Goal: Task Accomplishment & Management: Manage account settings

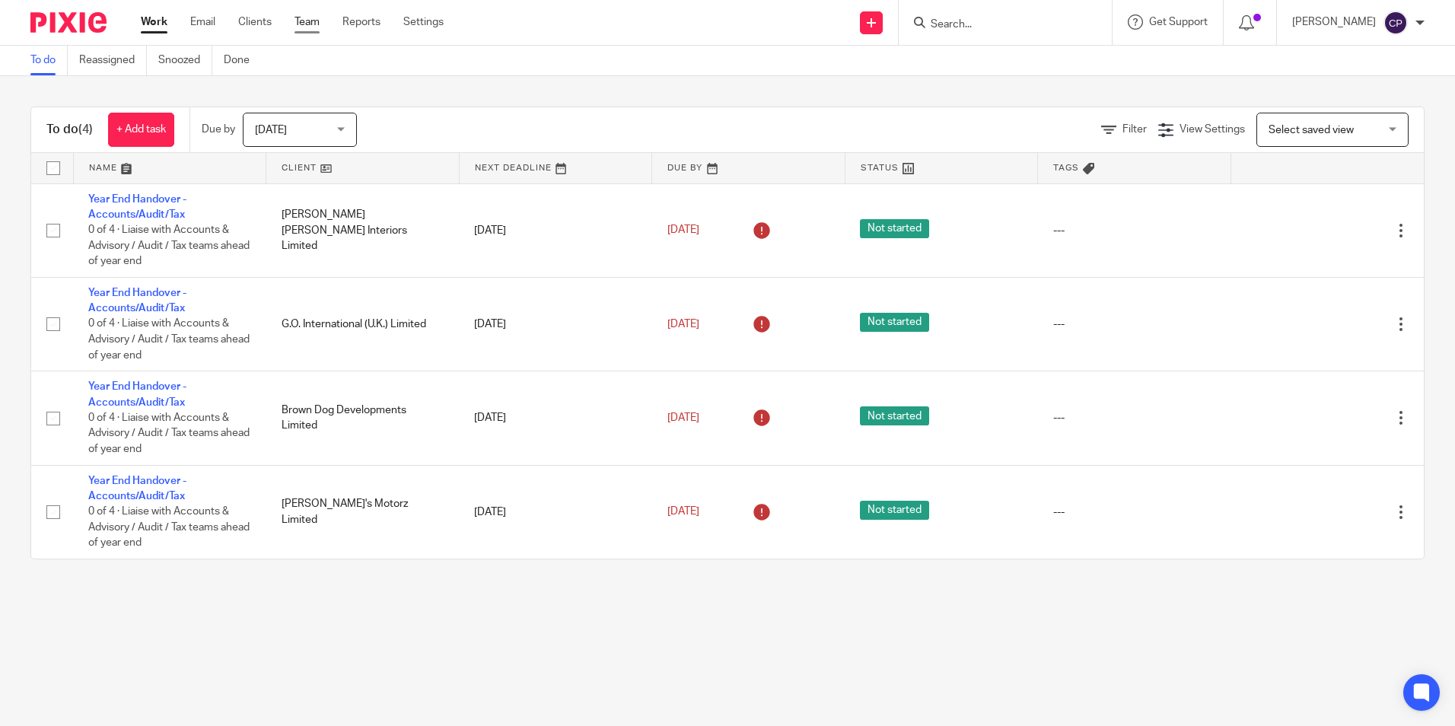
click at [320, 24] on link "Team" at bounding box center [307, 21] width 25 height 15
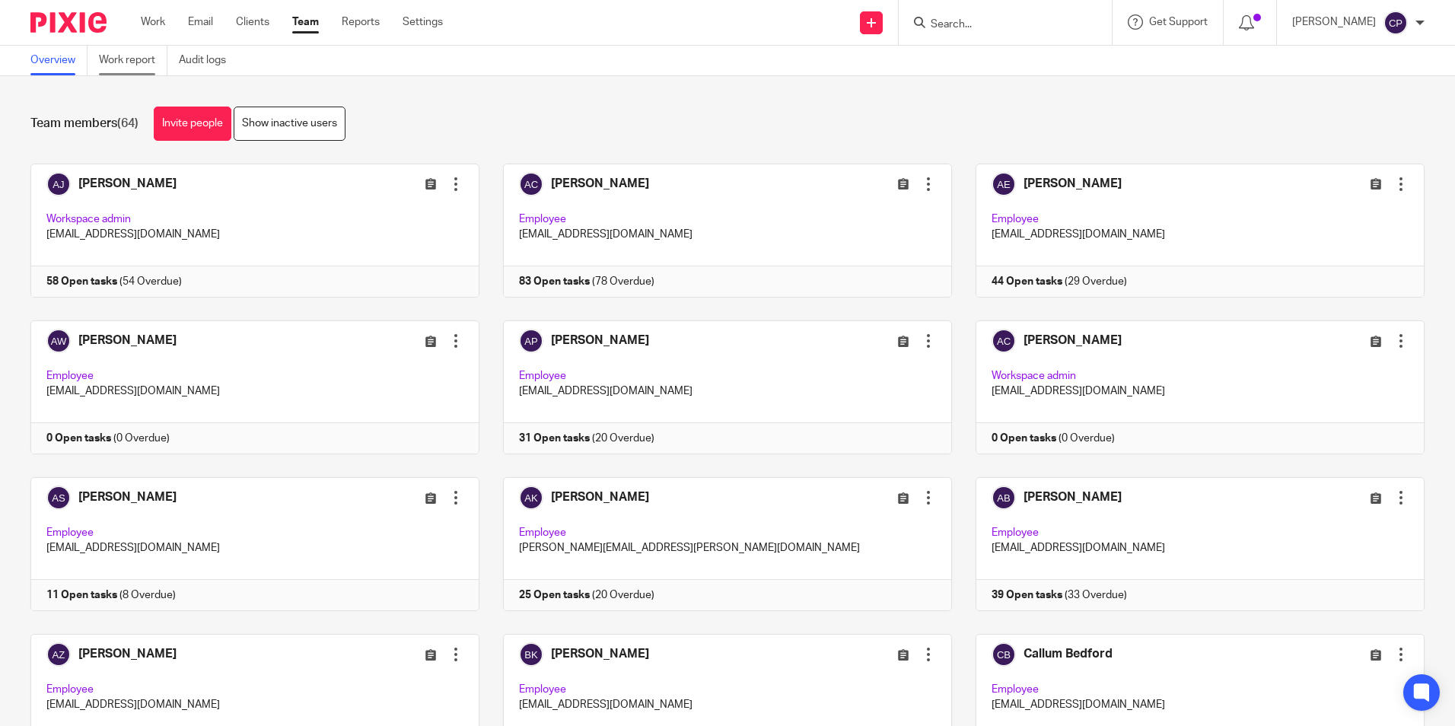
click at [121, 62] on link "Work report" at bounding box center [133, 61] width 68 height 30
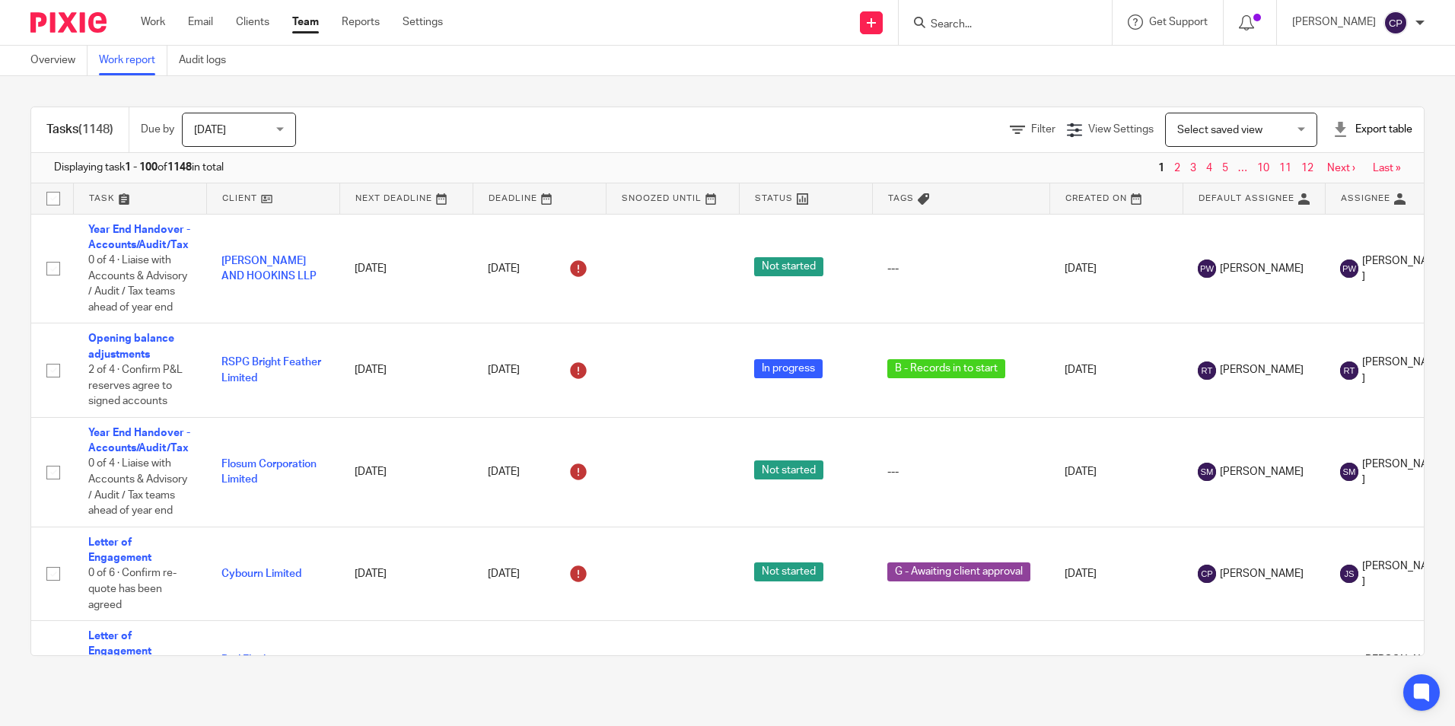
click at [1262, 129] on span "Select saved view" at bounding box center [1232, 129] width 111 height 32
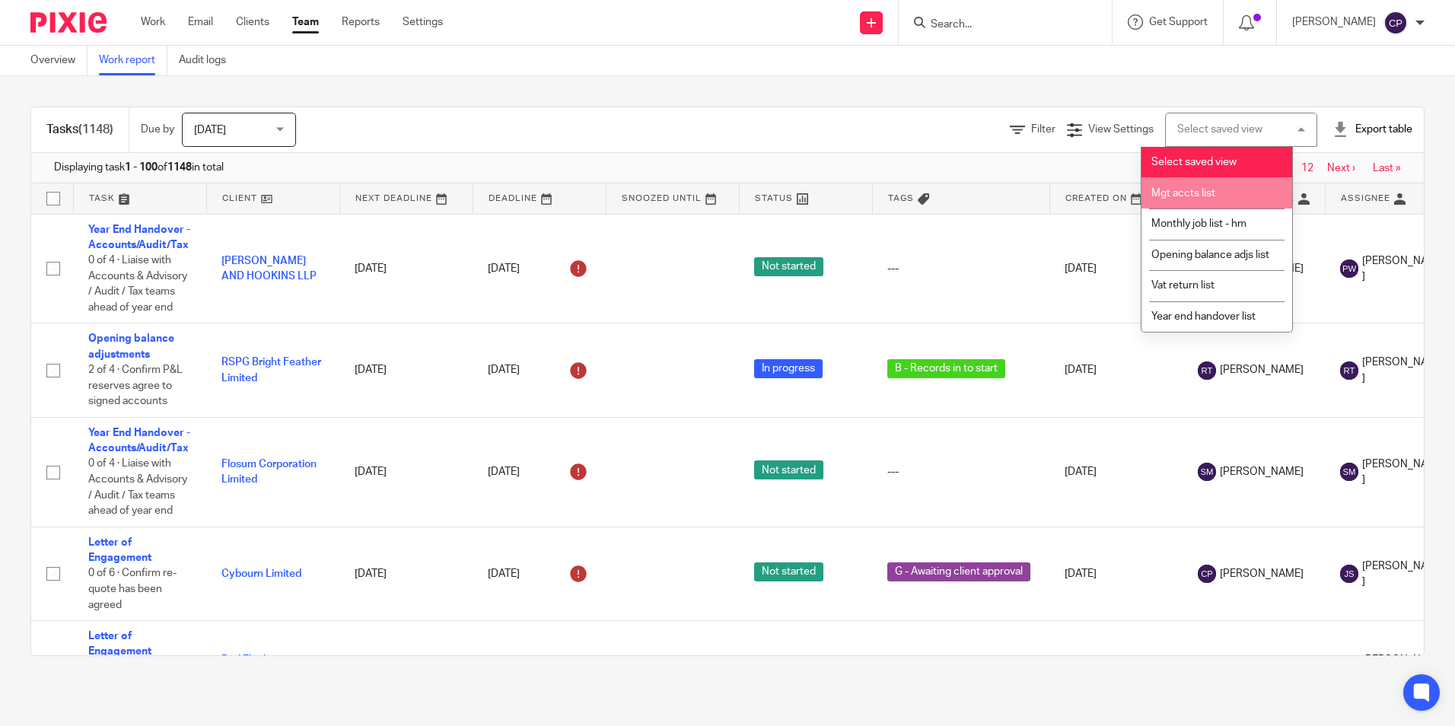
click at [1223, 196] on li "Mgt accts list" at bounding box center [1217, 192] width 151 height 31
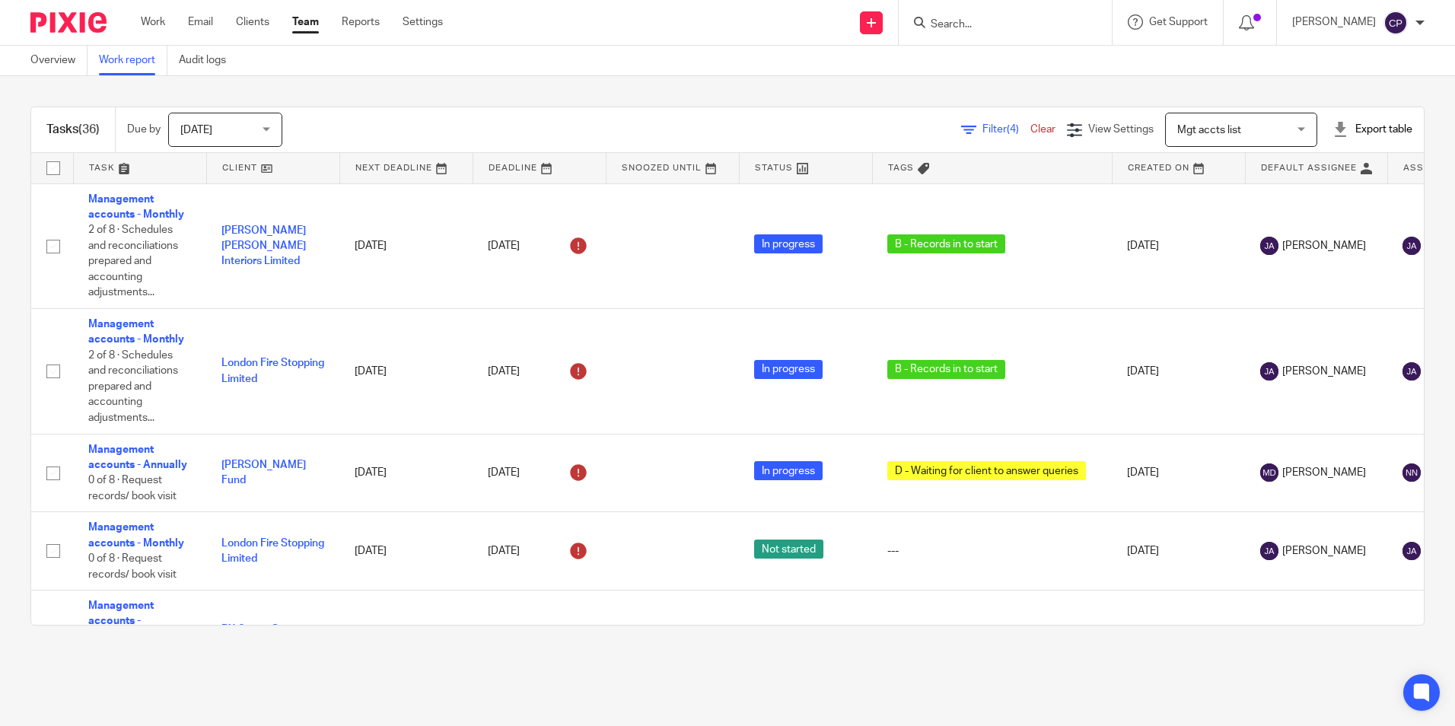
click at [1030, 129] on link "Clear" at bounding box center [1042, 129] width 25 height 11
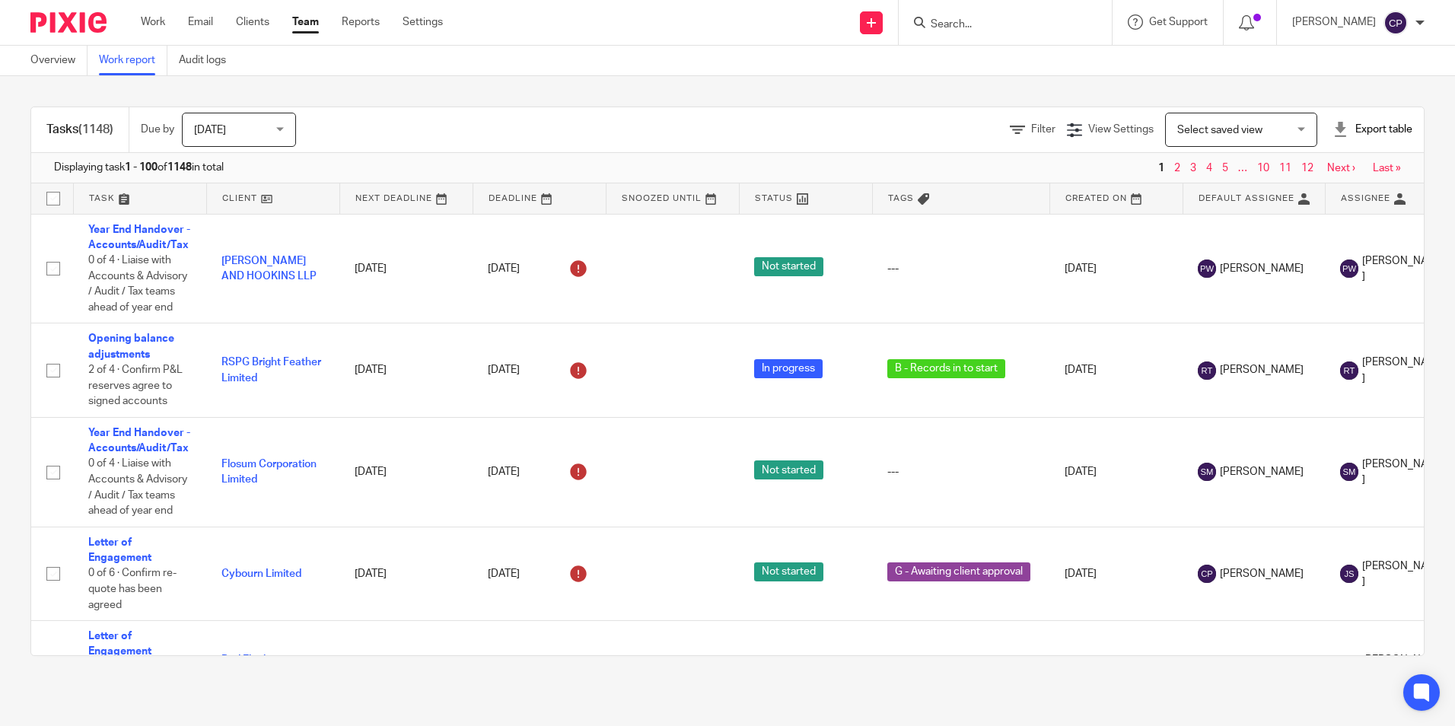
click at [1010, 135] on icon at bounding box center [1017, 130] width 15 height 15
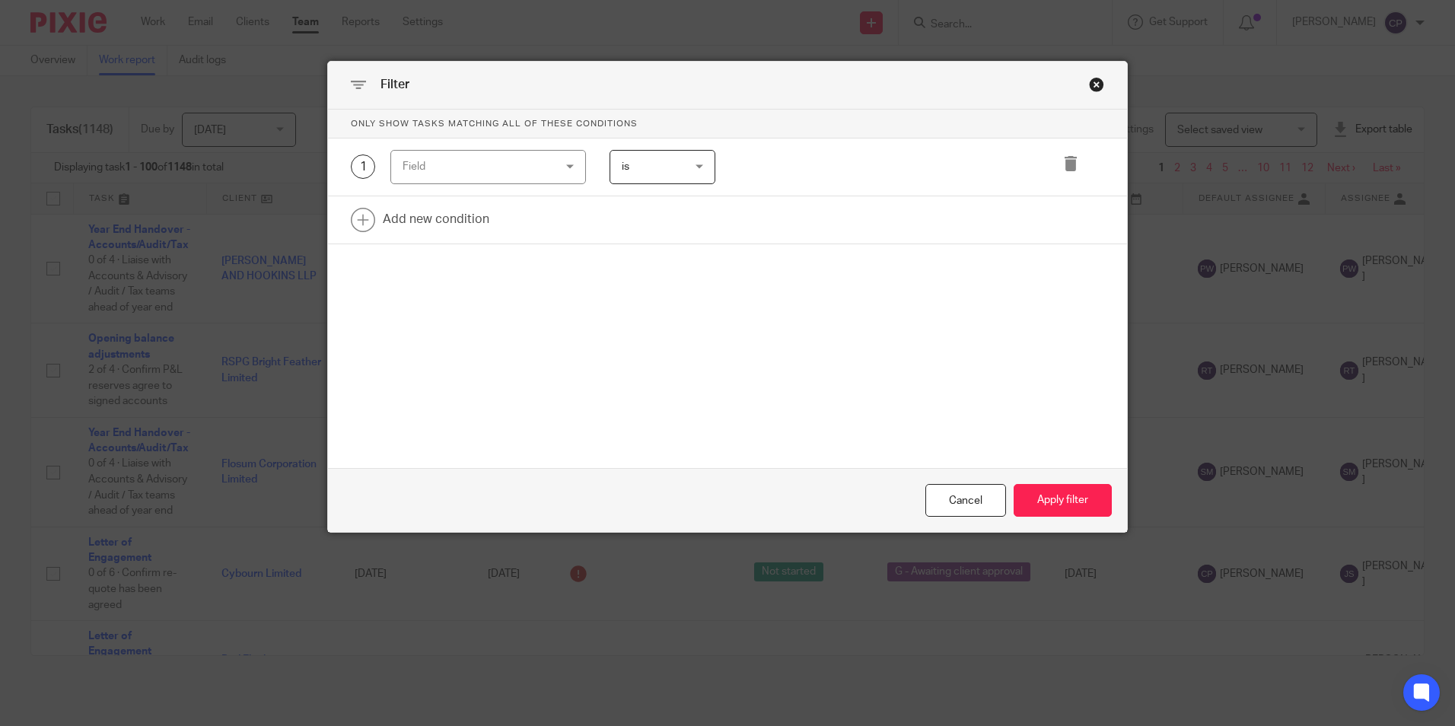
click at [510, 180] on div "Field" at bounding box center [476, 167] width 146 height 32
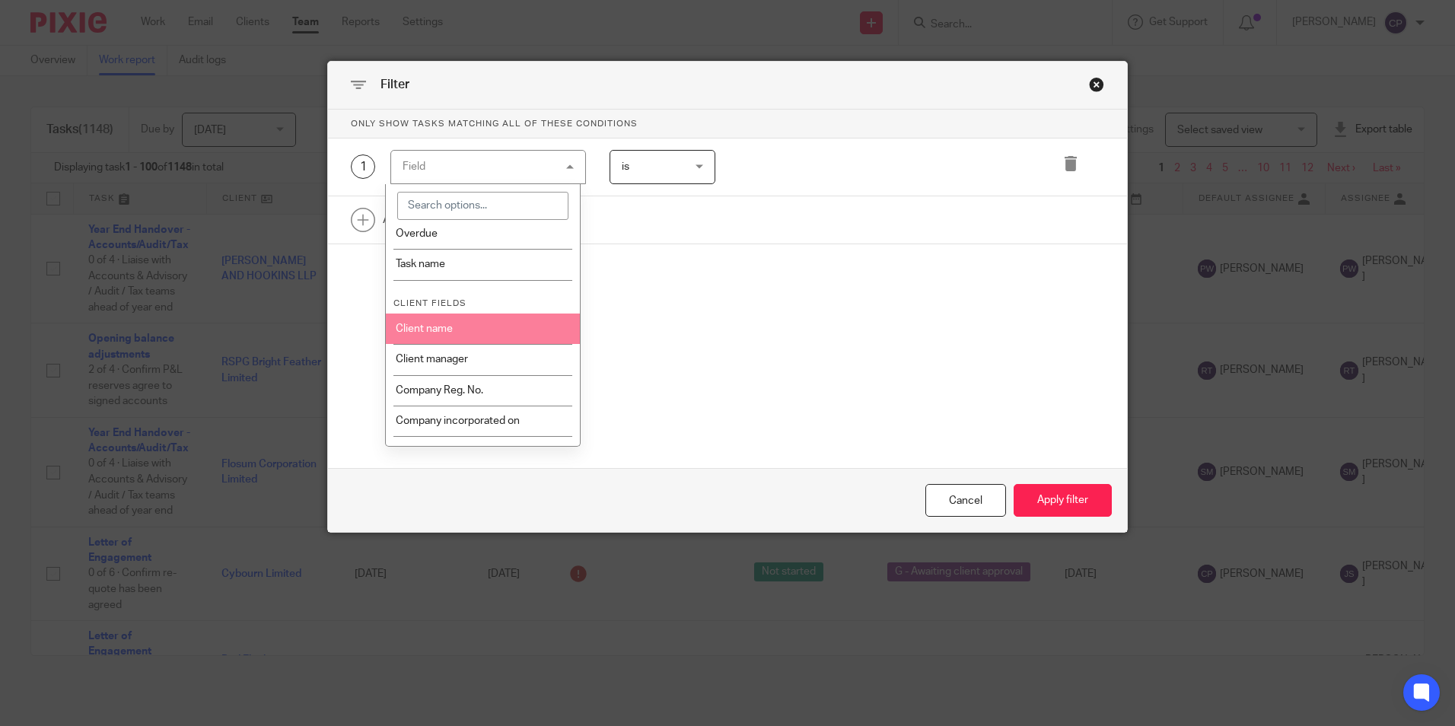
scroll to position [457, 0]
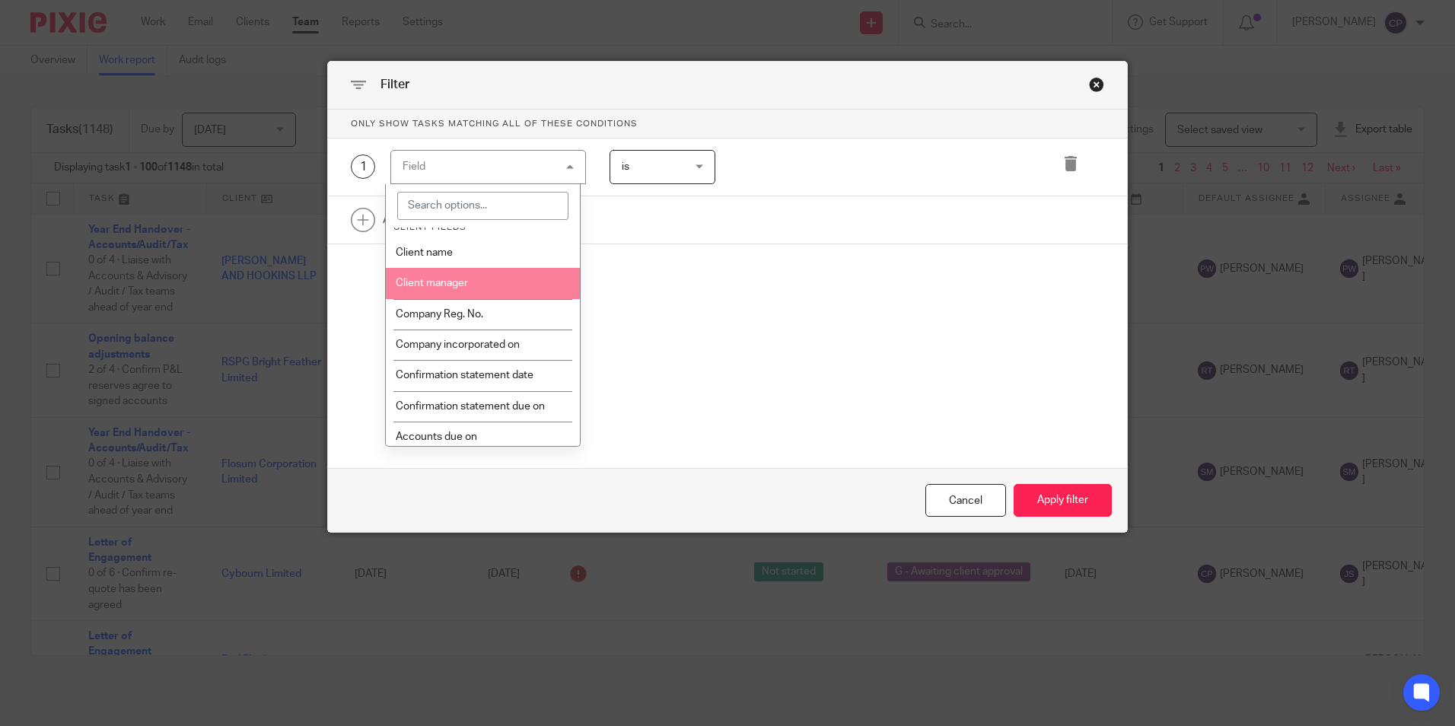
click at [499, 295] on li "Client manager" at bounding box center [483, 283] width 194 height 30
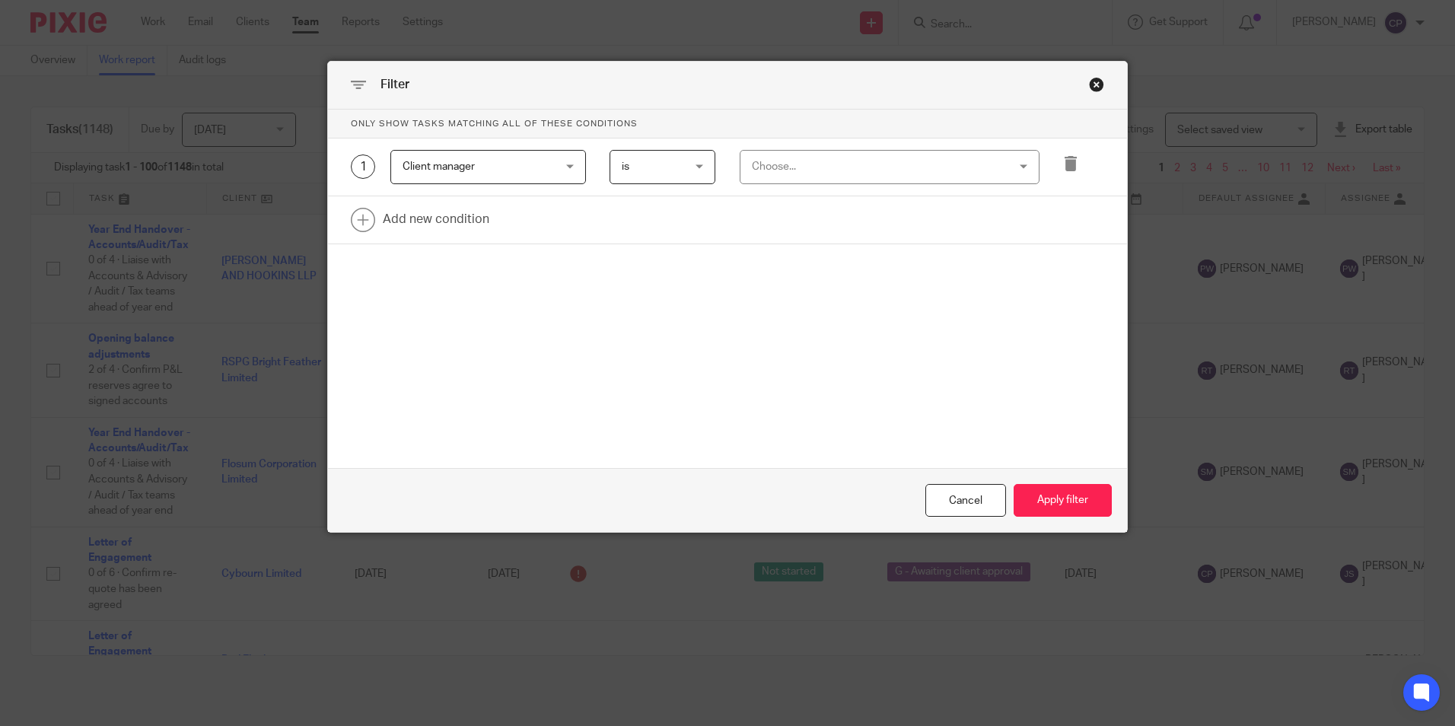
click at [813, 170] on div "Choose..." at bounding box center [867, 167] width 230 height 32
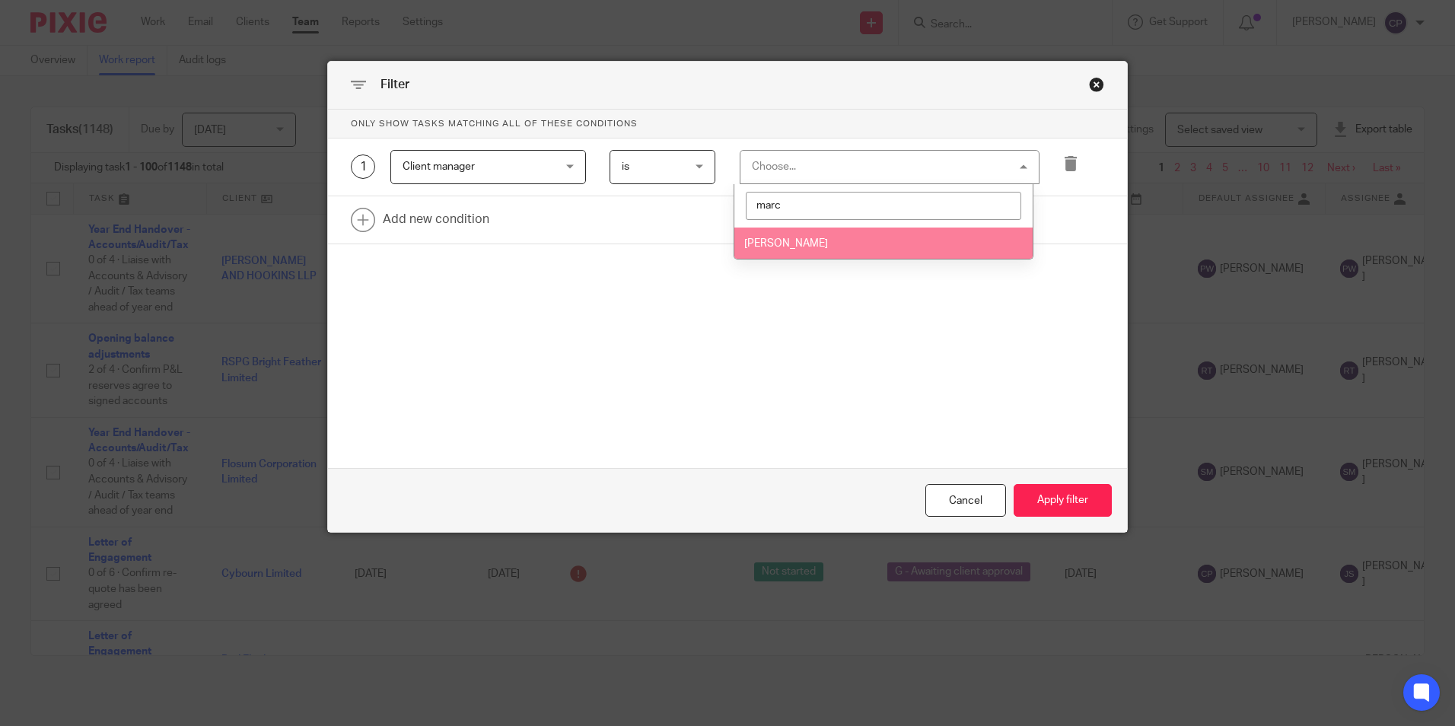
type input "marc"
click at [791, 241] on span "[PERSON_NAME]" at bounding box center [786, 243] width 84 height 11
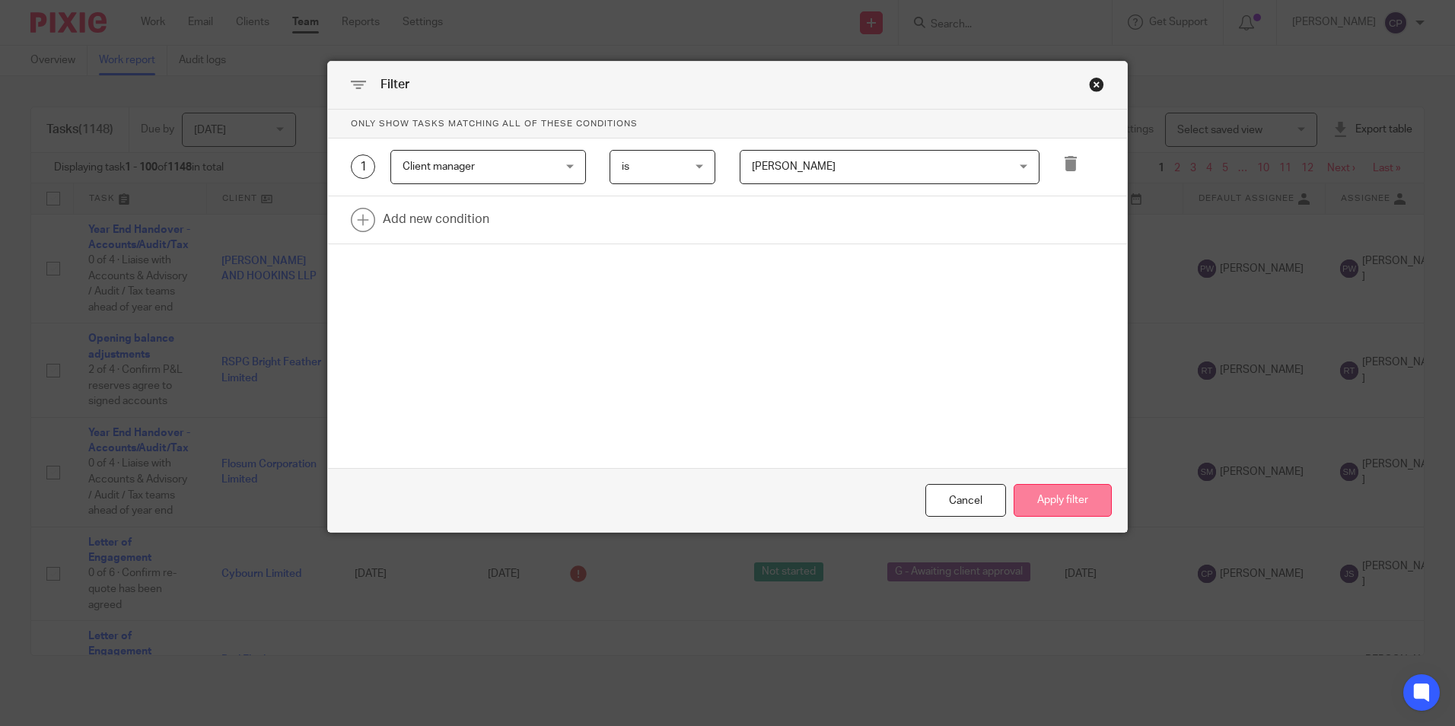
click at [1065, 502] on button "Apply filter" at bounding box center [1063, 500] width 98 height 33
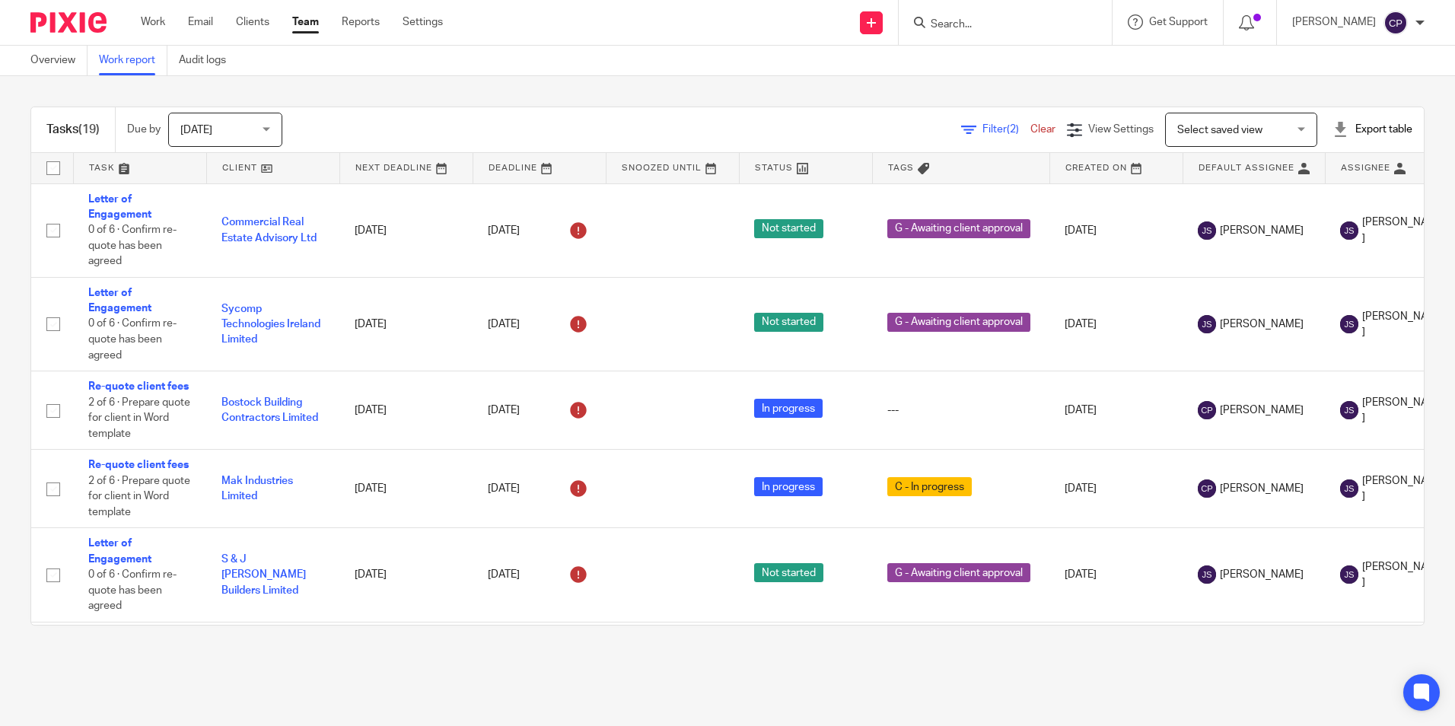
click at [1007, 129] on span "(2)" at bounding box center [1013, 129] width 12 height 11
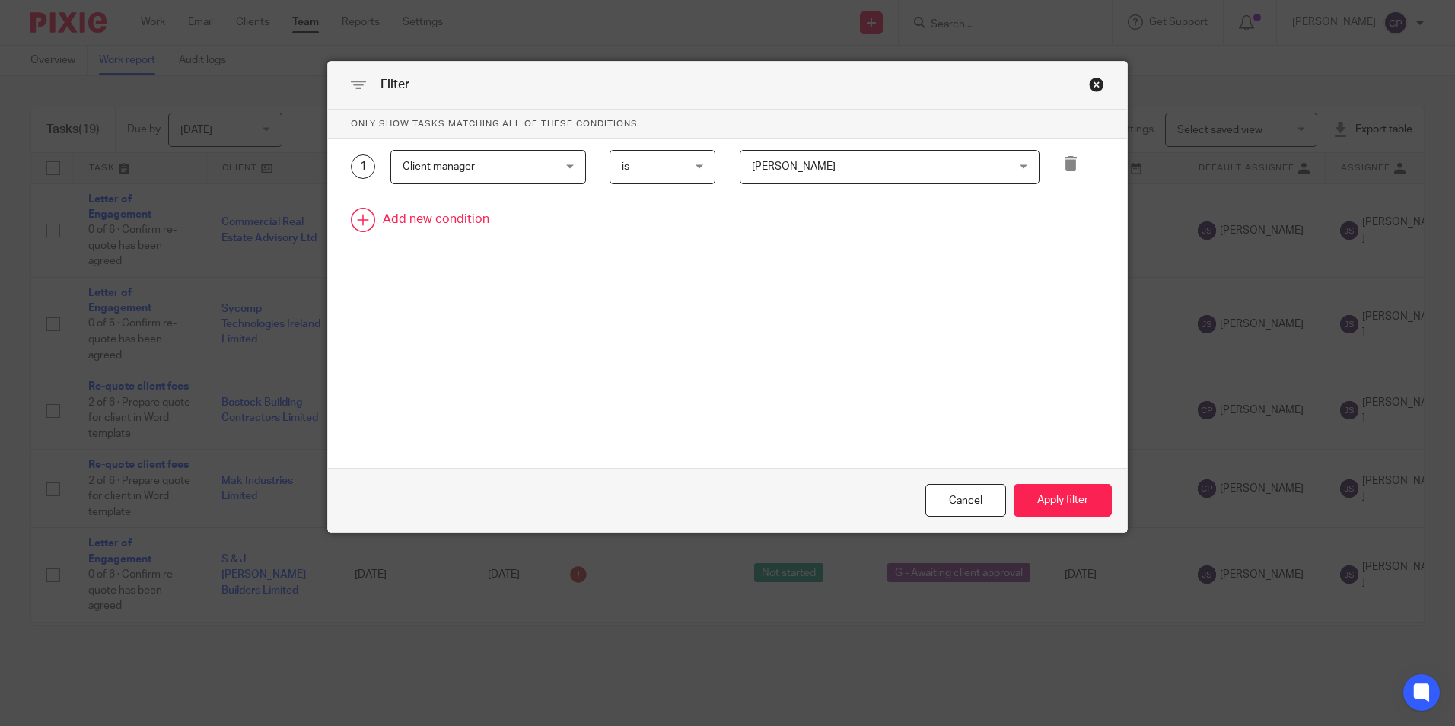
click at [470, 213] on link at bounding box center [727, 219] width 799 height 47
click at [471, 225] on div "Field" at bounding box center [476, 225] width 146 height 32
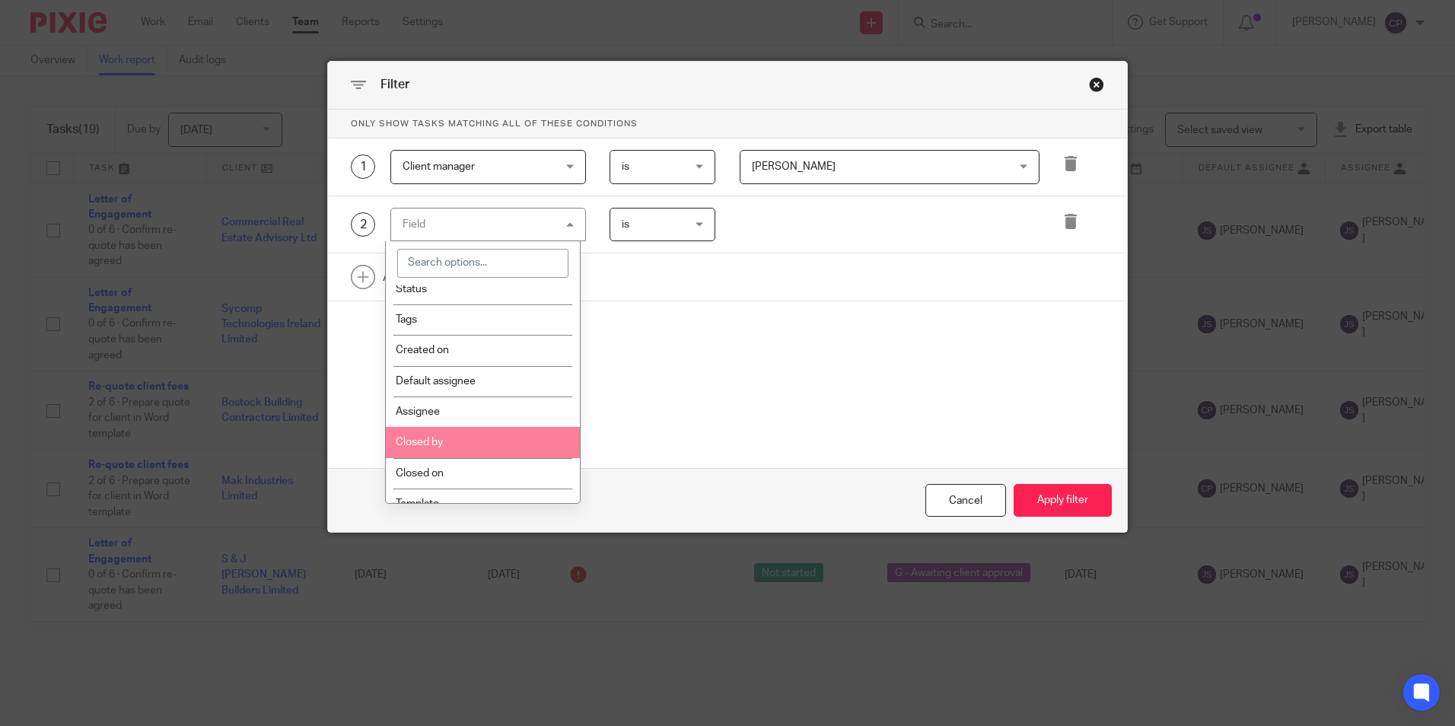
scroll to position [152, 0]
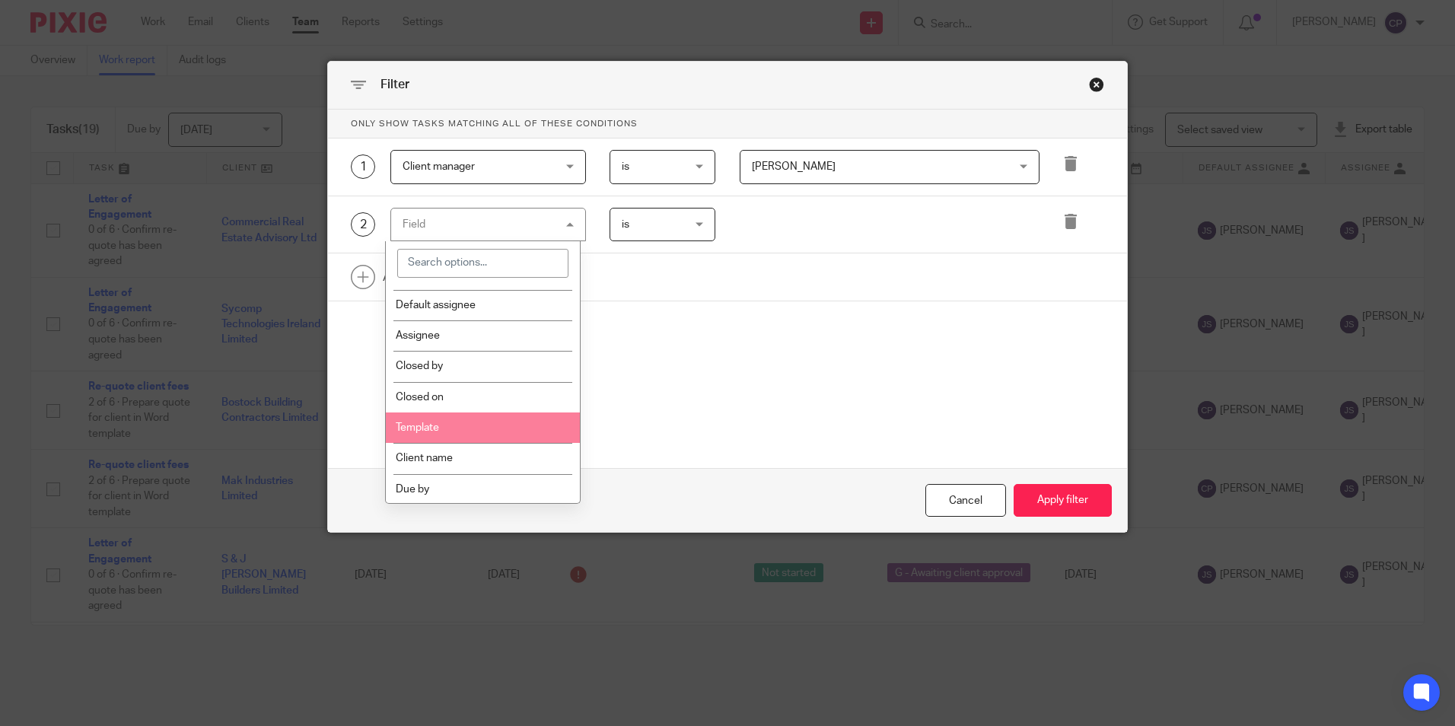
click at [460, 429] on li "Template" at bounding box center [483, 427] width 194 height 30
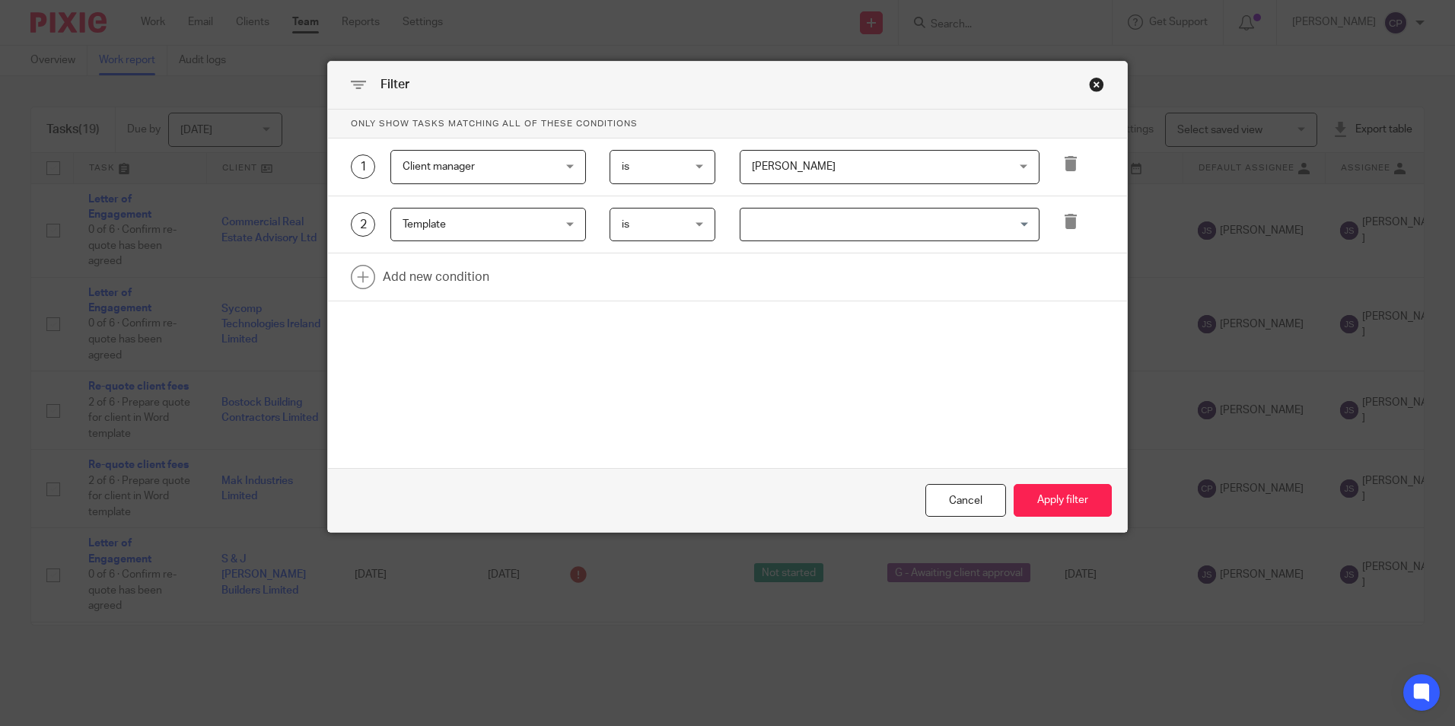
click at [774, 226] on input "Search for option" at bounding box center [886, 225] width 288 height 27
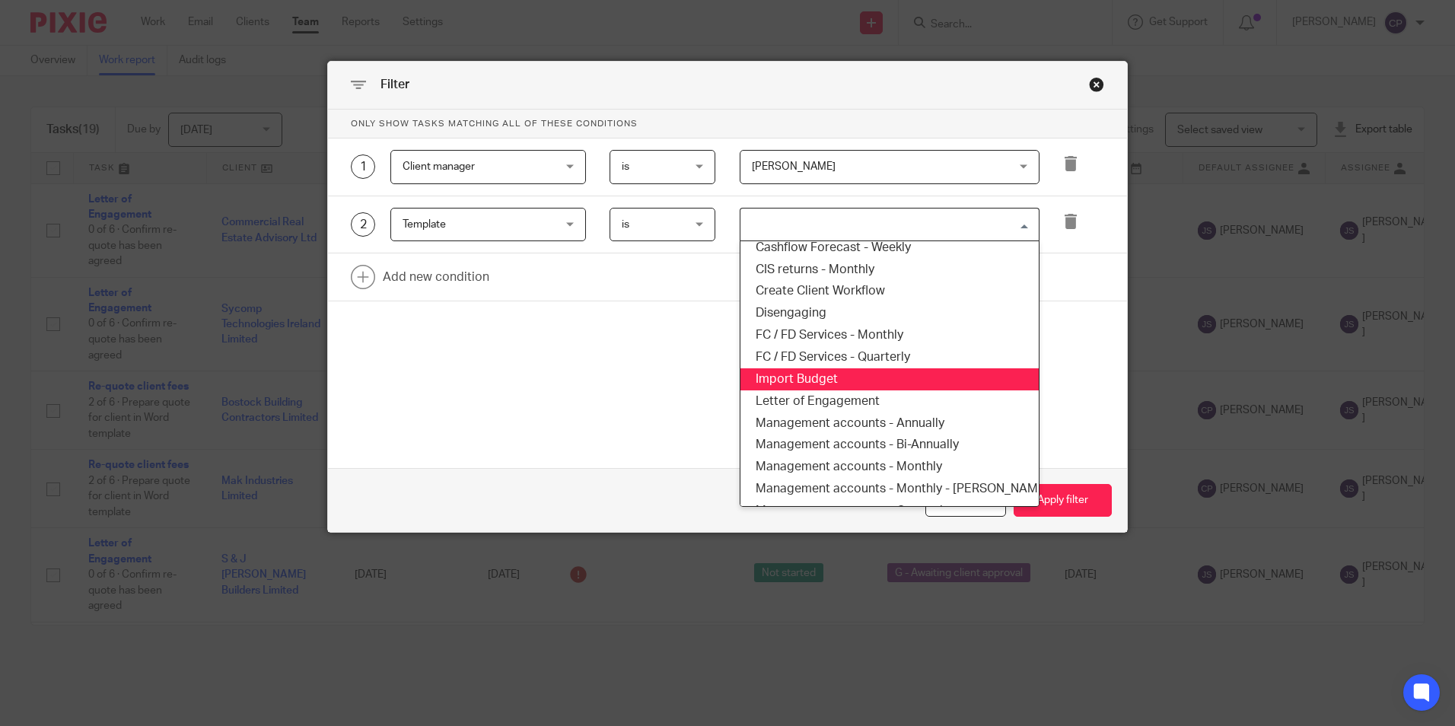
scroll to position [304, 0]
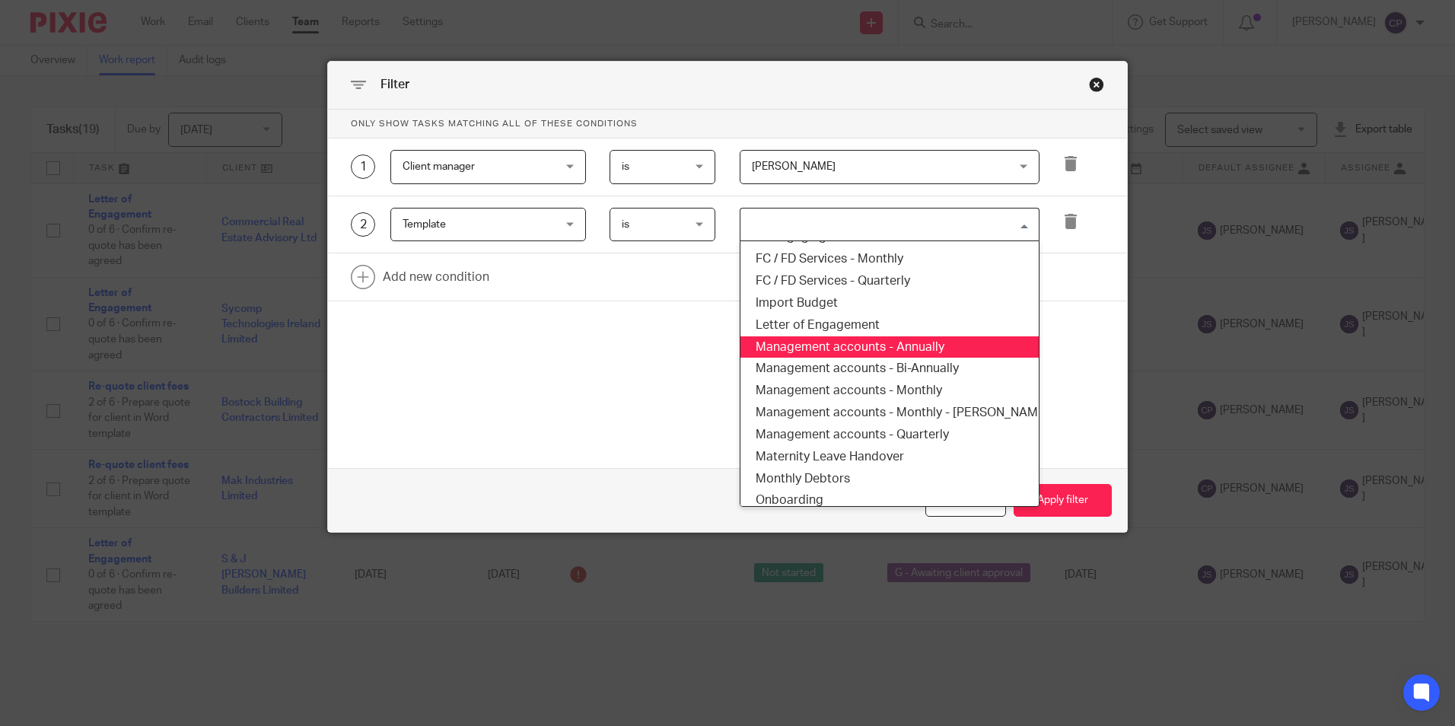
click at [922, 347] on li "Management accounts - Annually" at bounding box center [890, 347] width 298 height 22
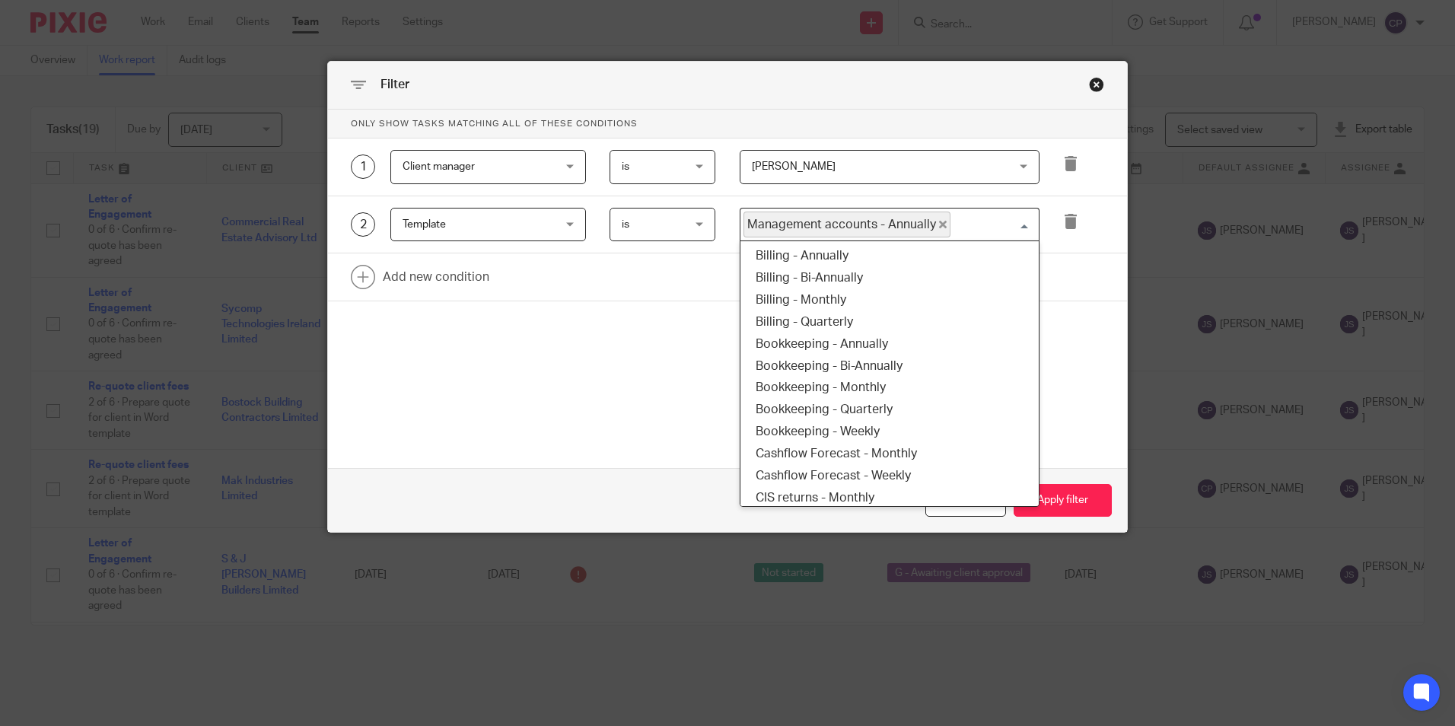
click at [979, 231] on input "Search for option" at bounding box center [991, 225] width 78 height 27
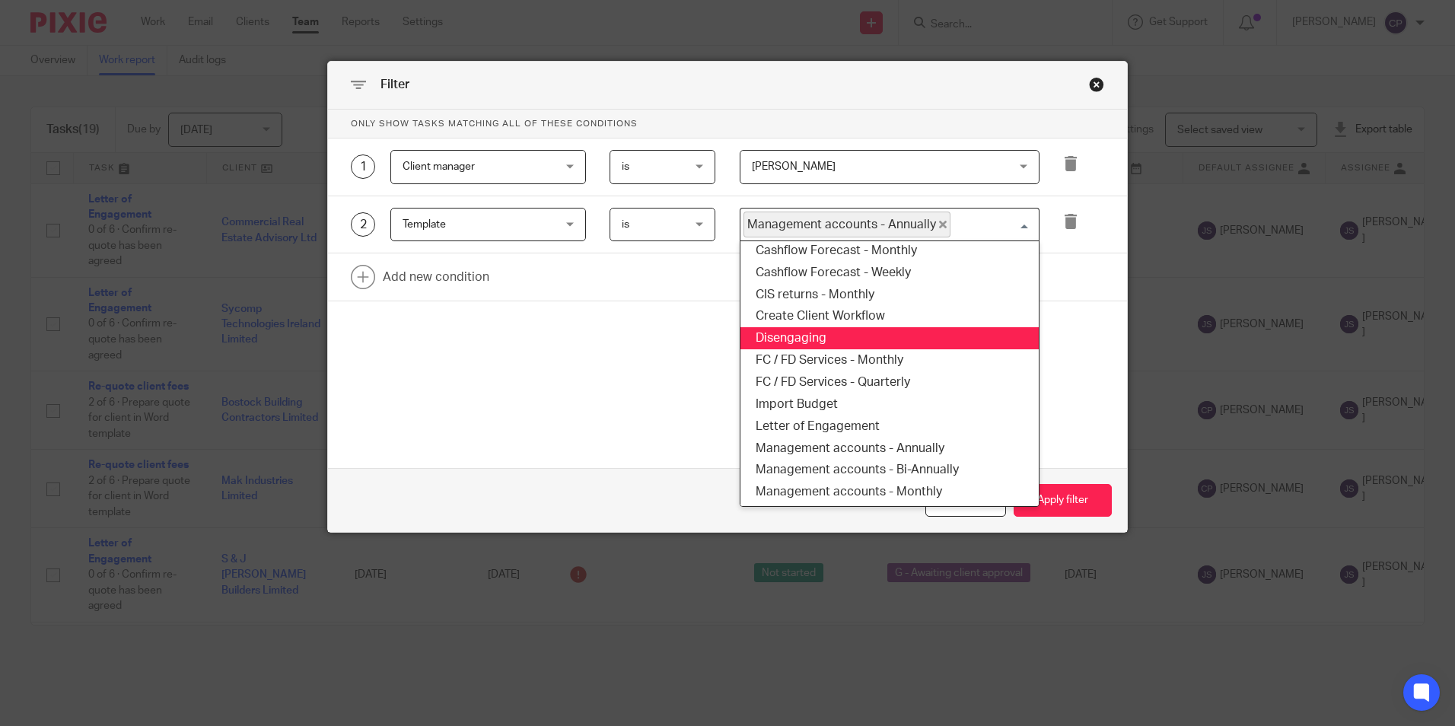
scroll to position [231, 0]
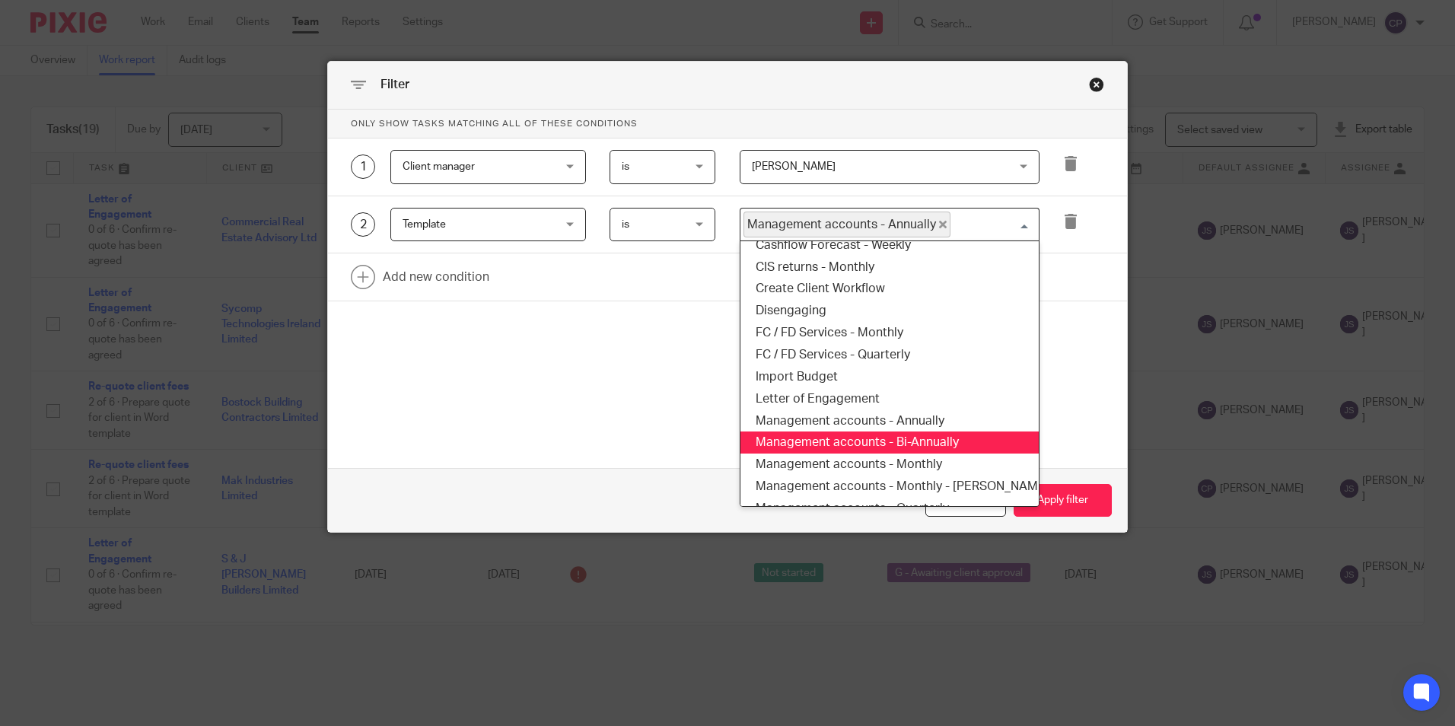
click at [910, 440] on li "Management accounts - Bi-Annually" at bounding box center [890, 443] width 298 height 22
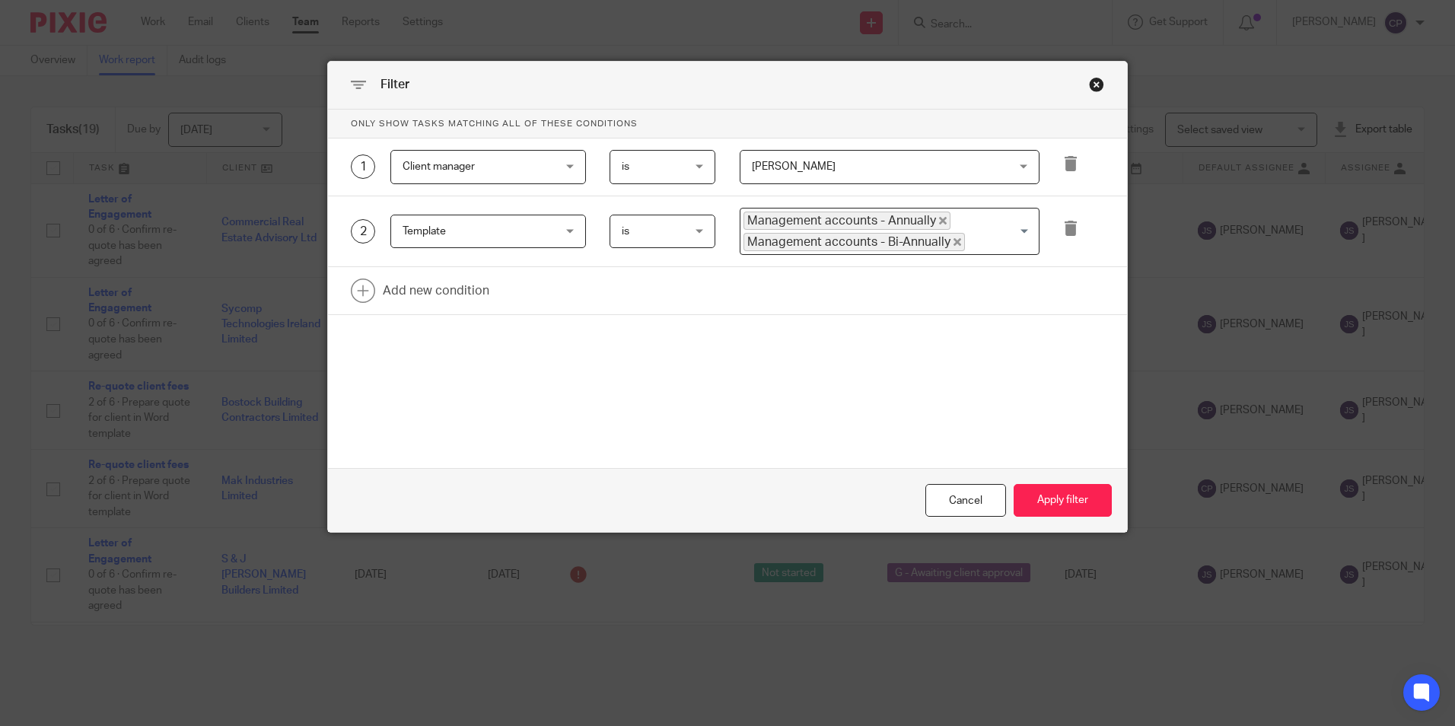
click at [971, 246] on input "Search for option" at bounding box center [999, 242] width 64 height 18
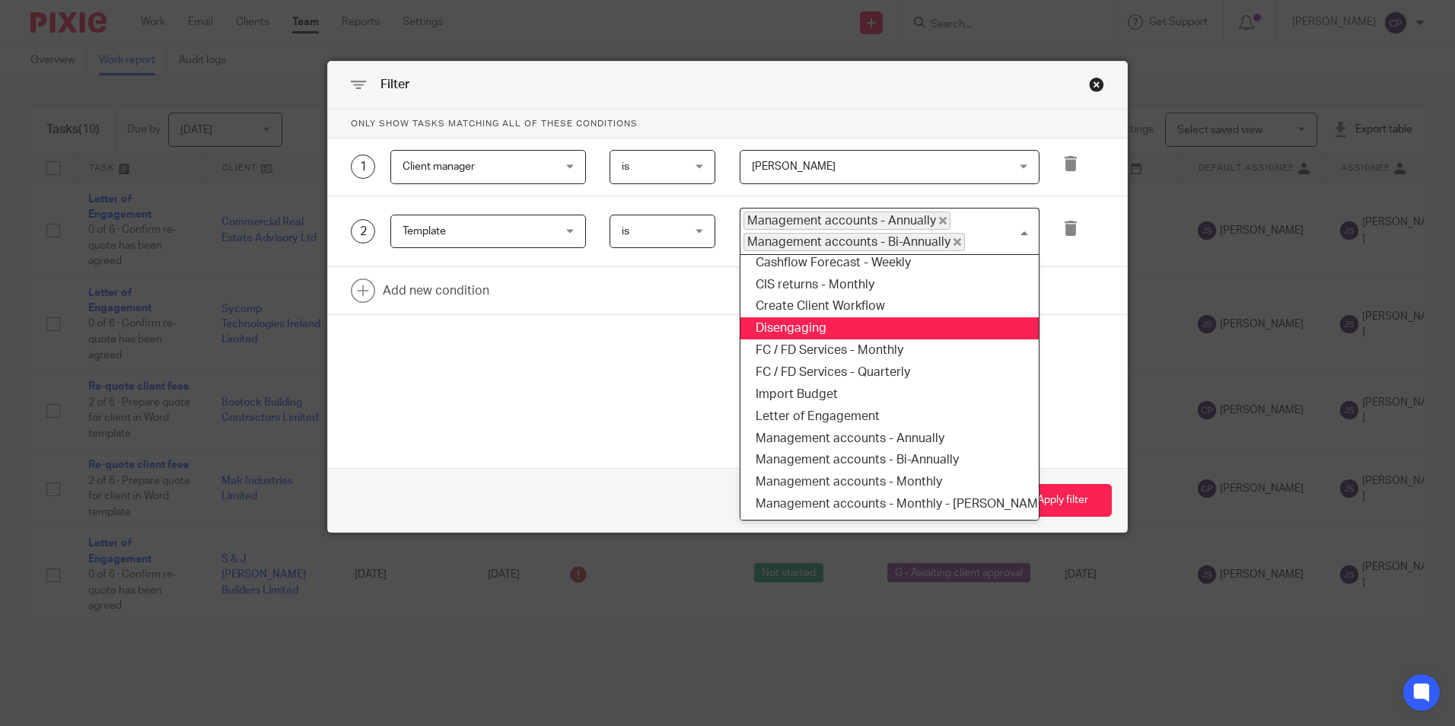
scroll to position [253, 0]
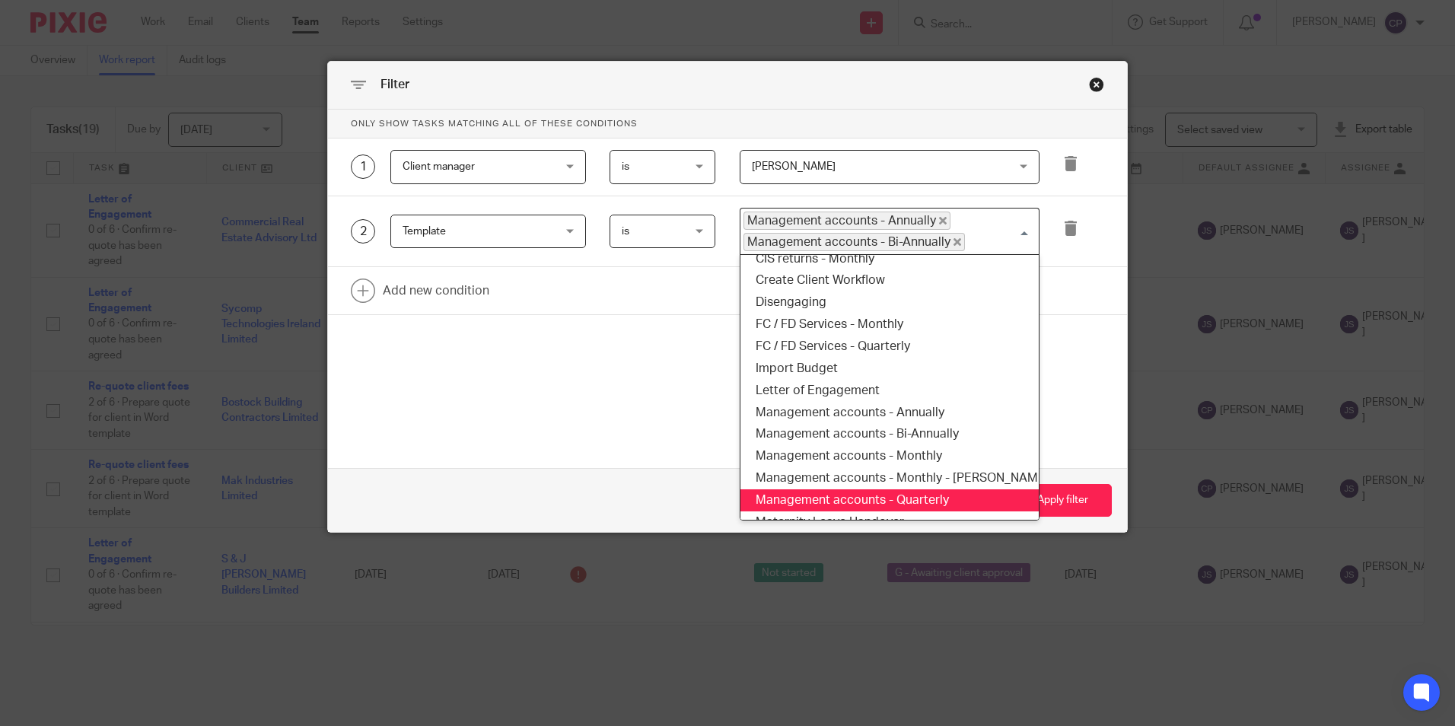
click at [901, 489] on li "Management accounts - Quarterly" at bounding box center [890, 500] width 298 height 22
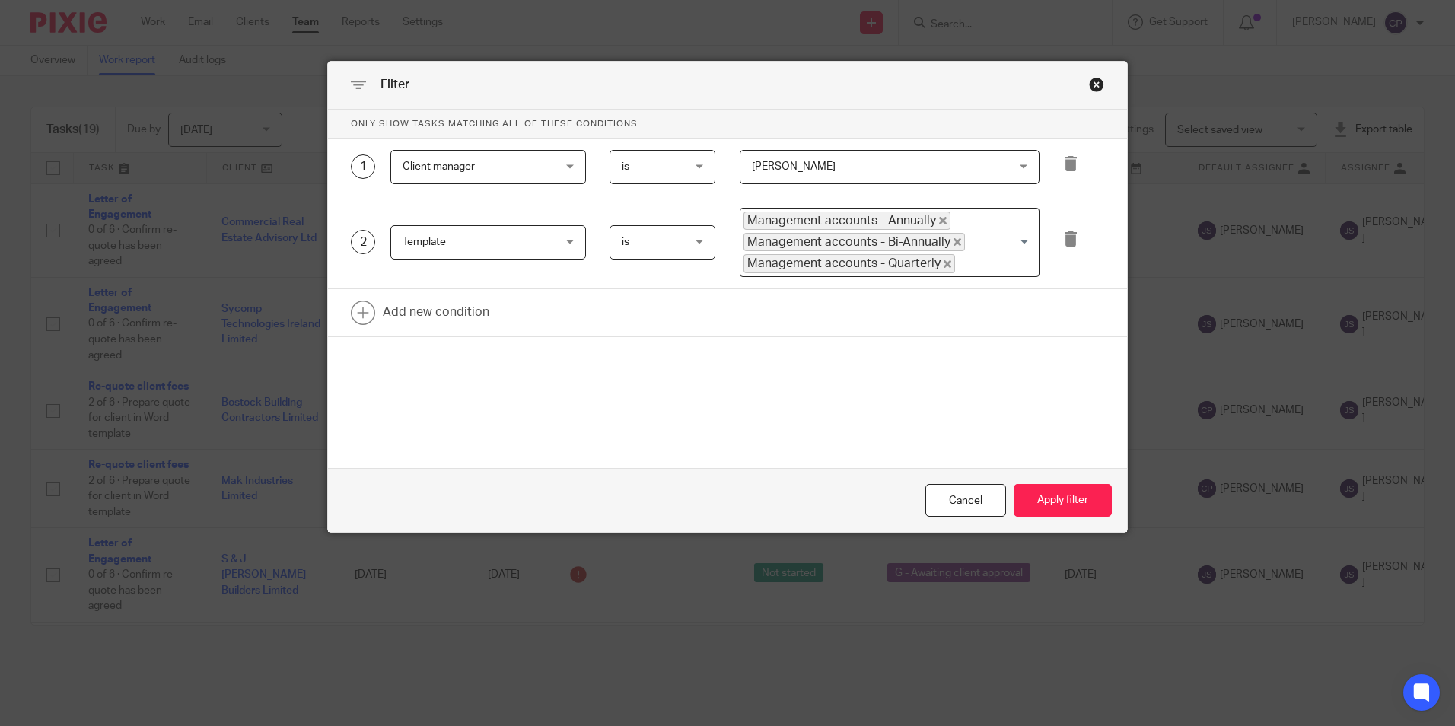
click at [972, 261] on input "Search for option" at bounding box center [994, 263] width 74 height 18
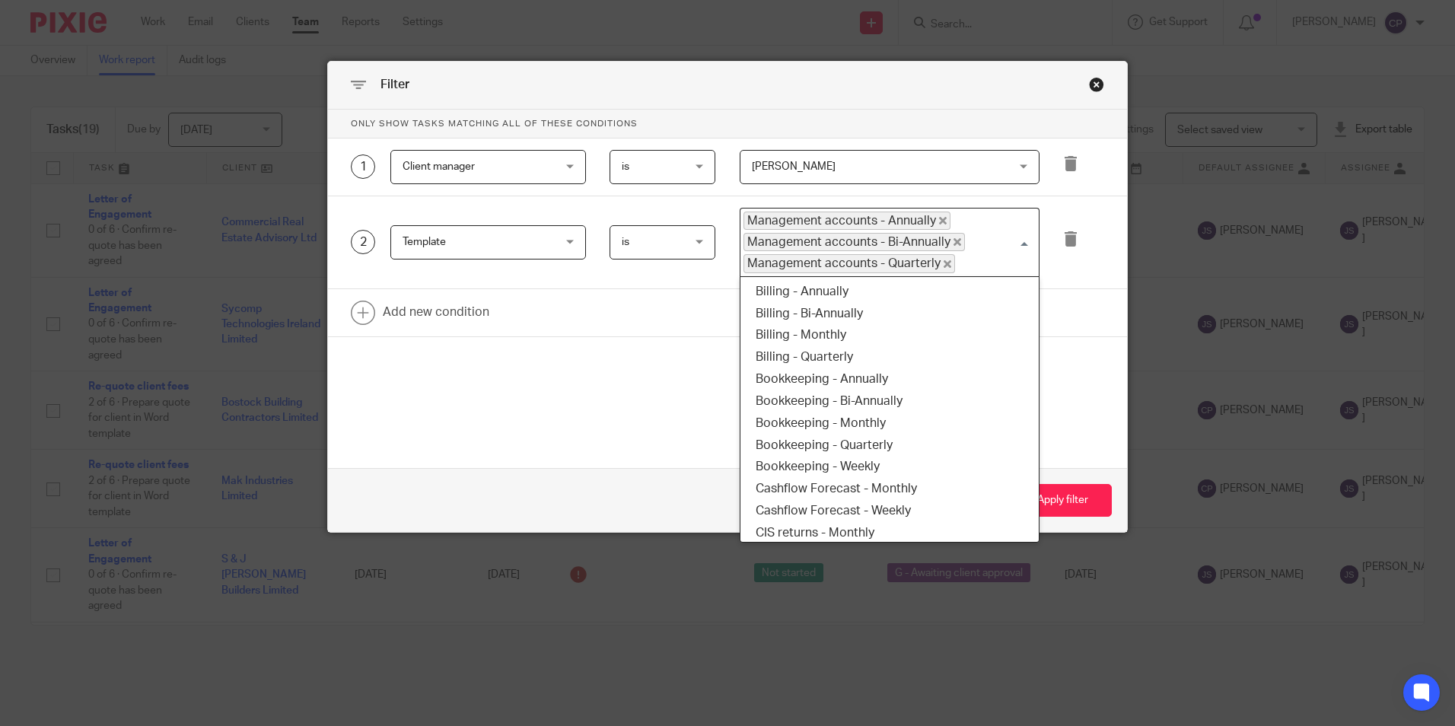
scroll to position [243, 0]
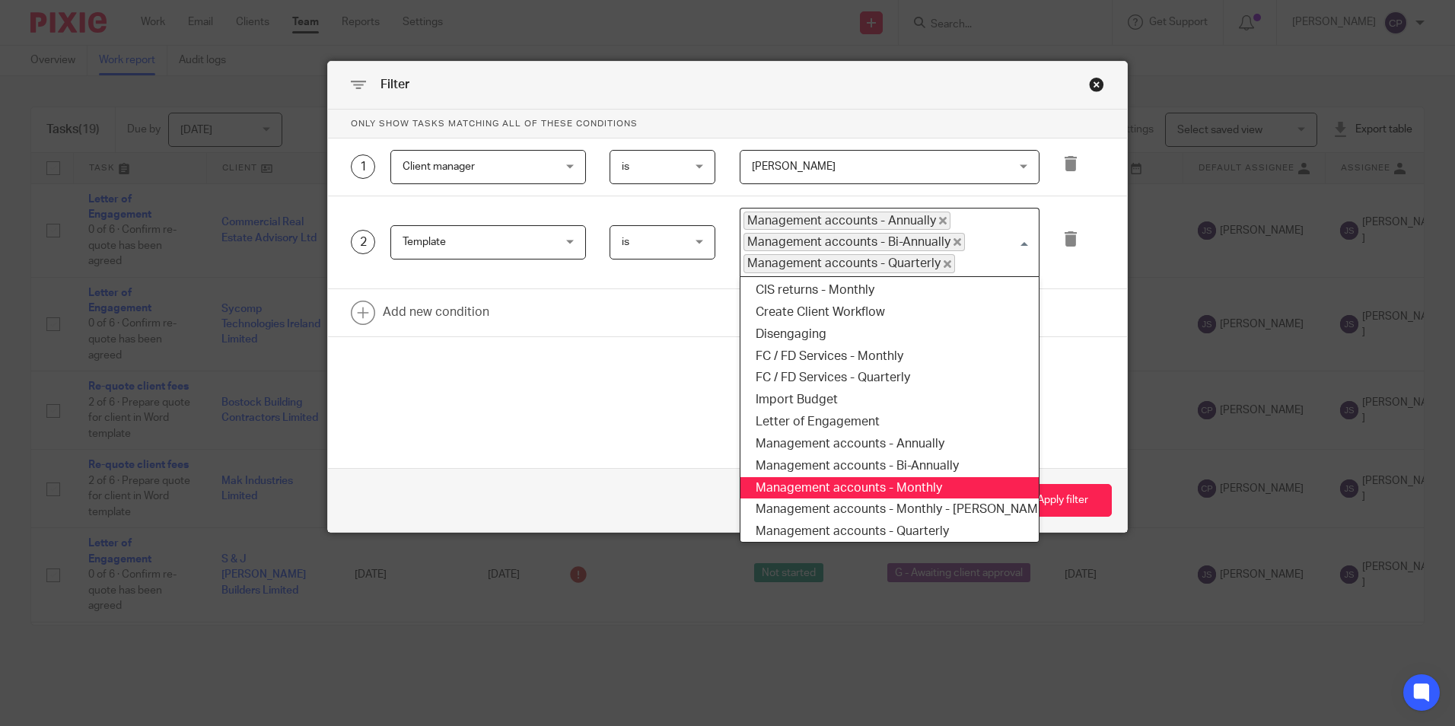
click at [937, 486] on li "Management accounts - Monthly" at bounding box center [890, 488] width 298 height 22
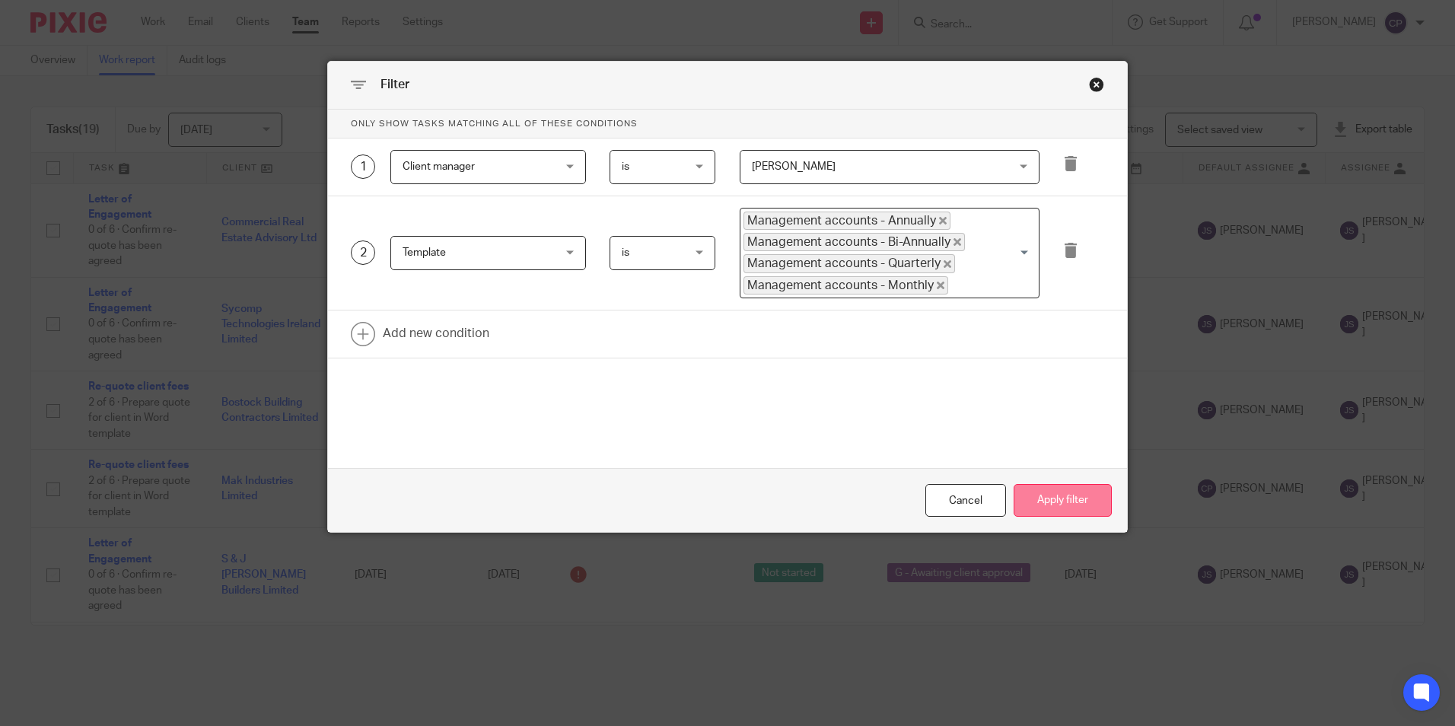
click at [1069, 501] on button "Apply filter" at bounding box center [1063, 500] width 98 height 33
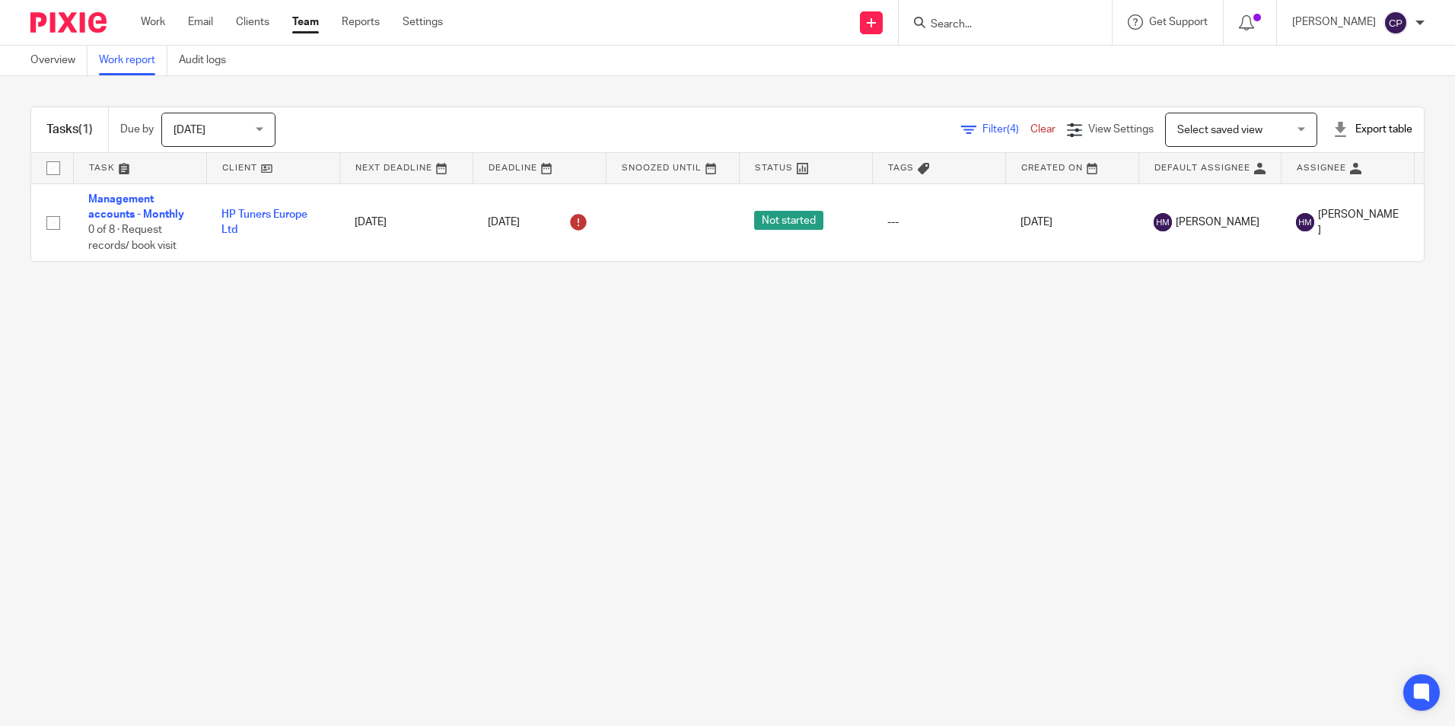
click at [245, 123] on span "[DATE]" at bounding box center [214, 129] width 81 height 32
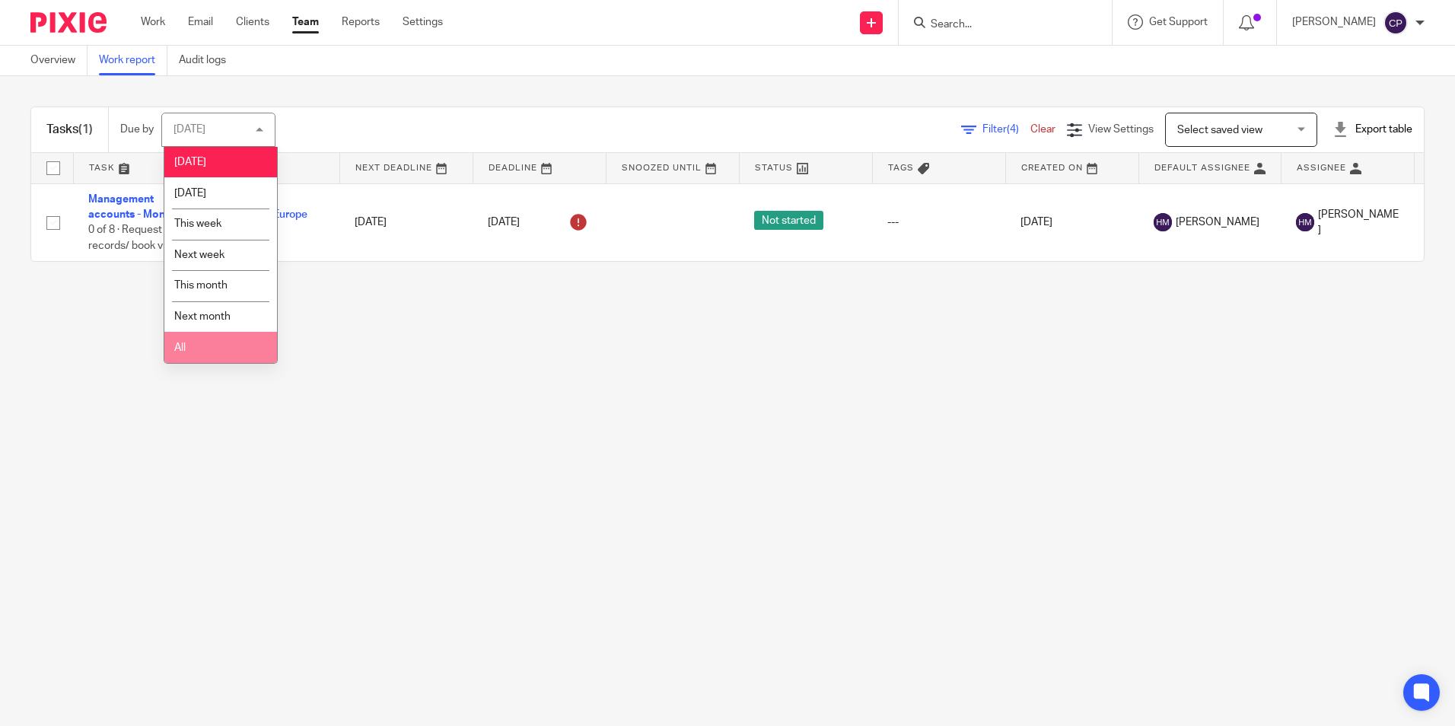
click at [228, 352] on li "All" at bounding box center [220, 347] width 113 height 31
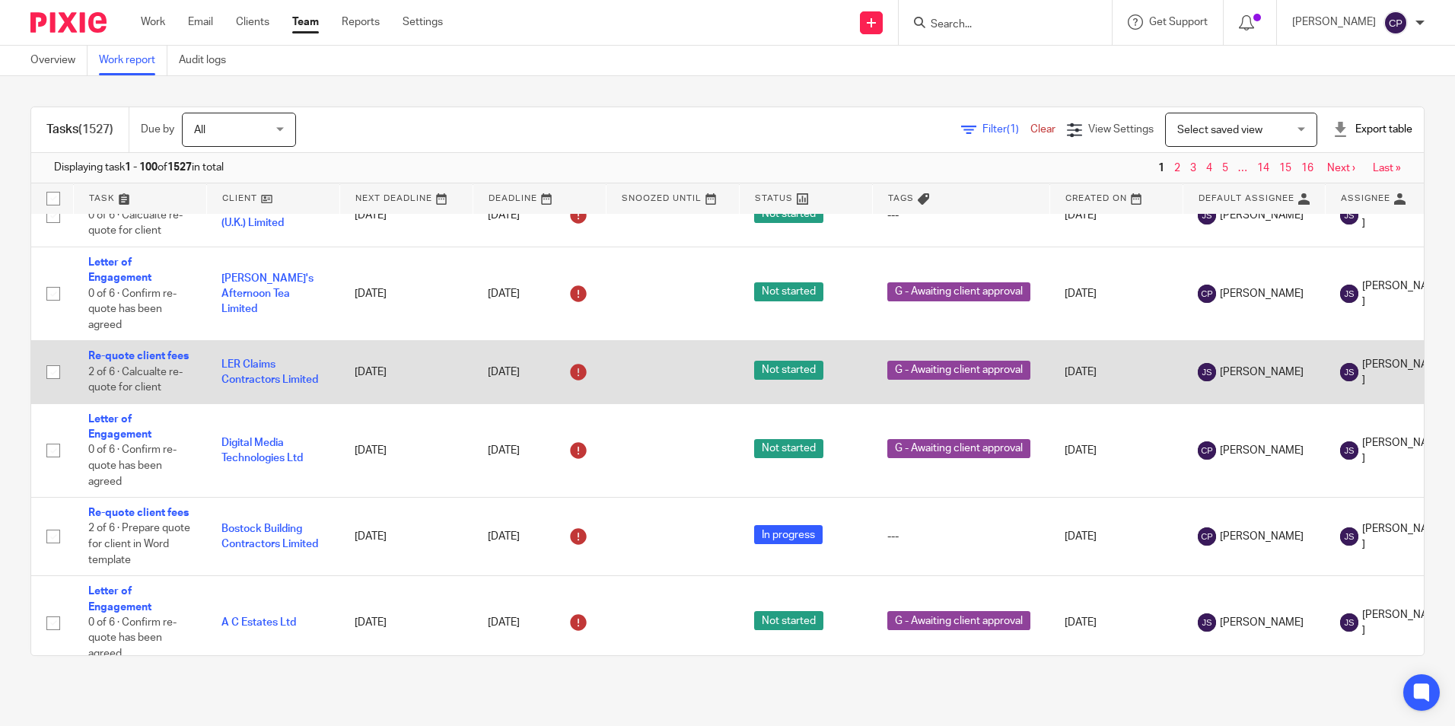
scroll to position [2968, 0]
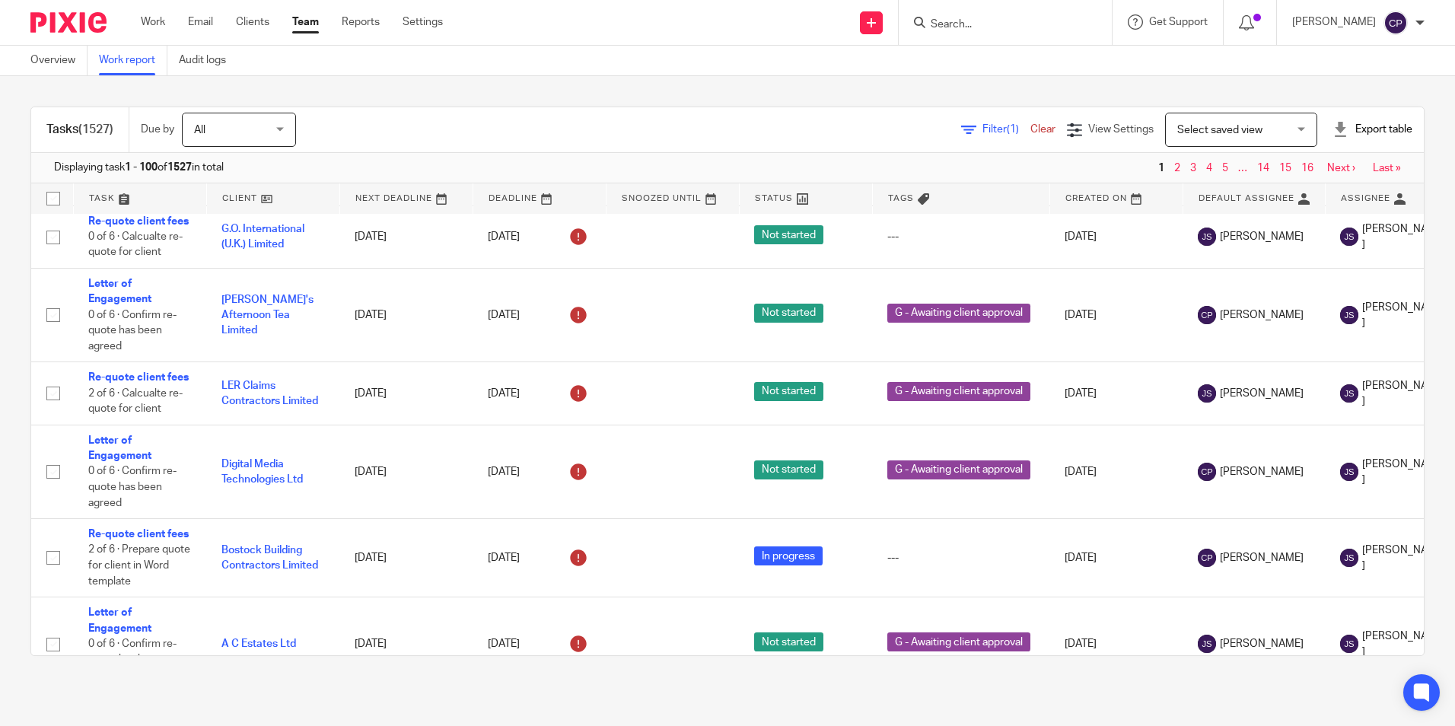
click at [983, 128] on span "Filter (1)" at bounding box center [1007, 129] width 48 height 11
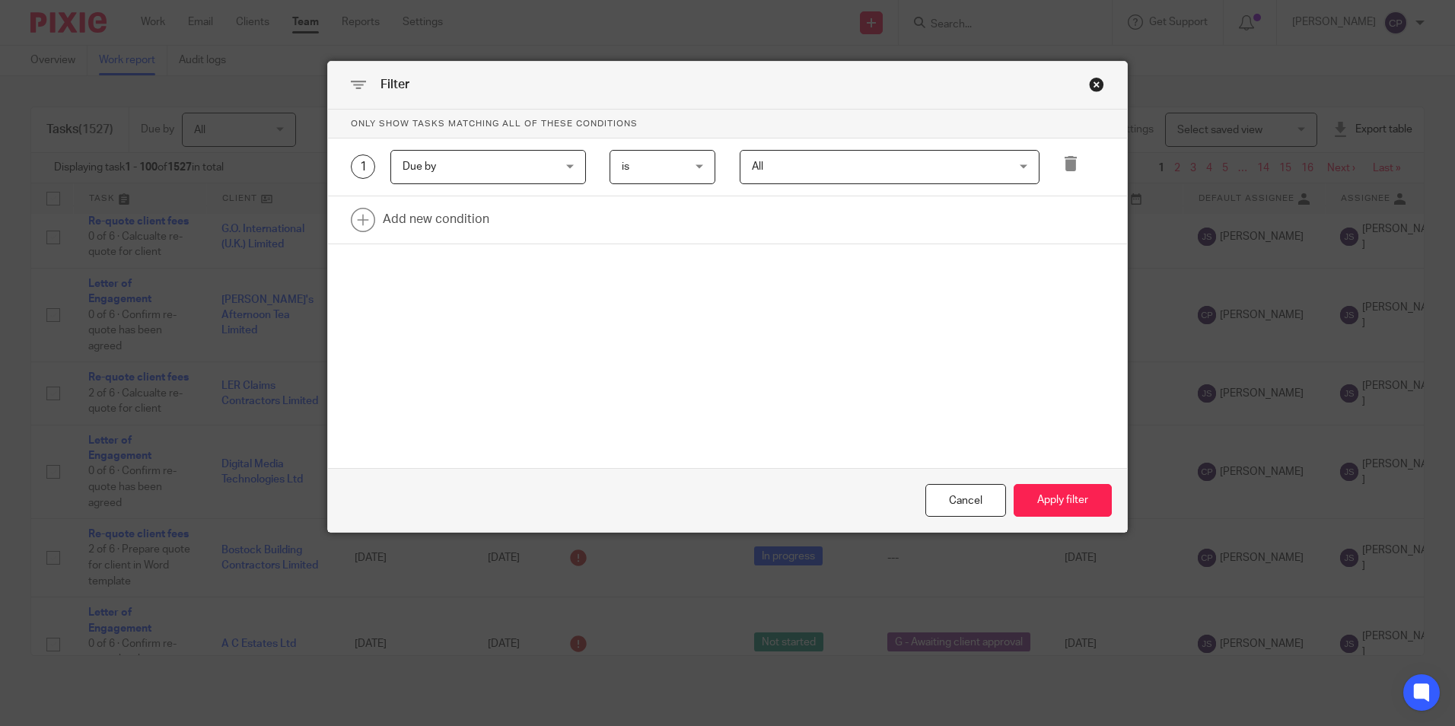
click at [476, 180] on span "Due by" at bounding box center [476, 167] width 146 height 32
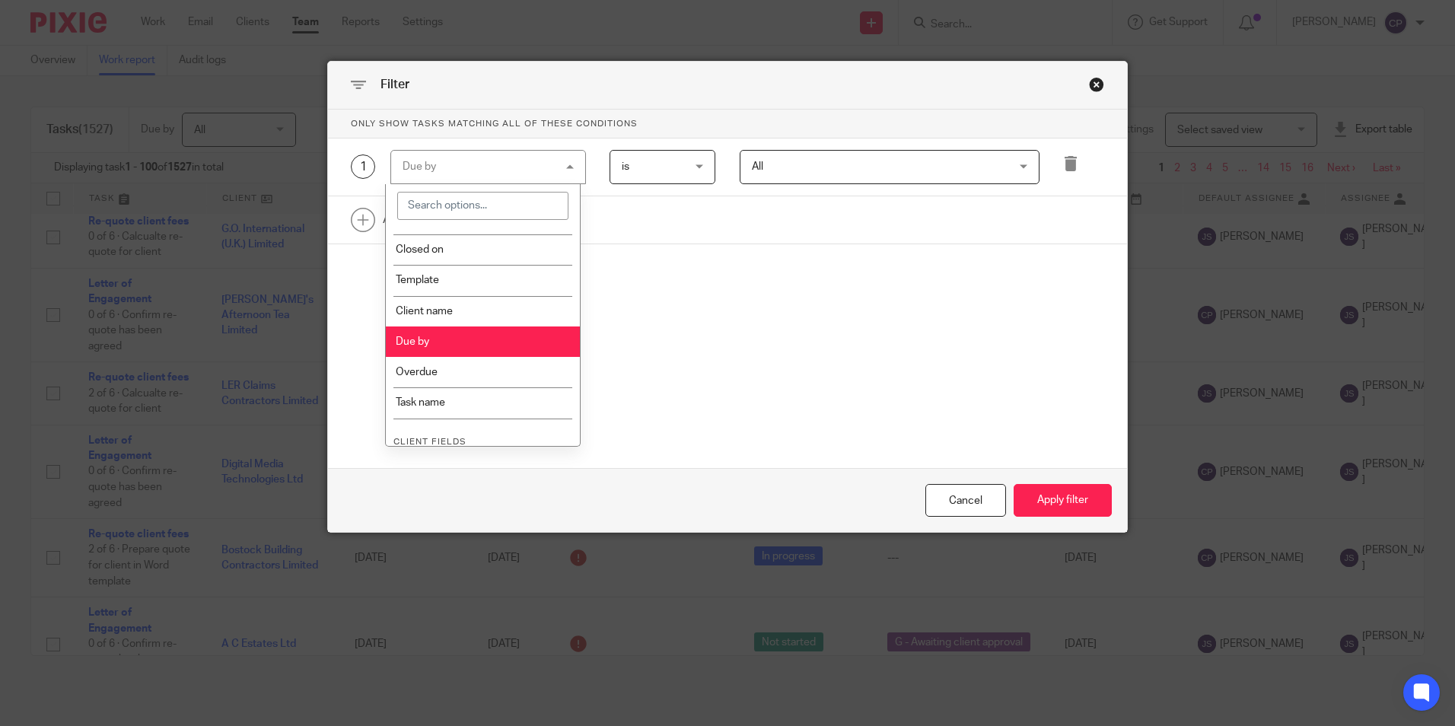
scroll to position [228, 0]
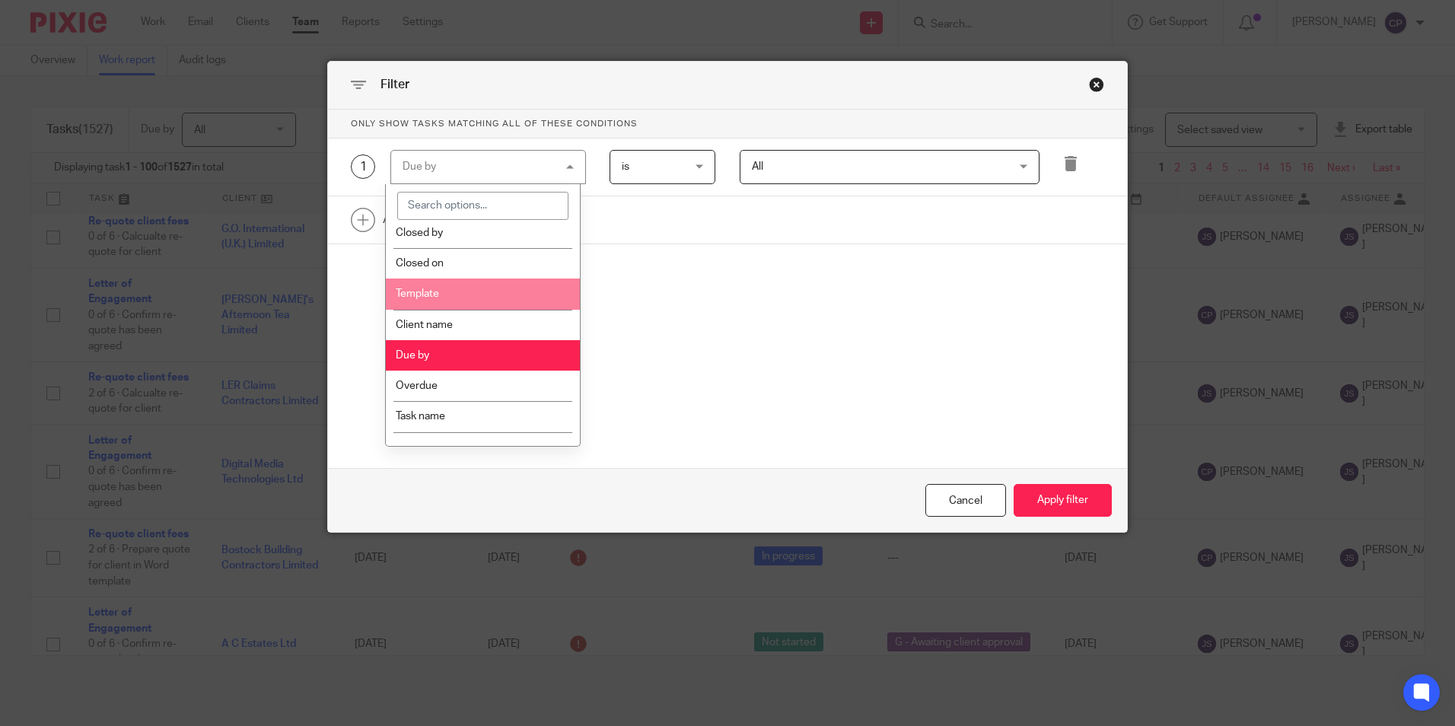
click at [437, 297] on li "Template" at bounding box center [483, 294] width 194 height 30
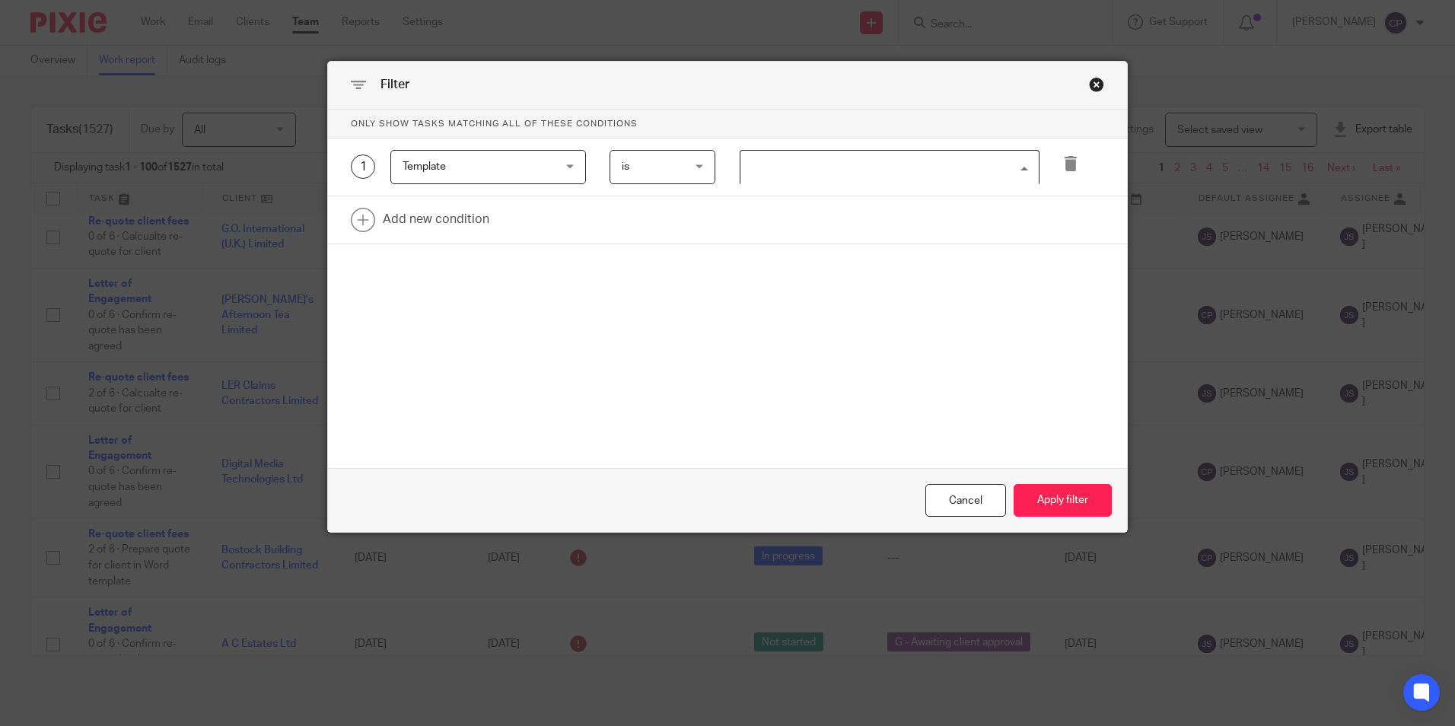
click at [853, 169] on input "Search for option" at bounding box center [886, 167] width 288 height 27
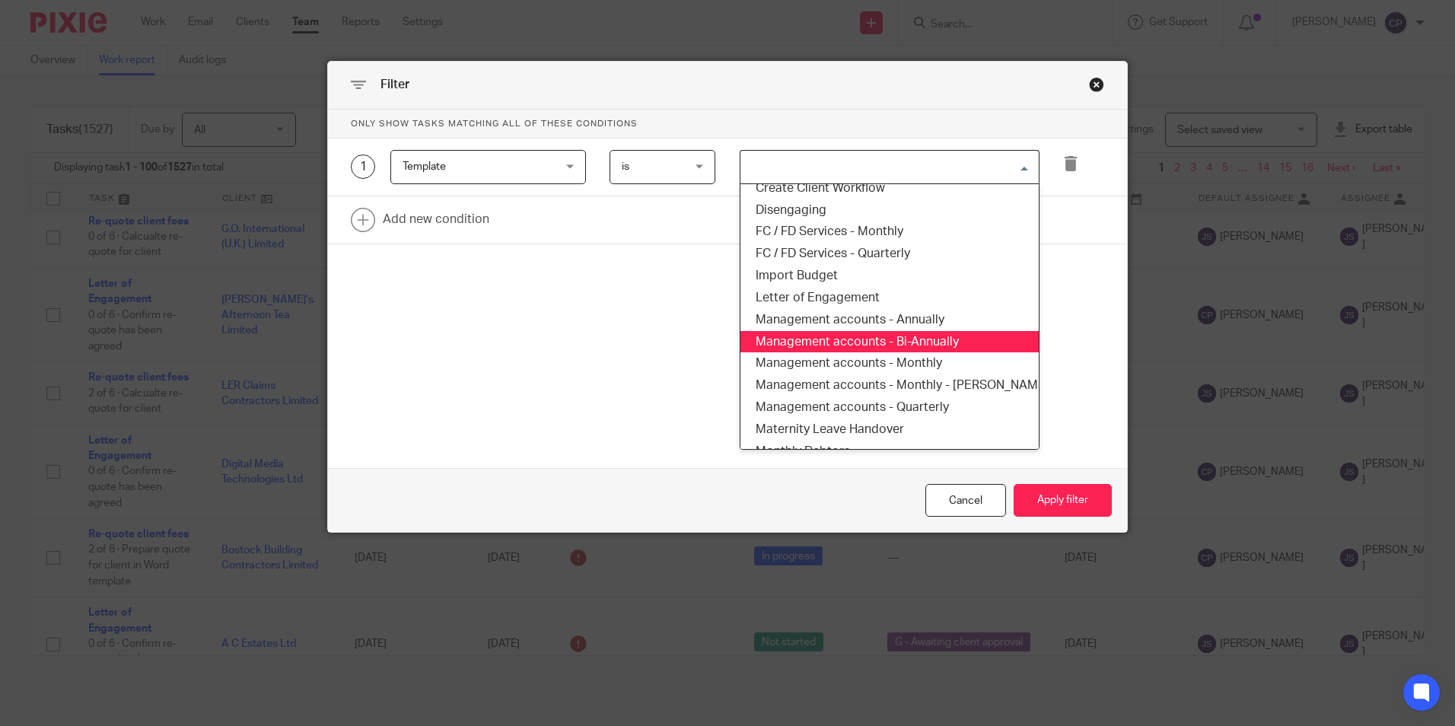
scroll to position [304, 0]
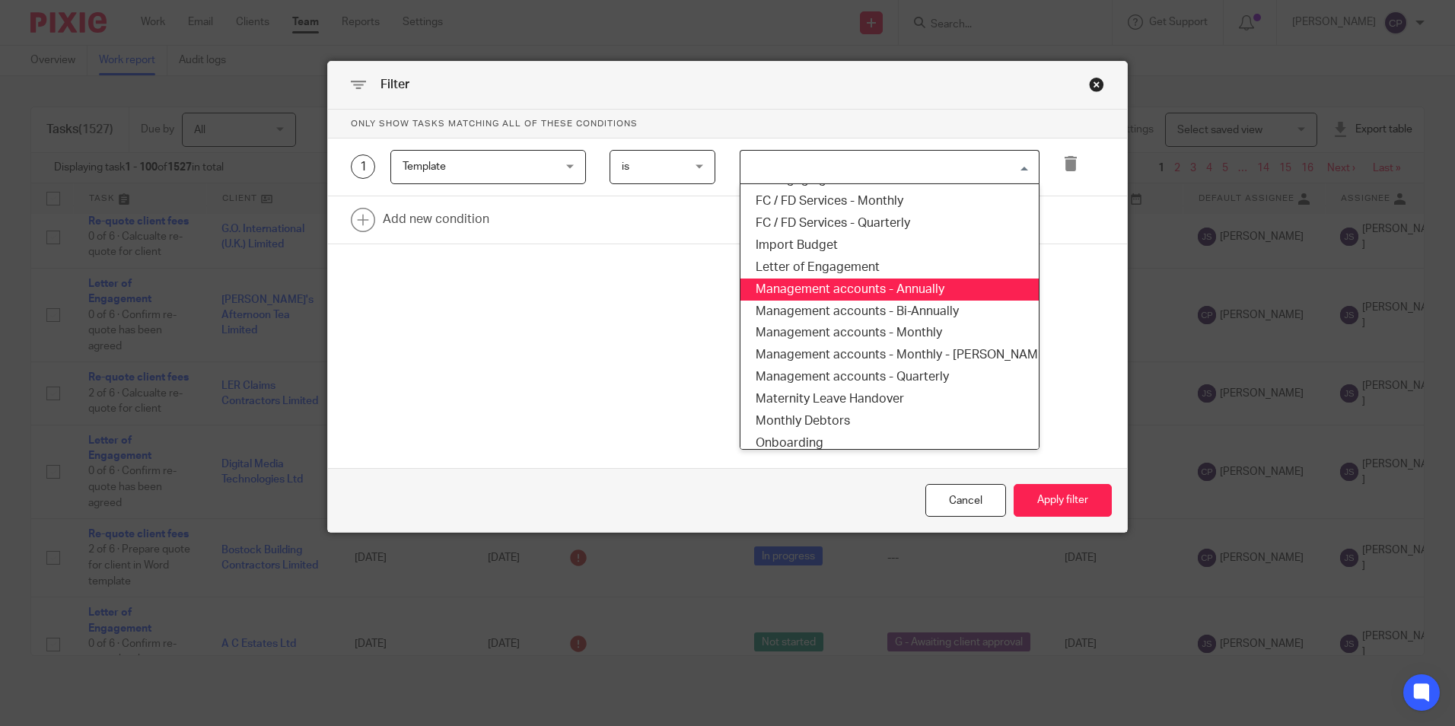
click at [906, 283] on li "Management accounts - Annually" at bounding box center [890, 290] width 298 height 22
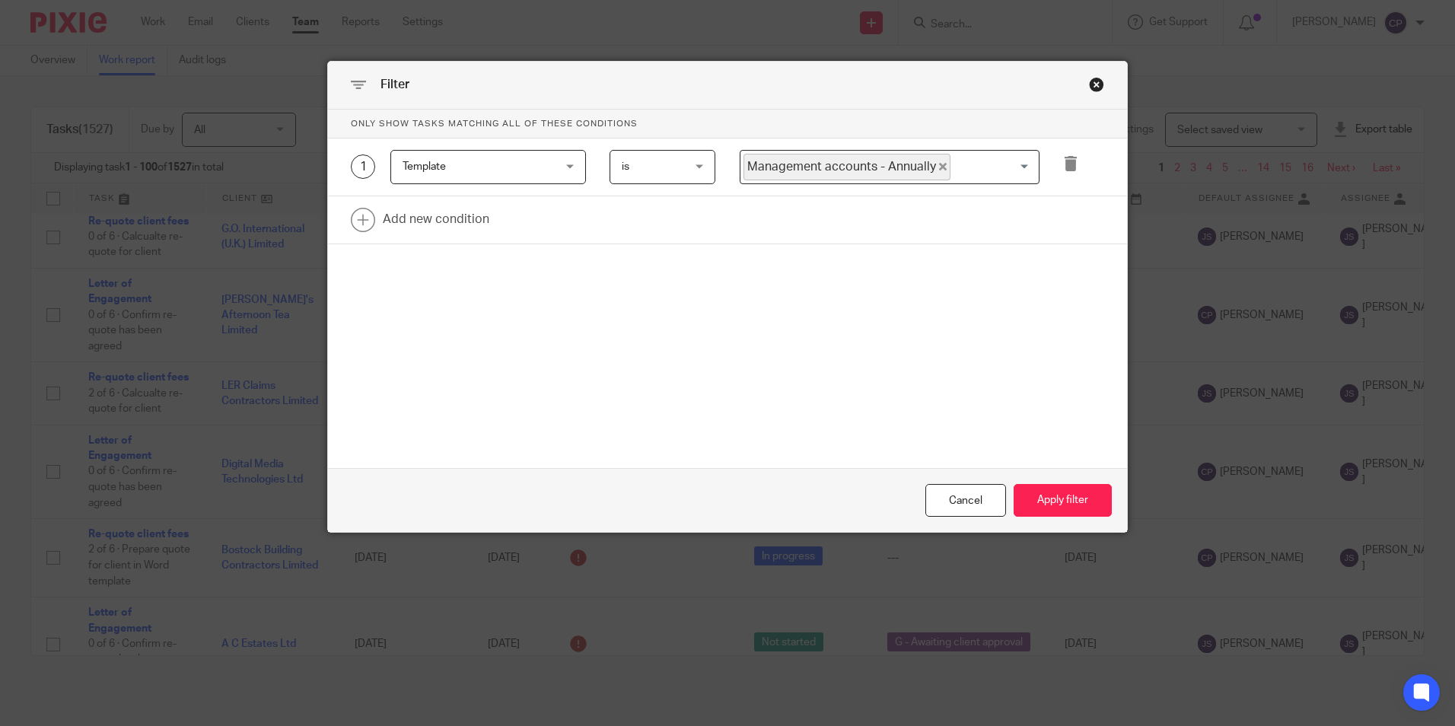
click at [970, 166] on input "Search for option" at bounding box center [991, 167] width 78 height 27
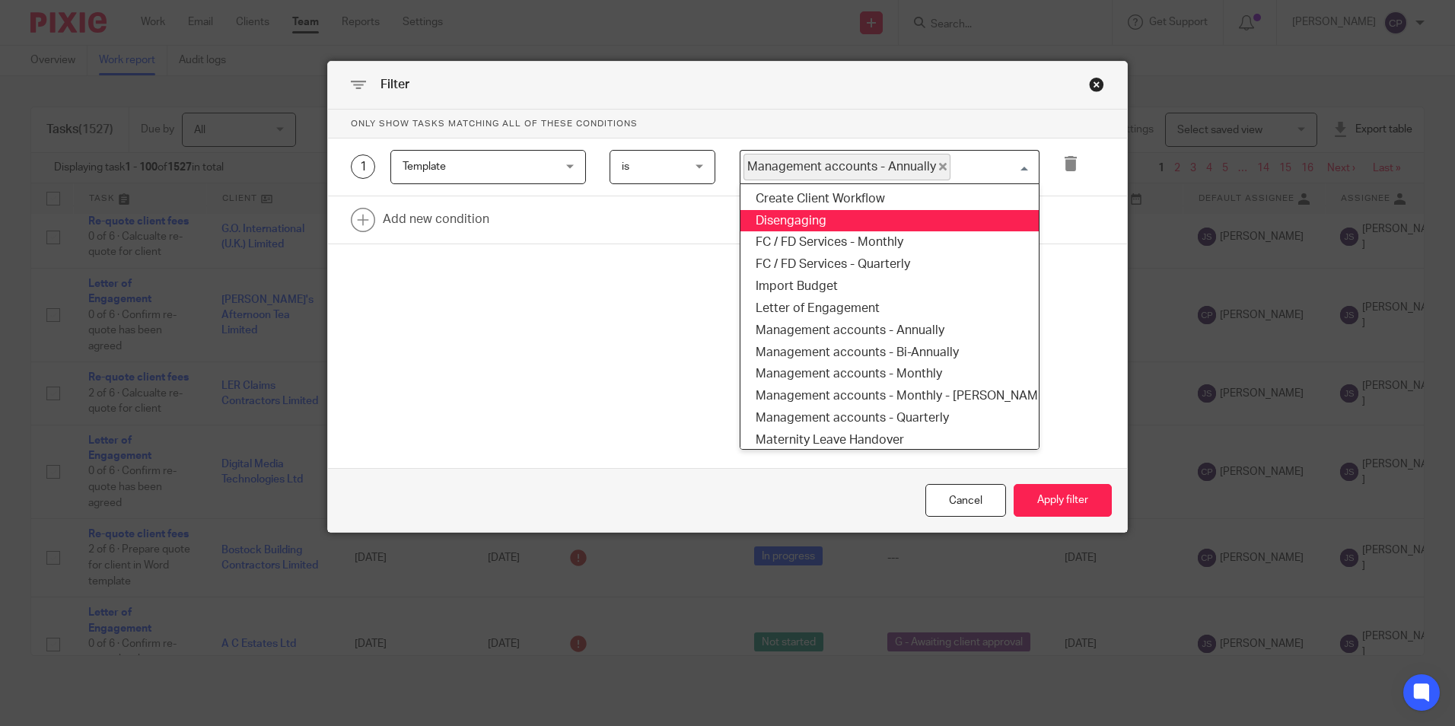
scroll to position [307, 0]
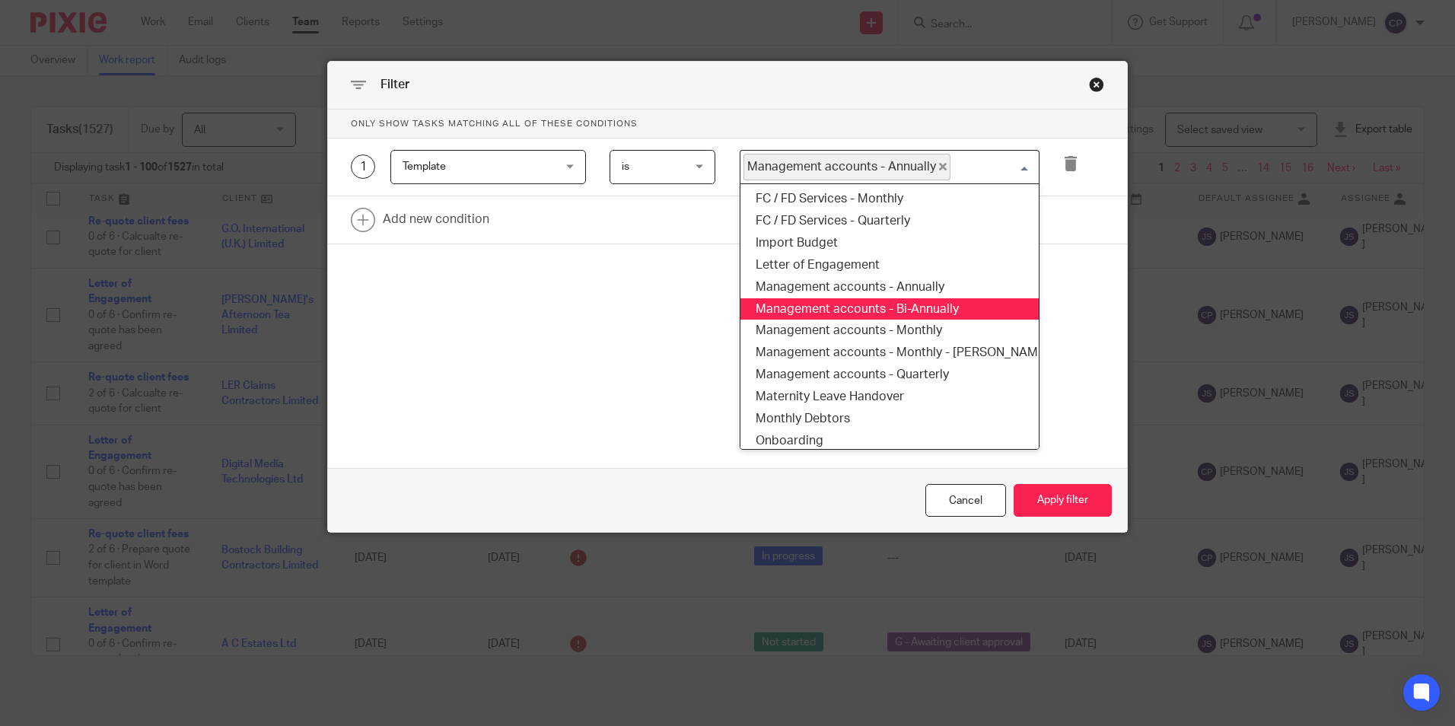
click at [919, 311] on li "Management accounts - Bi-Annually" at bounding box center [890, 309] width 298 height 22
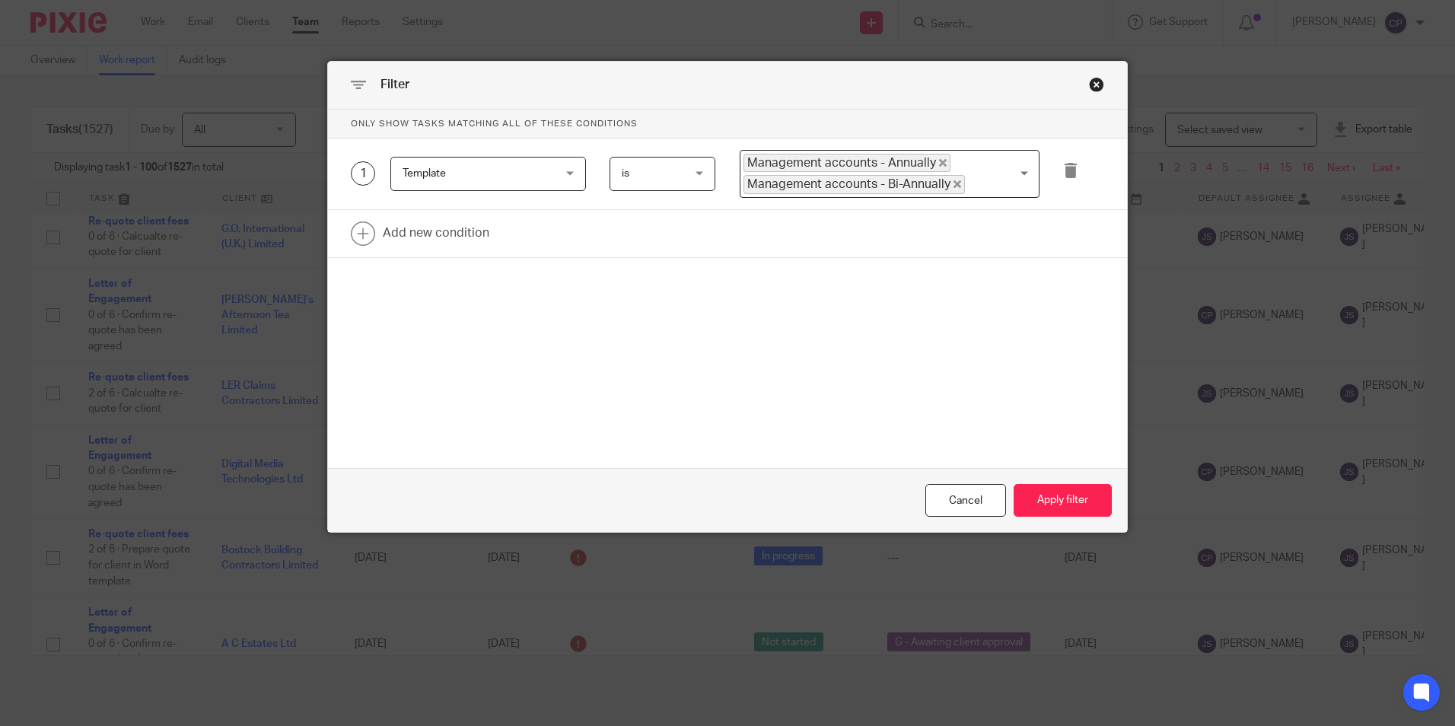
click at [974, 186] on input "Search for option" at bounding box center [999, 184] width 64 height 18
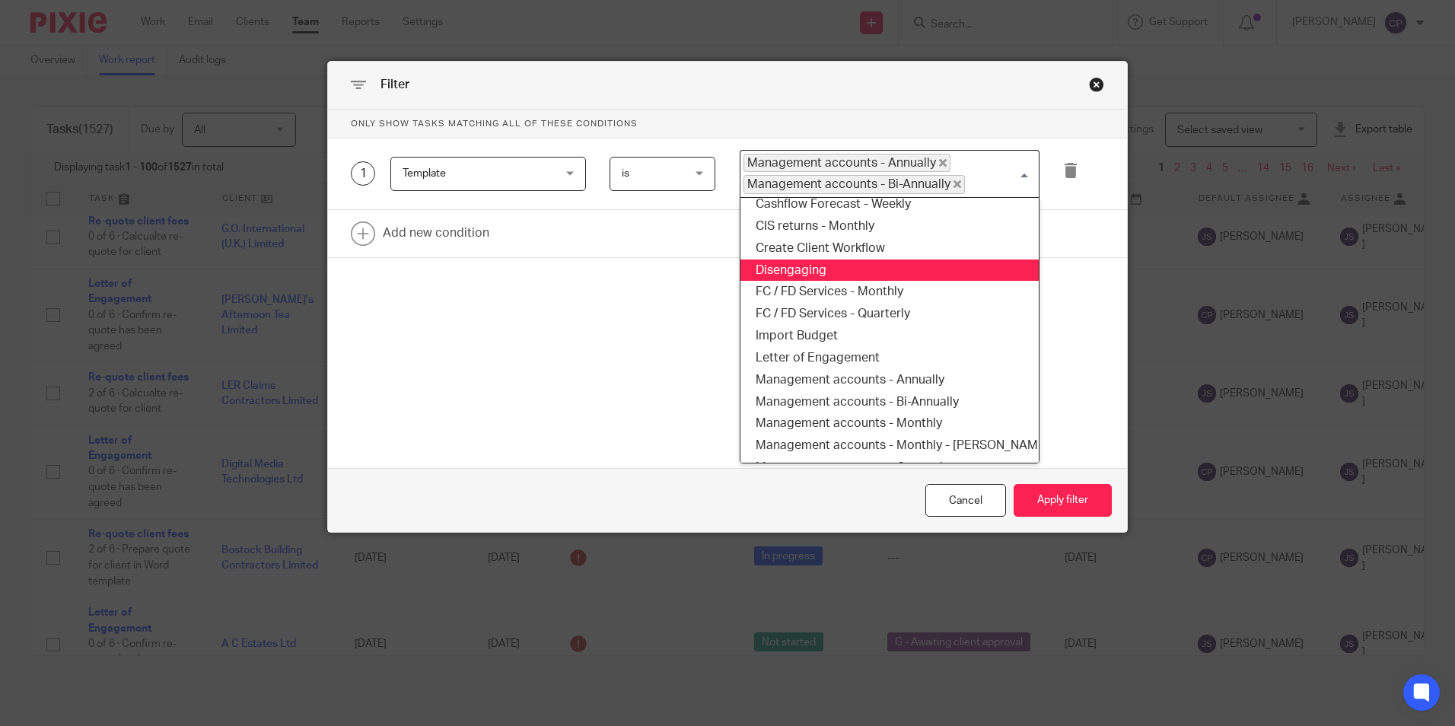
scroll to position [234, 0]
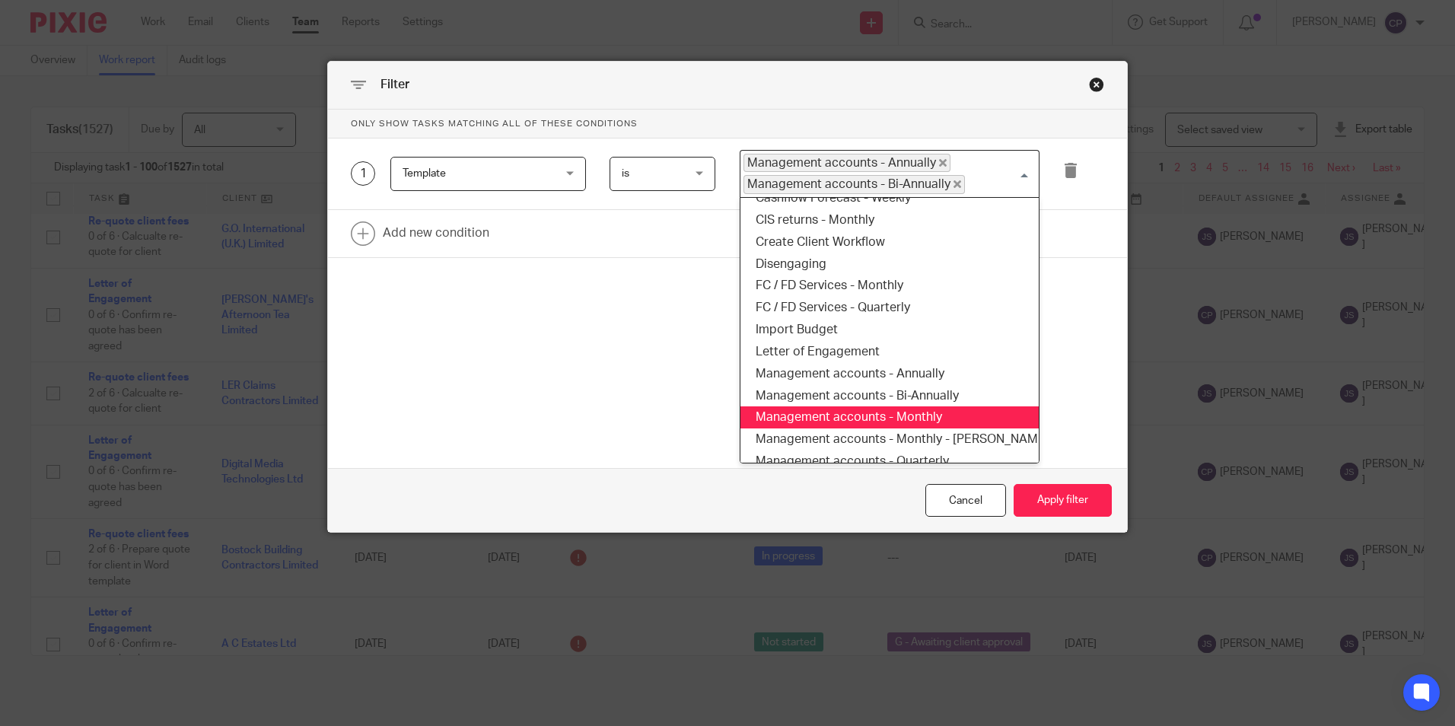
drag, startPoint x: 928, startPoint y: 422, endPoint x: 937, endPoint y: 310, distance: 112.2
click at [928, 422] on li "Management accounts - Monthly" at bounding box center [890, 417] width 298 height 22
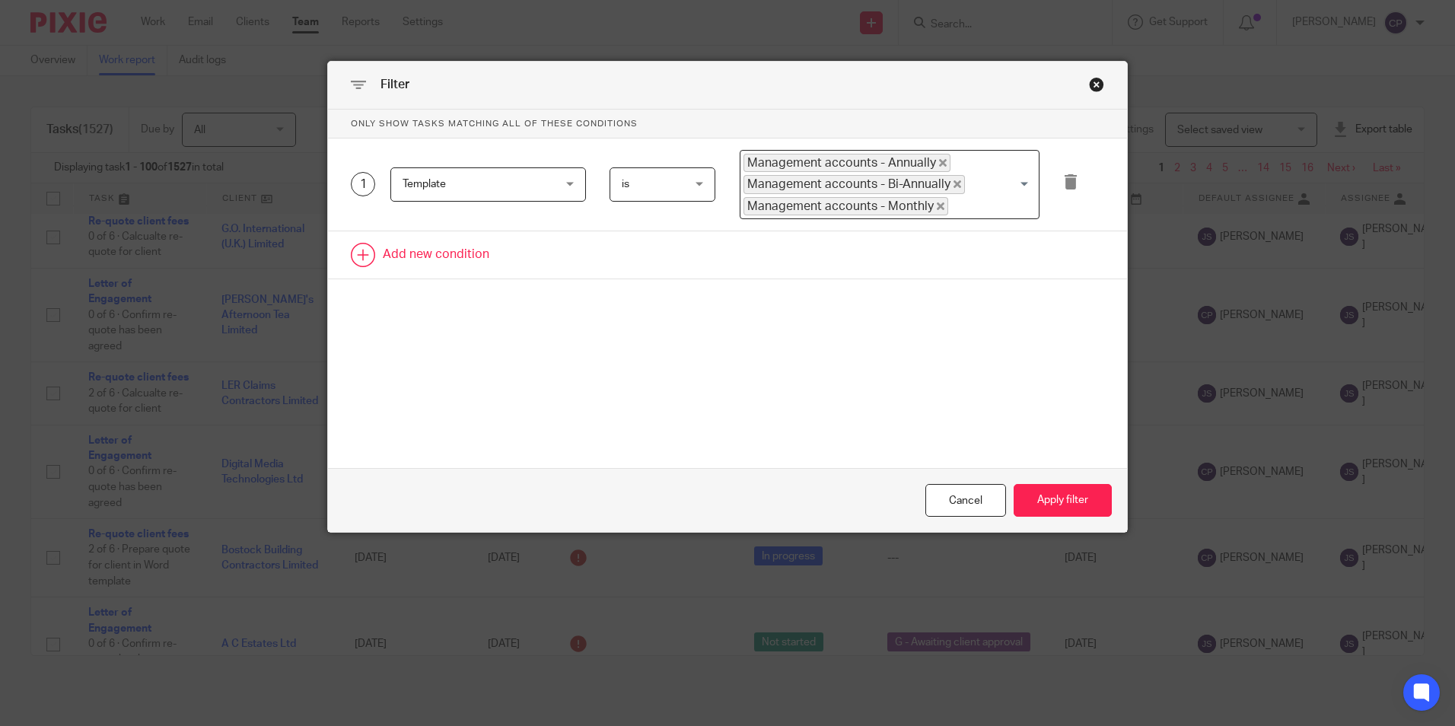
click at [420, 260] on link at bounding box center [727, 254] width 799 height 47
drag, startPoint x: 569, startPoint y: 262, endPoint x: 577, endPoint y: 269, distance: 10.2
click at [571, 265] on div "Field" at bounding box center [488, 260] width 196 height 34
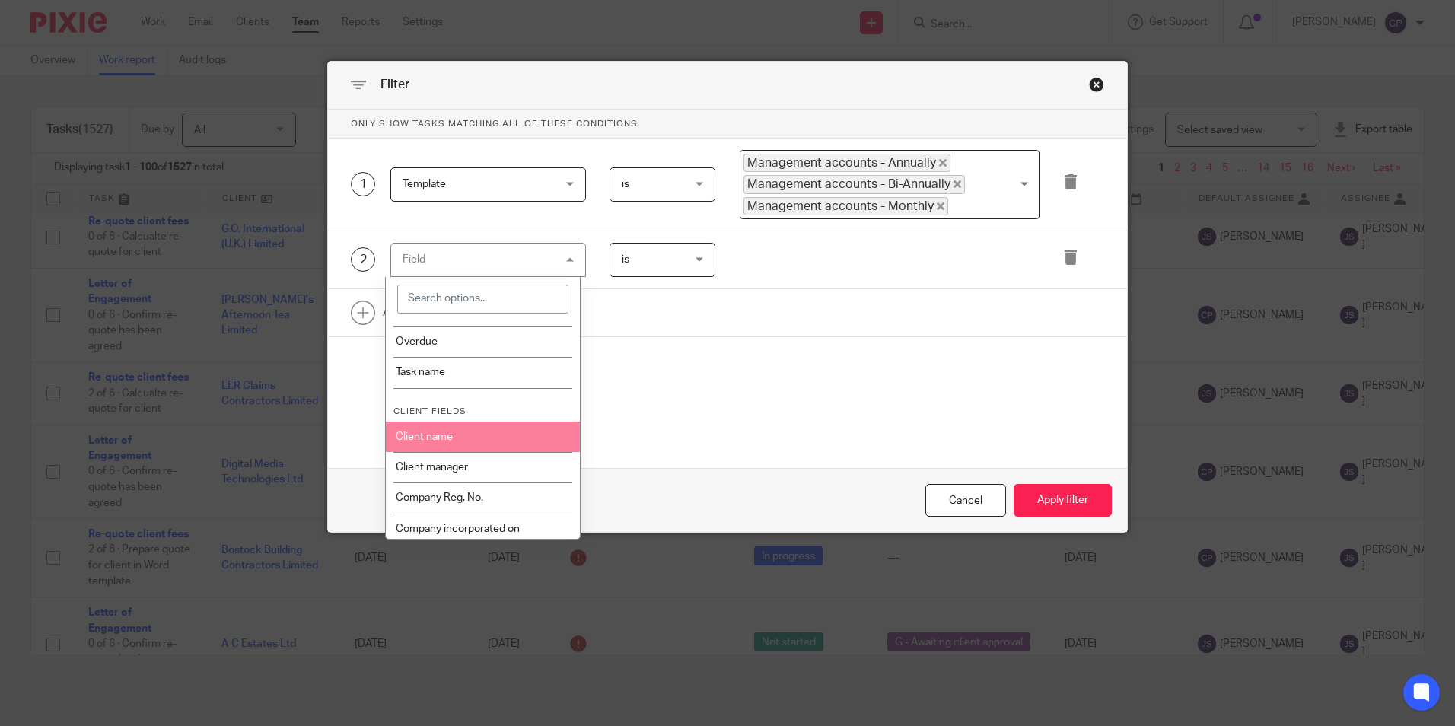
scroll to position [381, 0]
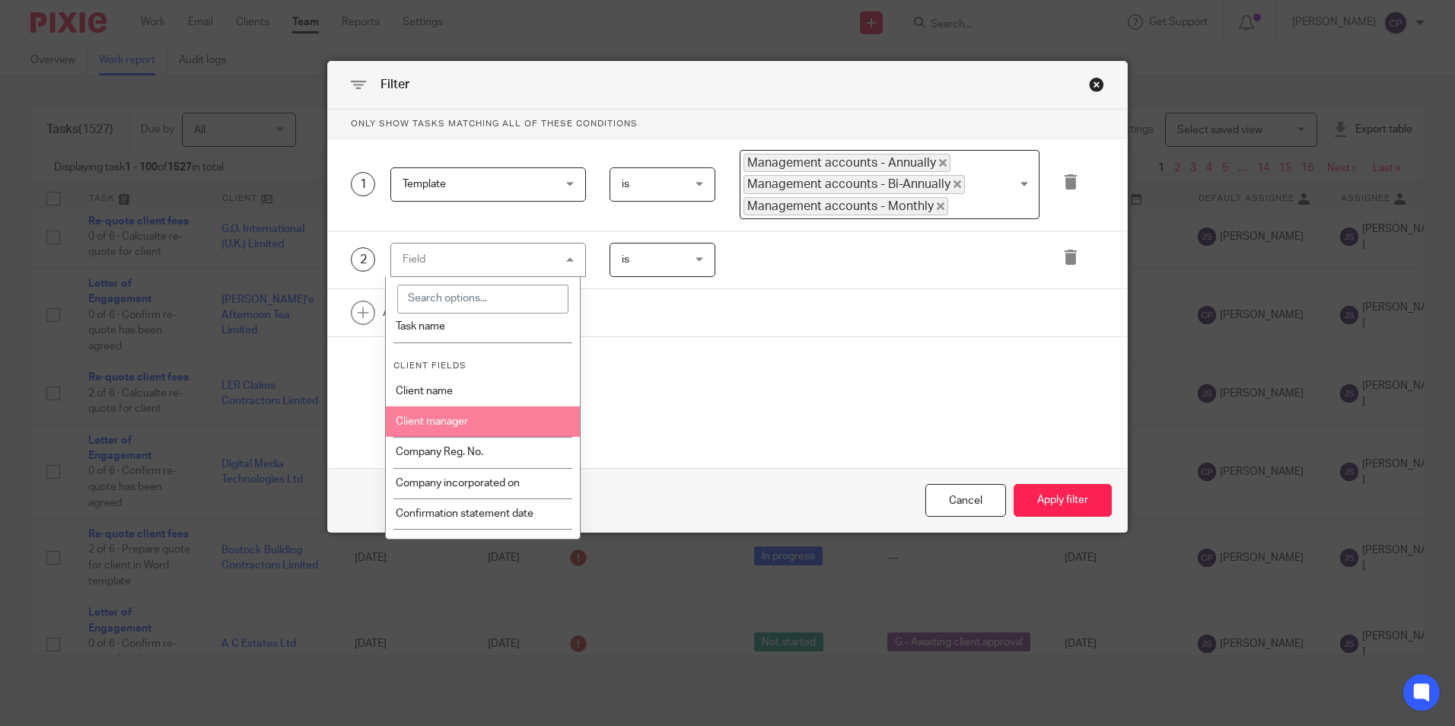
click at [479, 430] on li "Client manager" at bounding box center [483, 421] width 194 height 30
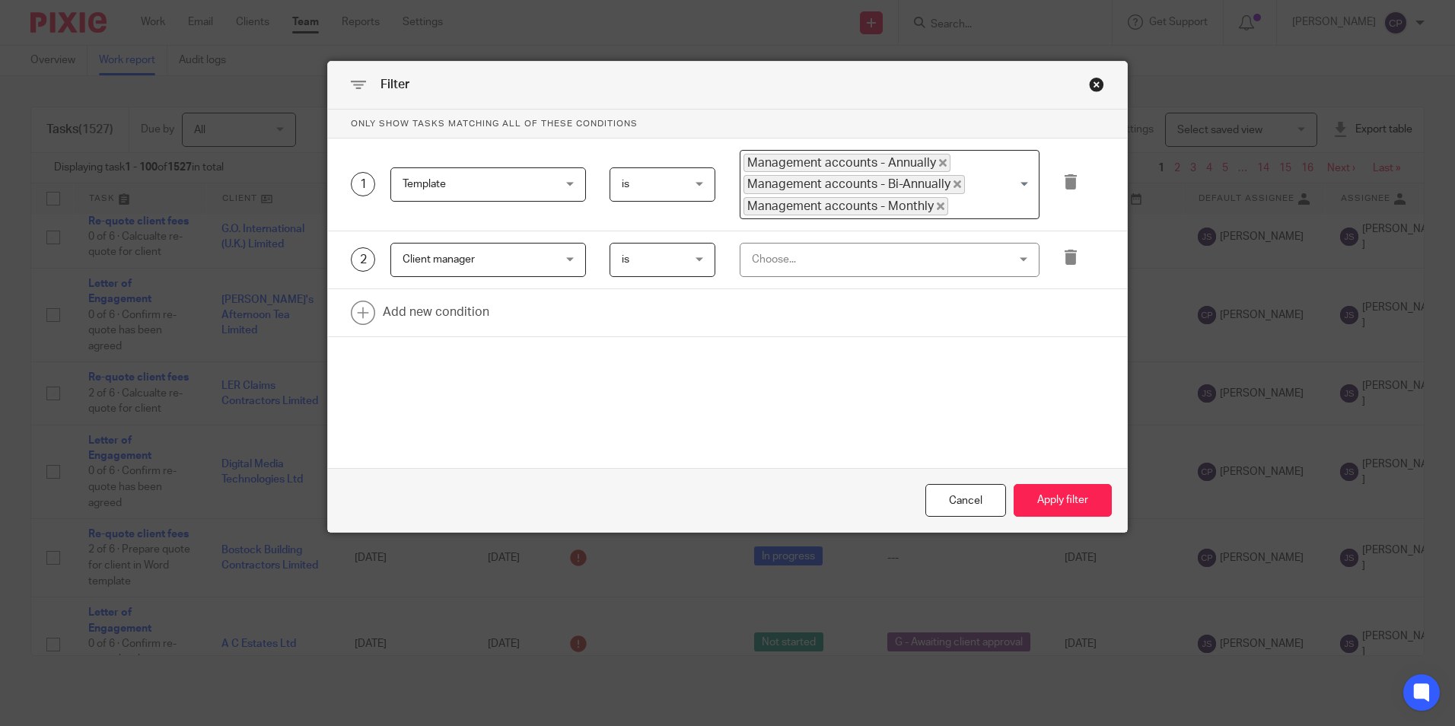
click at [851, 263] on div "Choose..." at bounding box center [867, 260] width 230 height 32
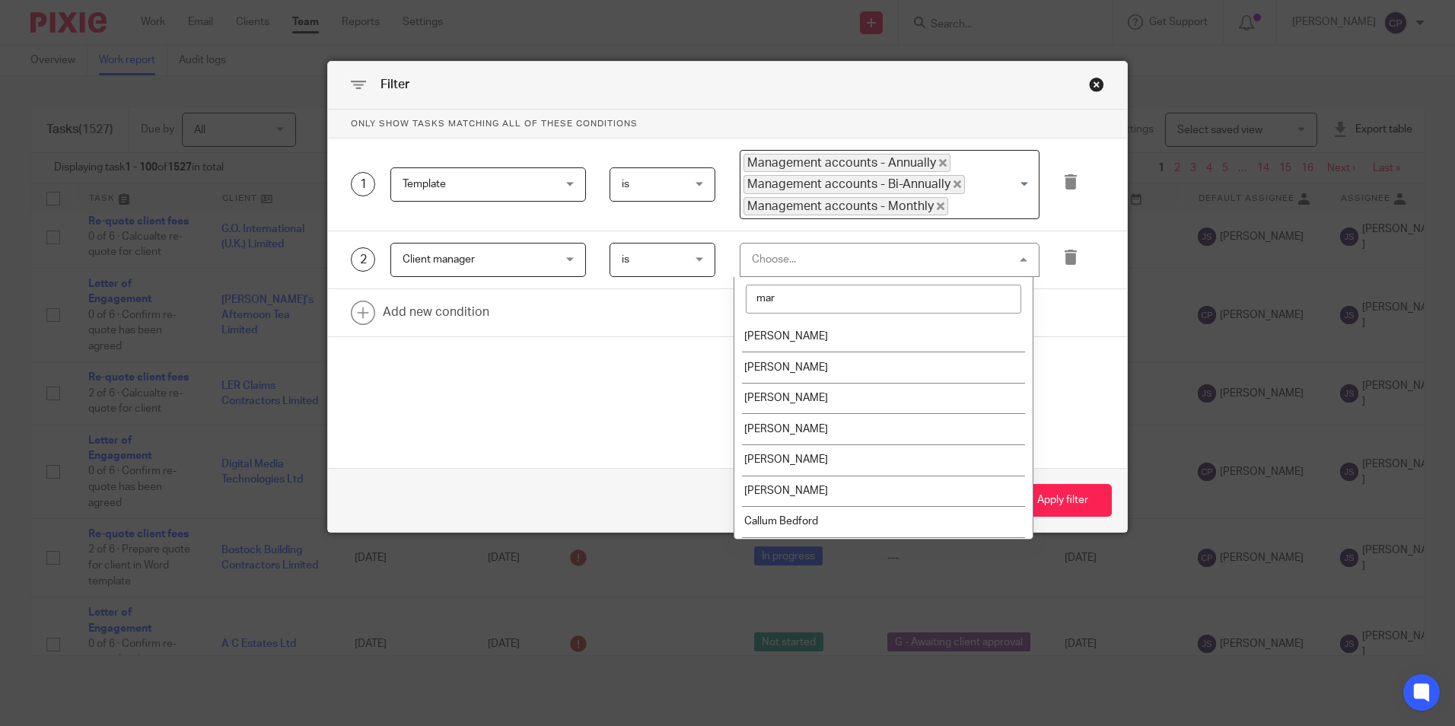
type input "marc"
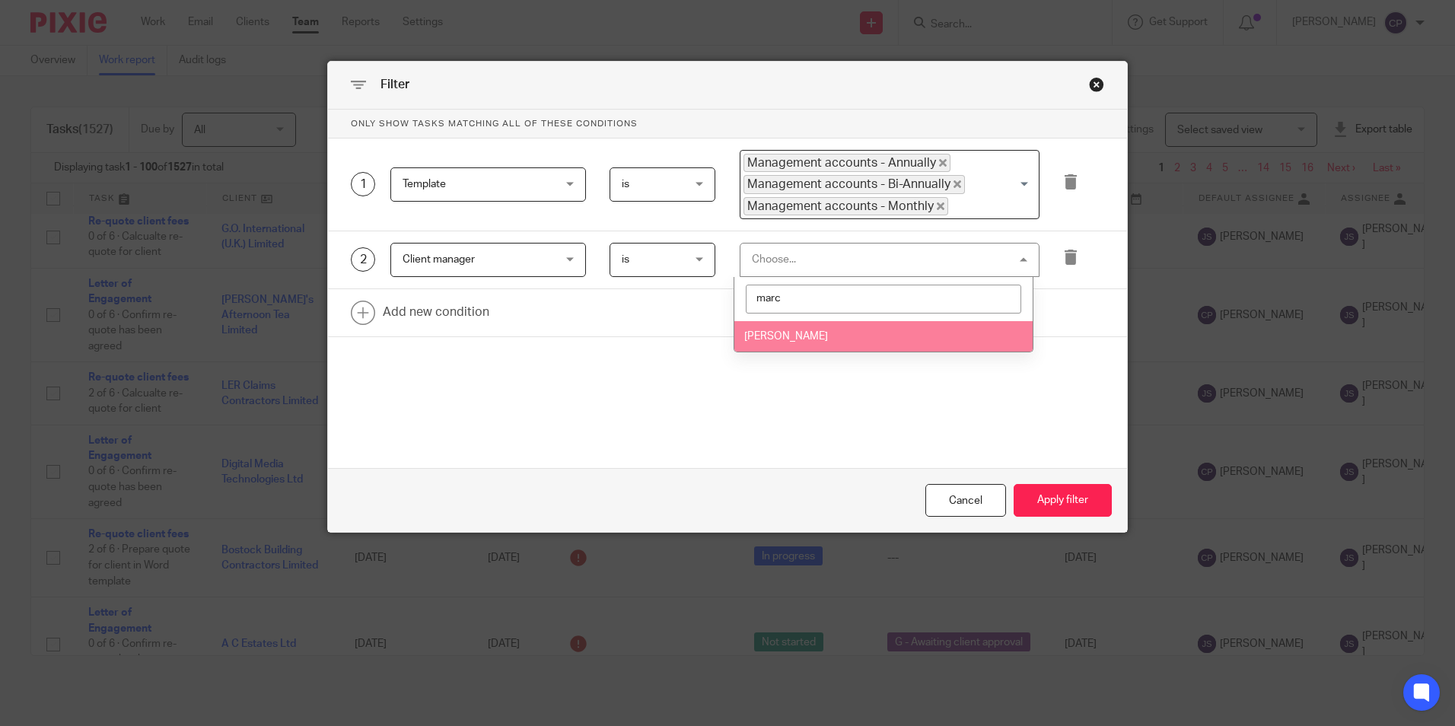
click at [783, 332] on span "Marcia Deans" at bounding box center [786, 336] width 84 height 11
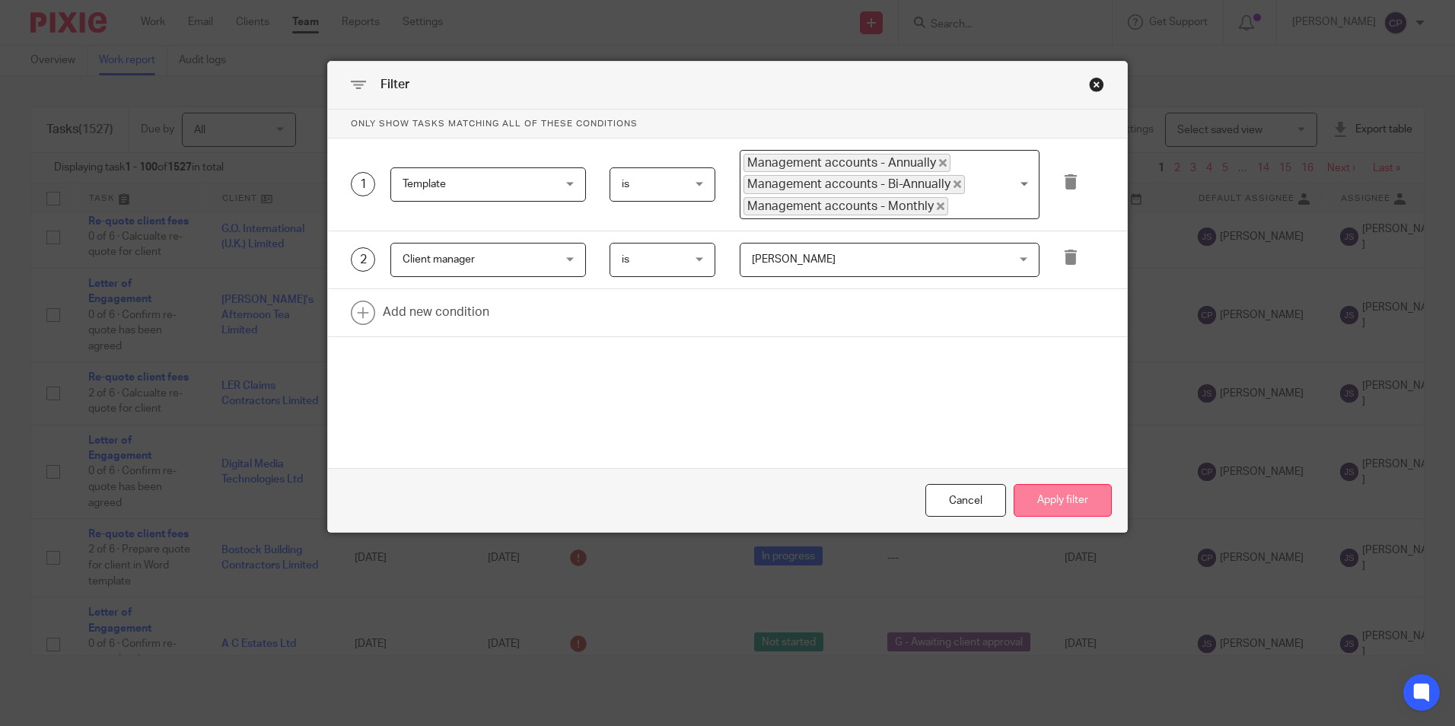
click at [1073, 497] on button "Apply filter" at bounding box center [1063, 500] width 98 height 33
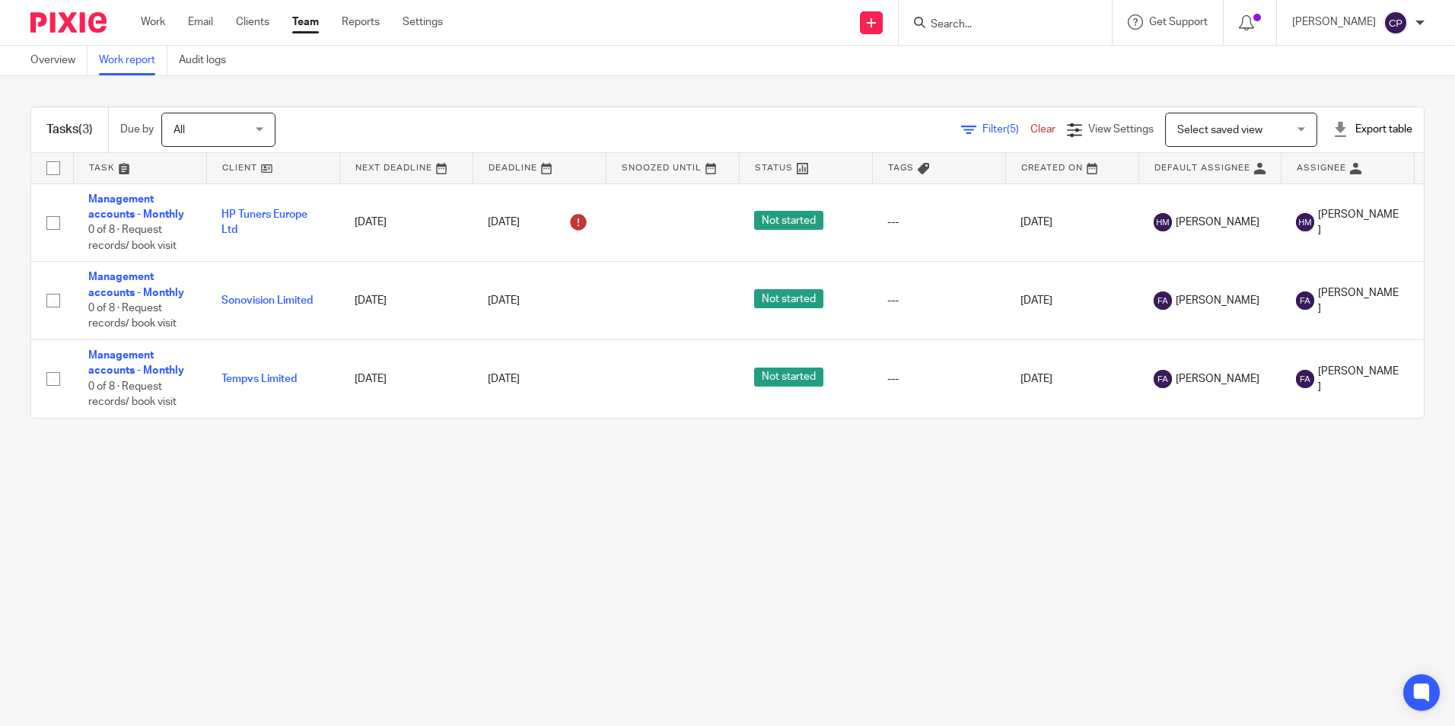
click at [1209, 132] on span "Select saved view" at bounding box center [1219, 130] width 85 height 11
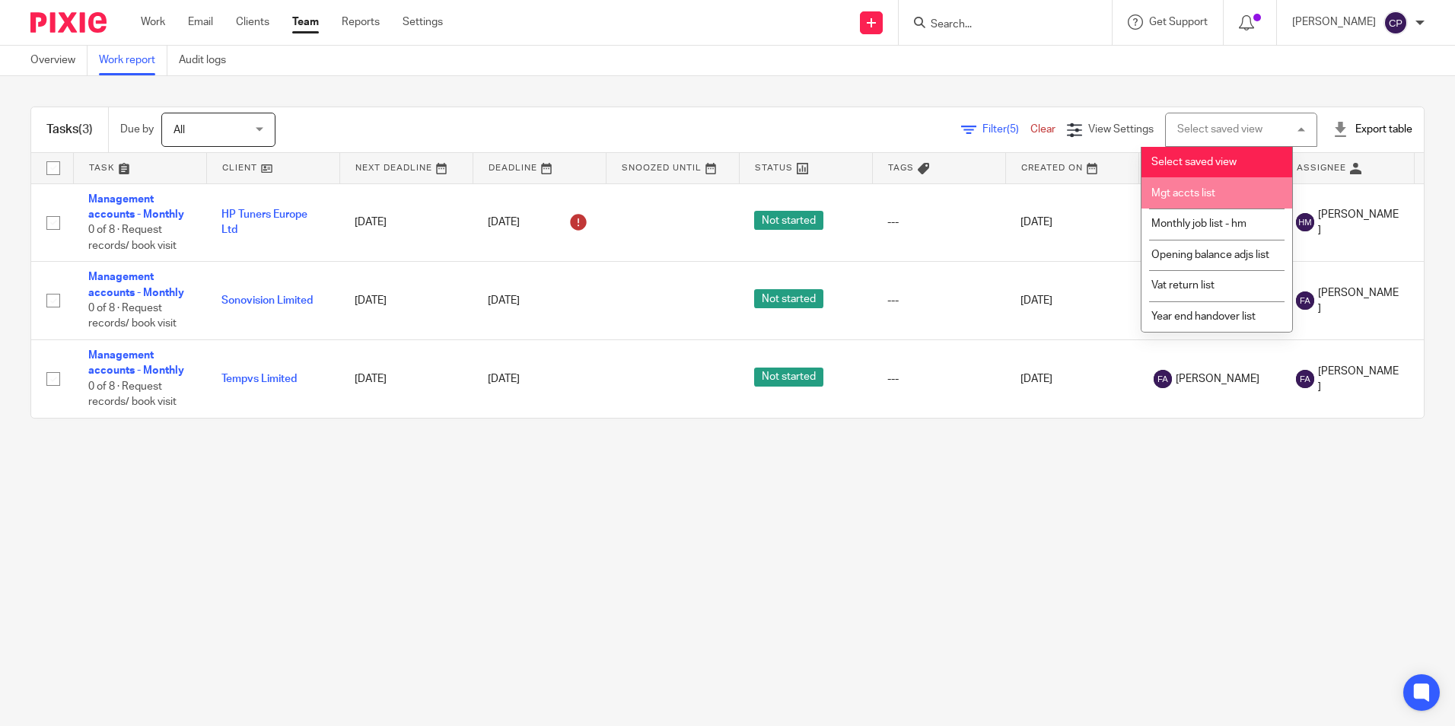
click at [1207, 192] on span "Mgt accts list" at bounding box center [1183, 193] width 64 height 11
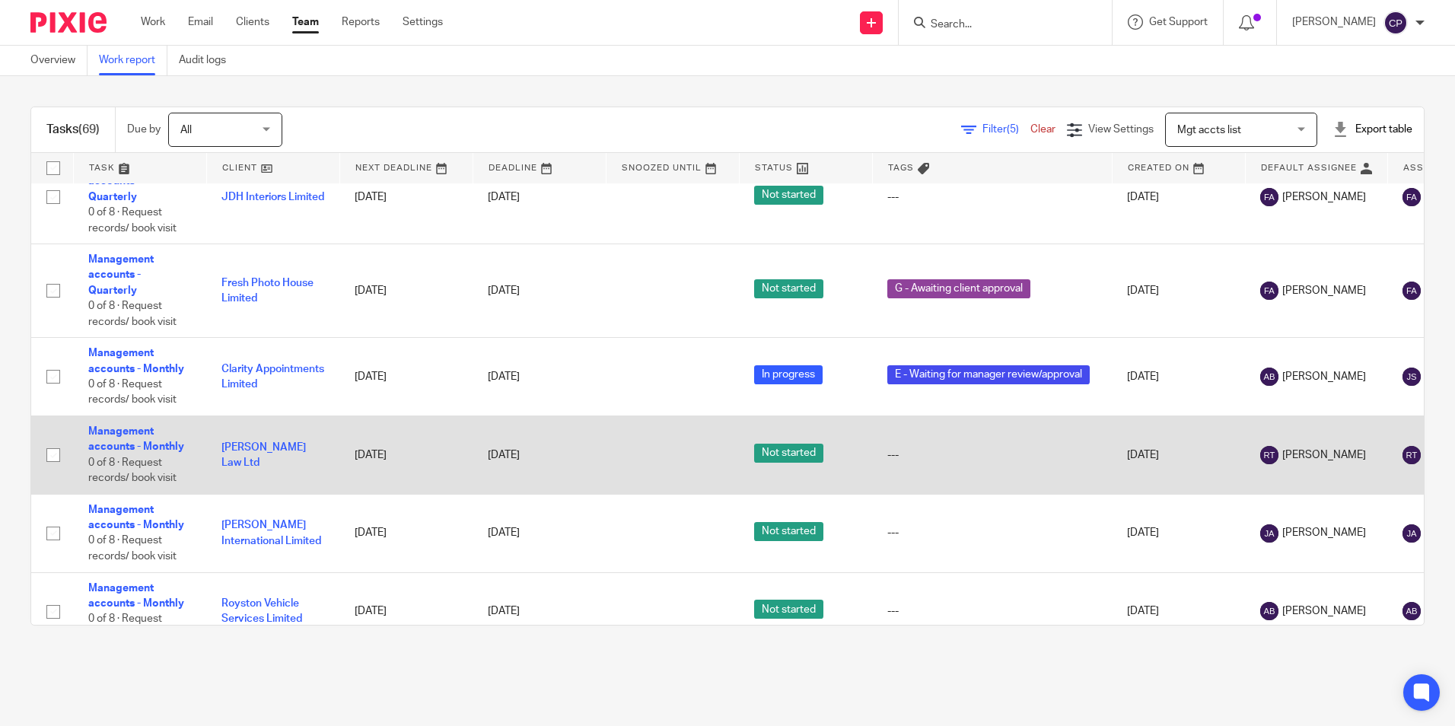
scroll to position [3838, 0]
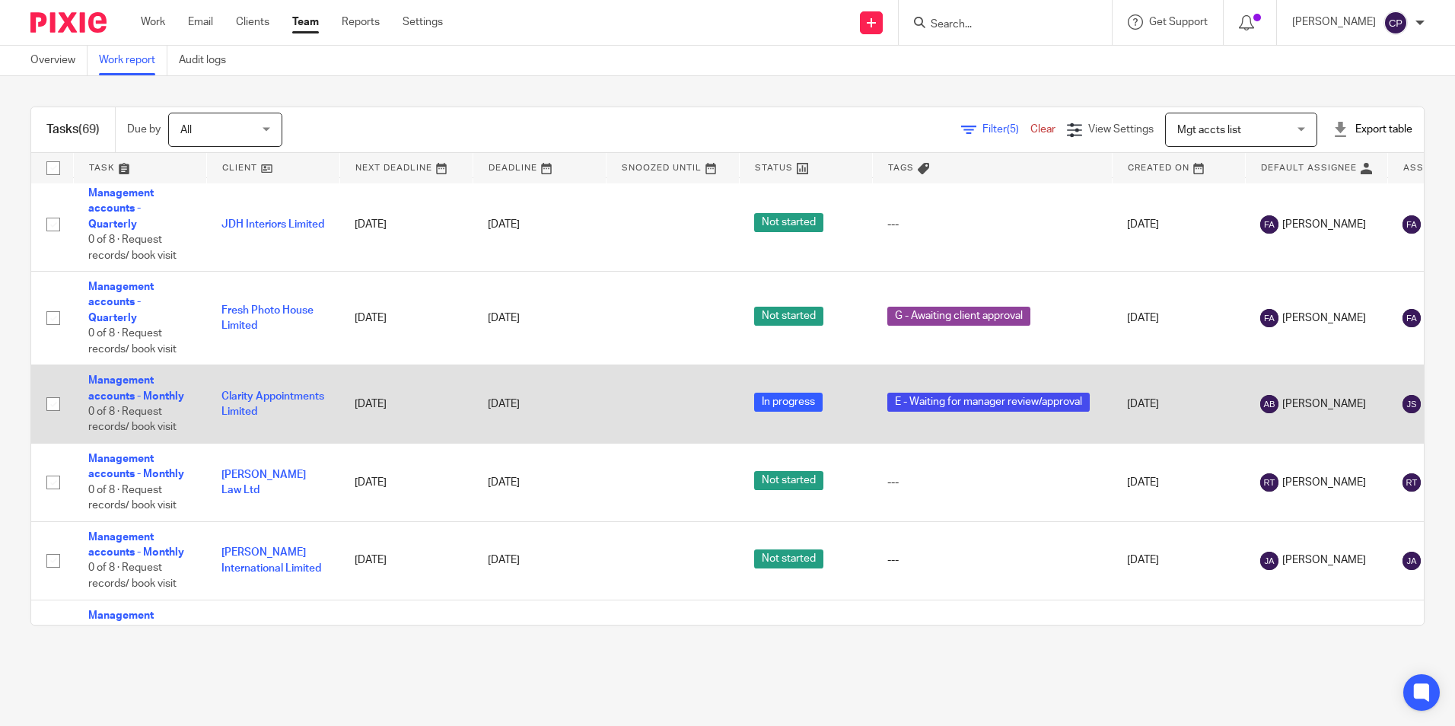
drag, startPoint x: 119, startPoint y: 387, endPoint x: 97, endPoint y: 389, distance: 22.1
drag, startPoint x: 97, startPoint y: 389, endPoint x: 112, endPoint y: 377, distance: 18.4
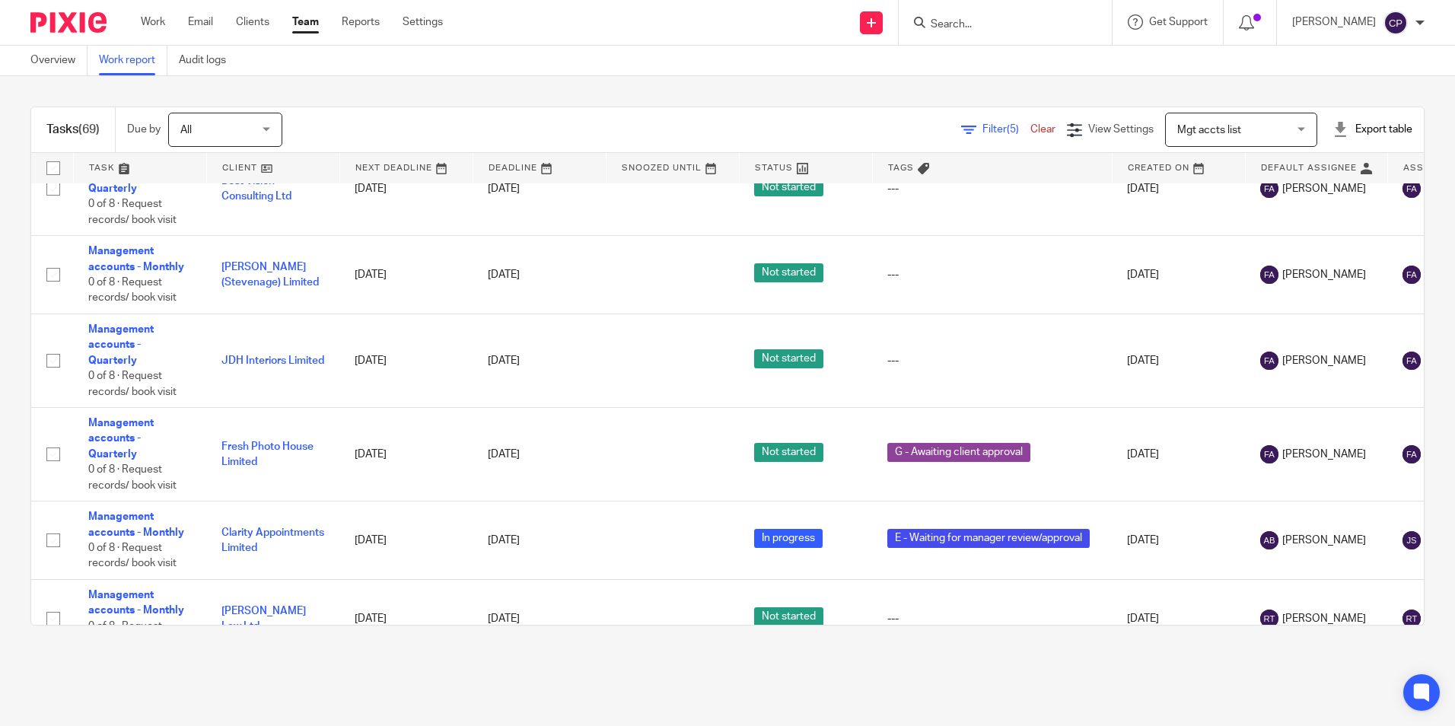
scroll to position [3534, 0]
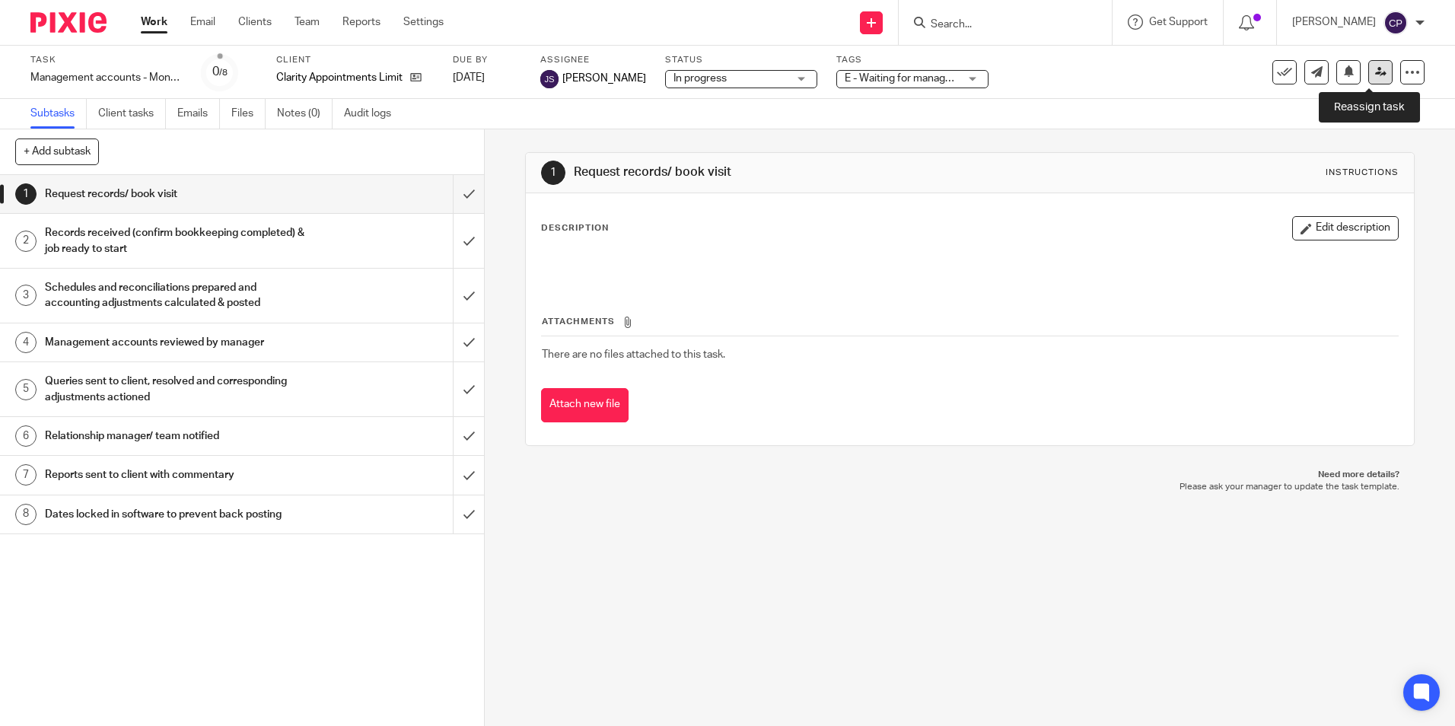
click at [1375, 71] on icon at bounding box center [1380, 71] width 11 height 11
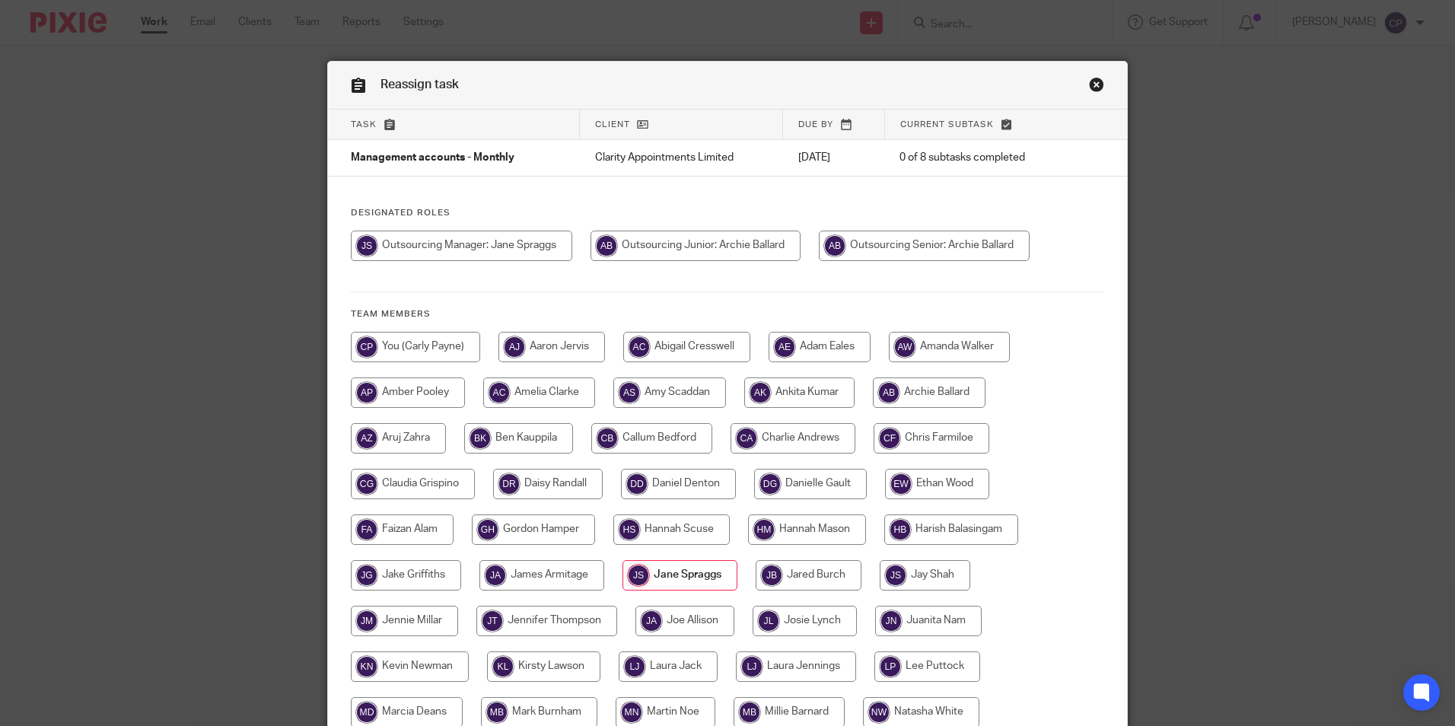
click at [390, 345] on input "radio" at bounding box center [415, 347] width 129 height 30
radio input "true"
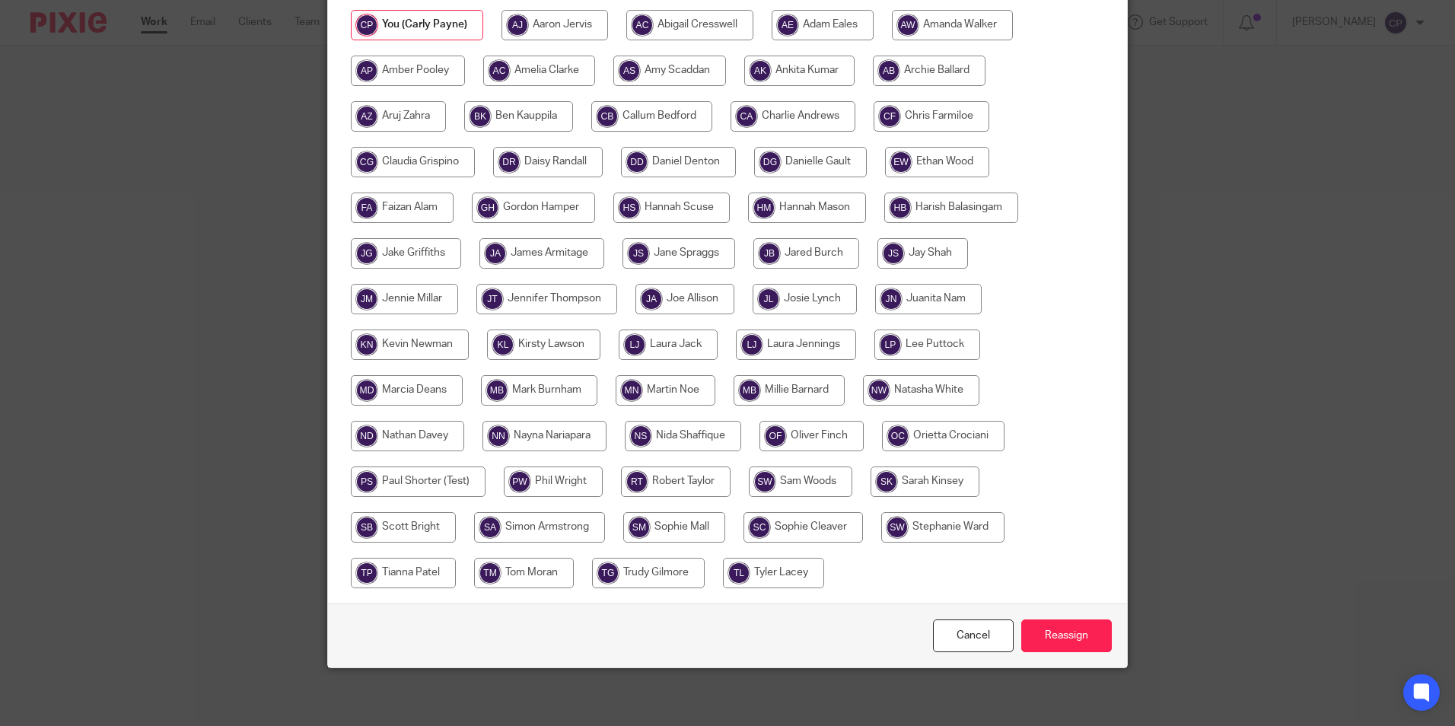
scroll to position [325, 0]
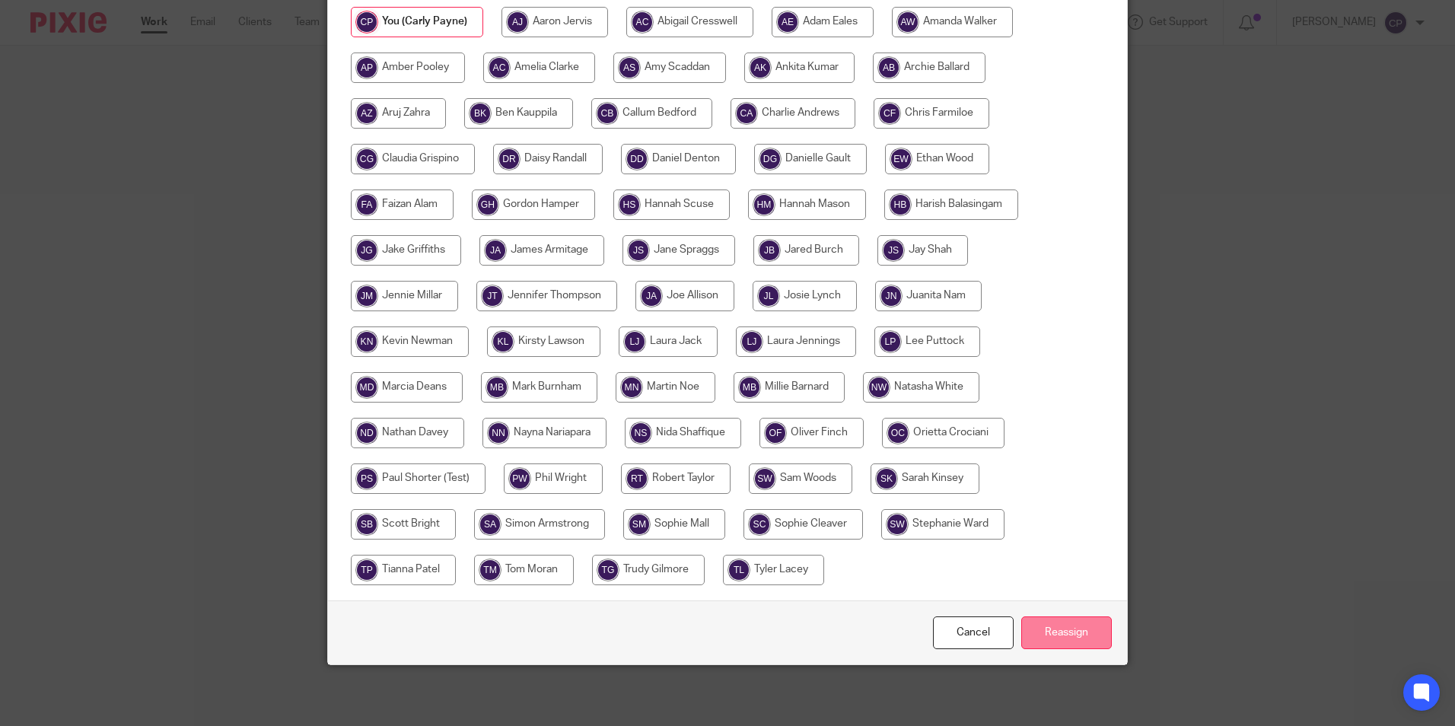
click at [1072, 623] on input "Reassign" at bounding box center [1066, 632] width 91 height 33
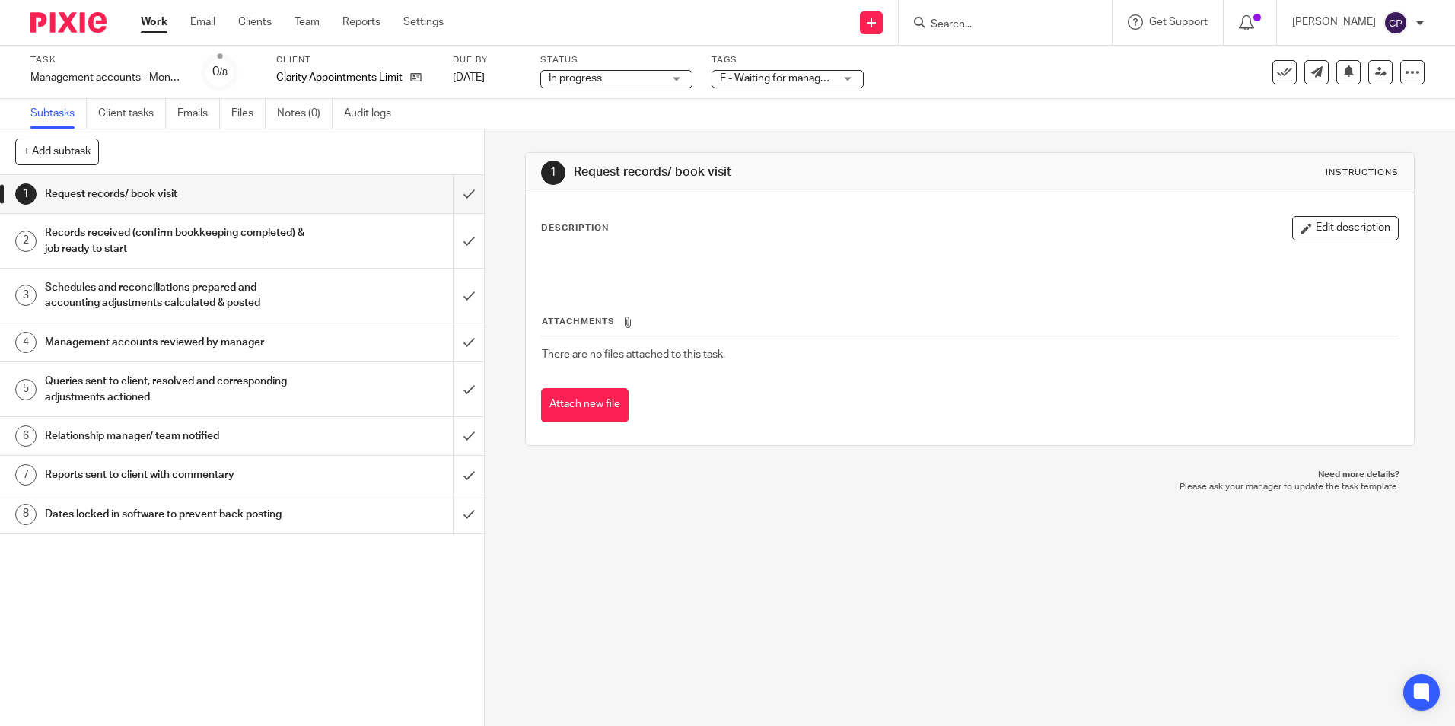
click at [1044, 27] on input "Search" at bounding box center [997, 25] width 137 height 14
type input "blackmoro"
click at [1027, 62] on link at bounding box center [1020, 59] width 189 height 23
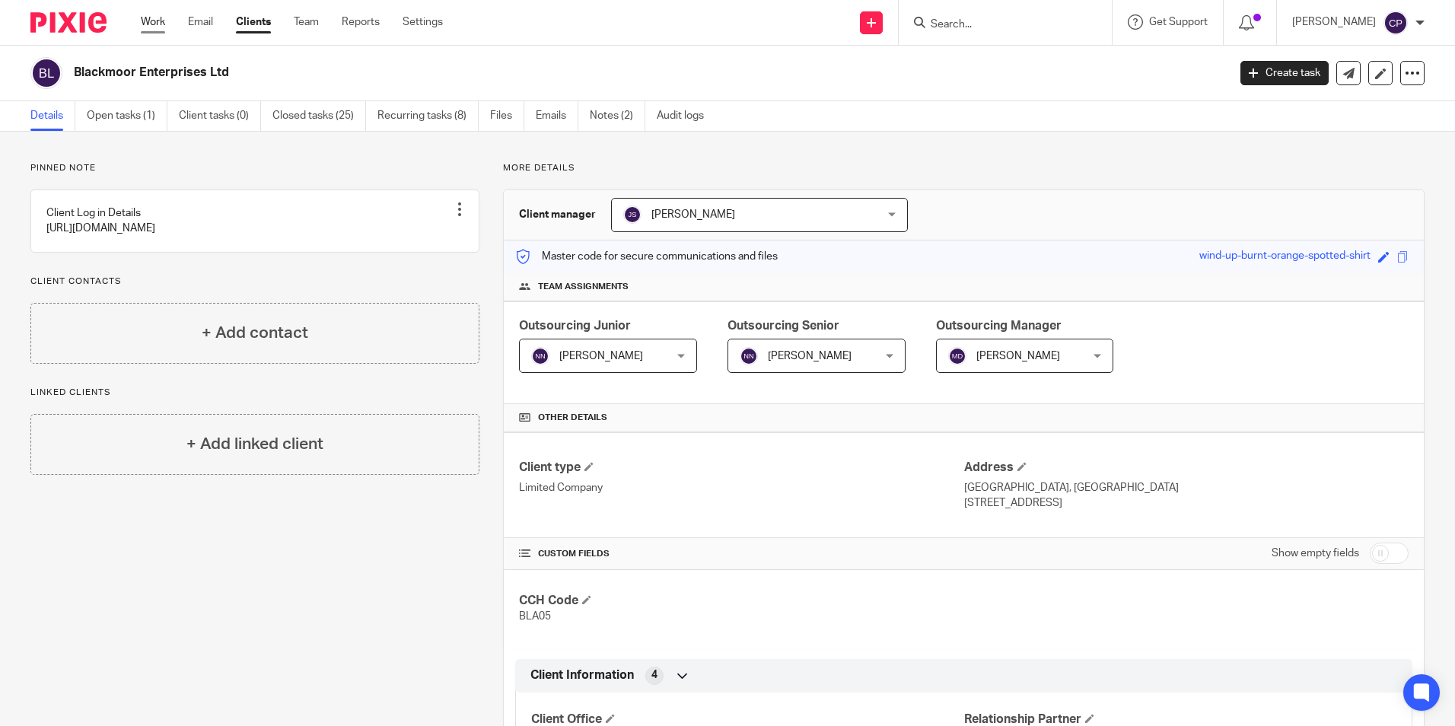
click at [155, 22] on link "Work" at bounding box center [153, 21] width 24 height 15
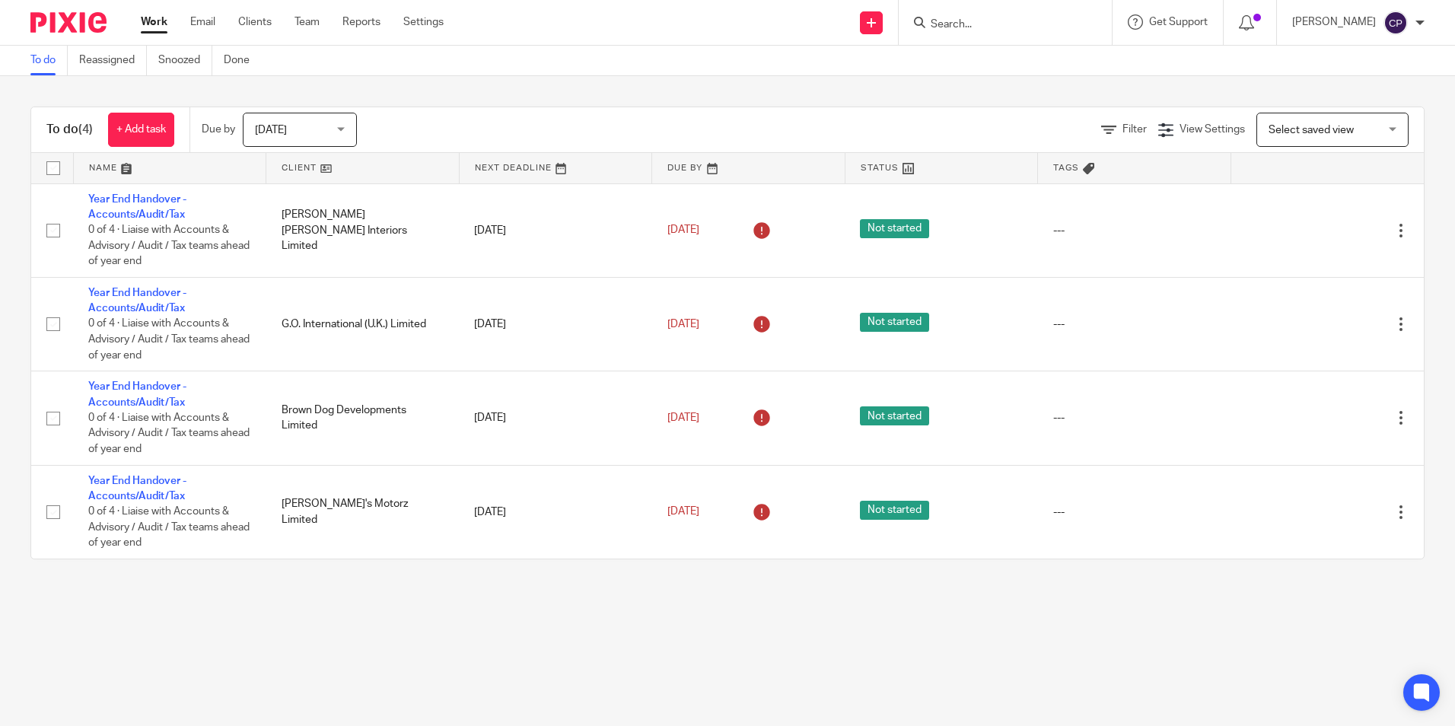
click at [314, 126] on span "[DATE]" at bounding box center [295, 129] width 81 height 32
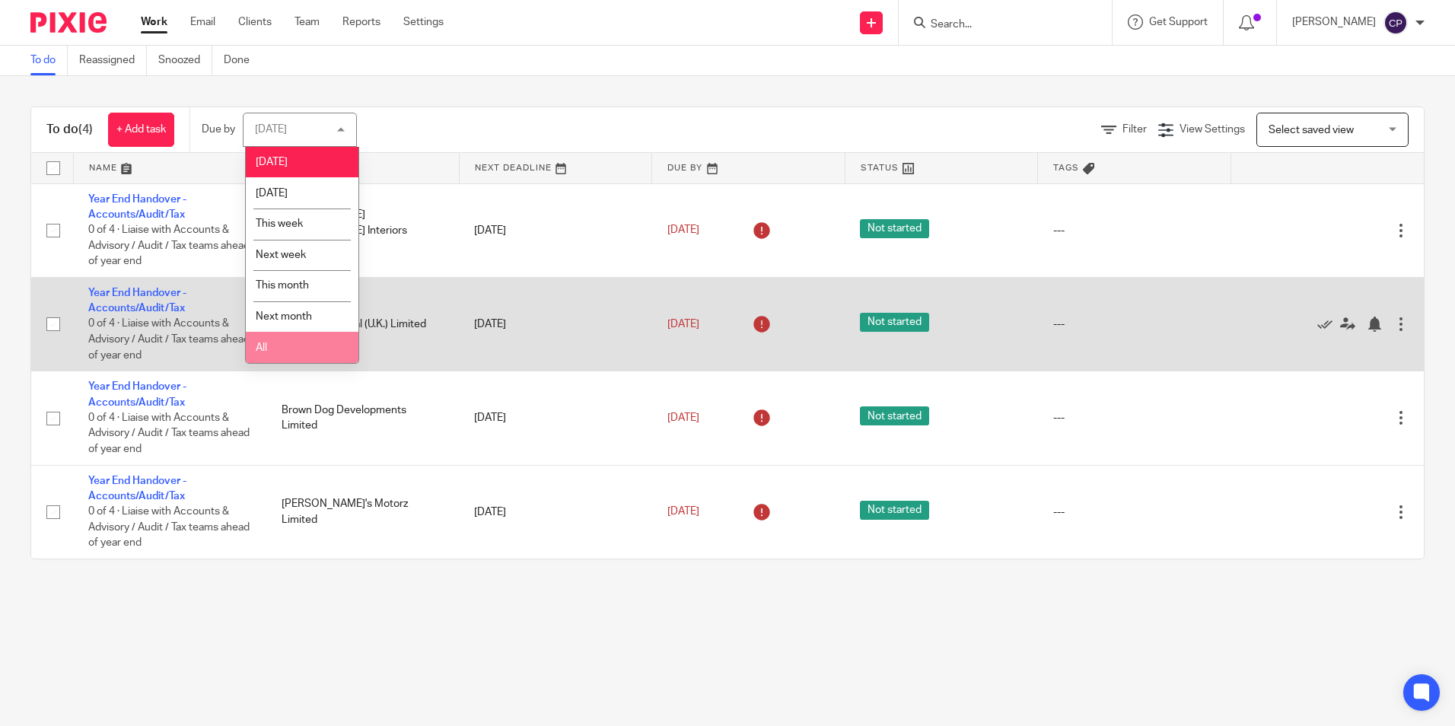
drag, startPoint x: 256, startPoint y: 349, endPoint x: 311, endPoint y: 362, distance: 56.3
click at [259, 349] on span "All" at bounding box center [261, 347] width 11 height 11
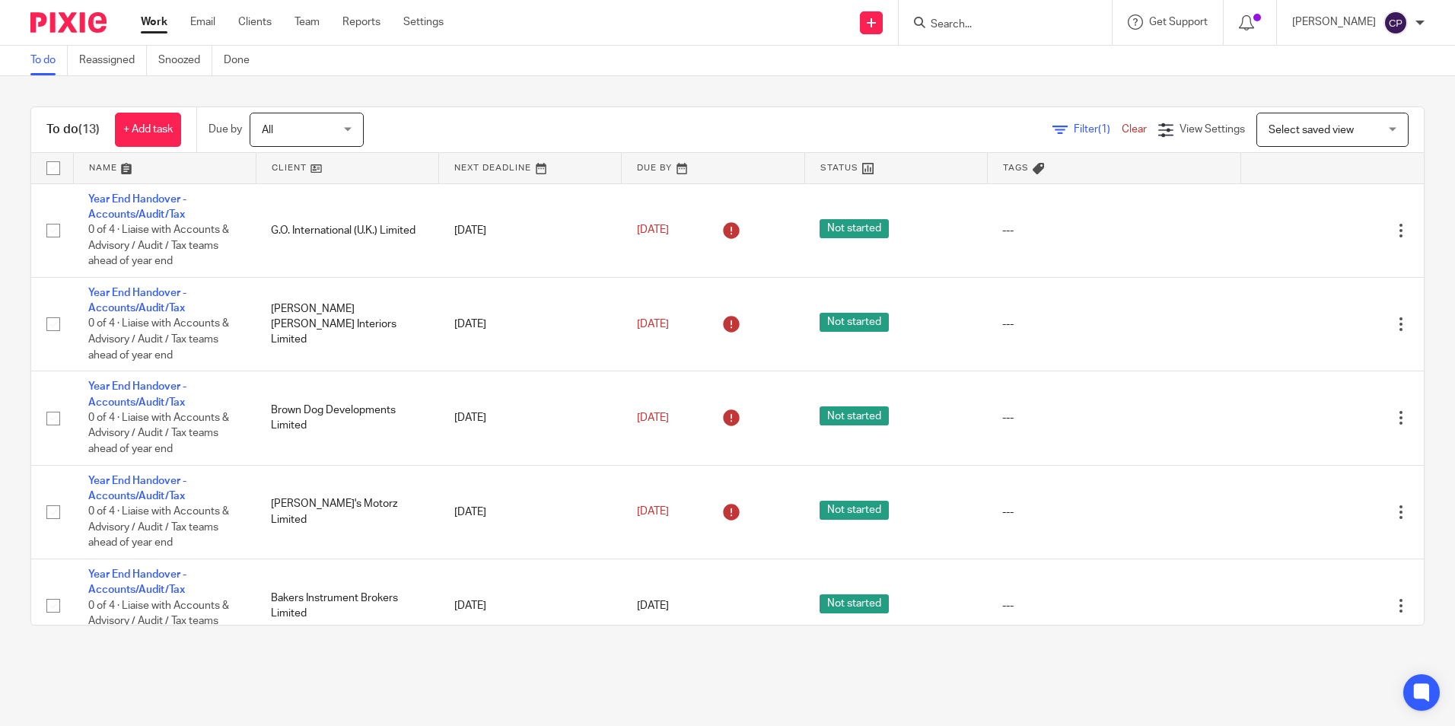
click at [1002, 6] on div at bounding box center [1005, 22] width 213 height 45
click at [983, 34] on div at bounding box center [1005, 22] width 213 height 45
click at [980, 21] on input "Search" at bounding box center [997, 25] width 137 height 14
type input "clarity"
click at [989, 55] on link at bounding box center [1020, 59] width 189 height 23
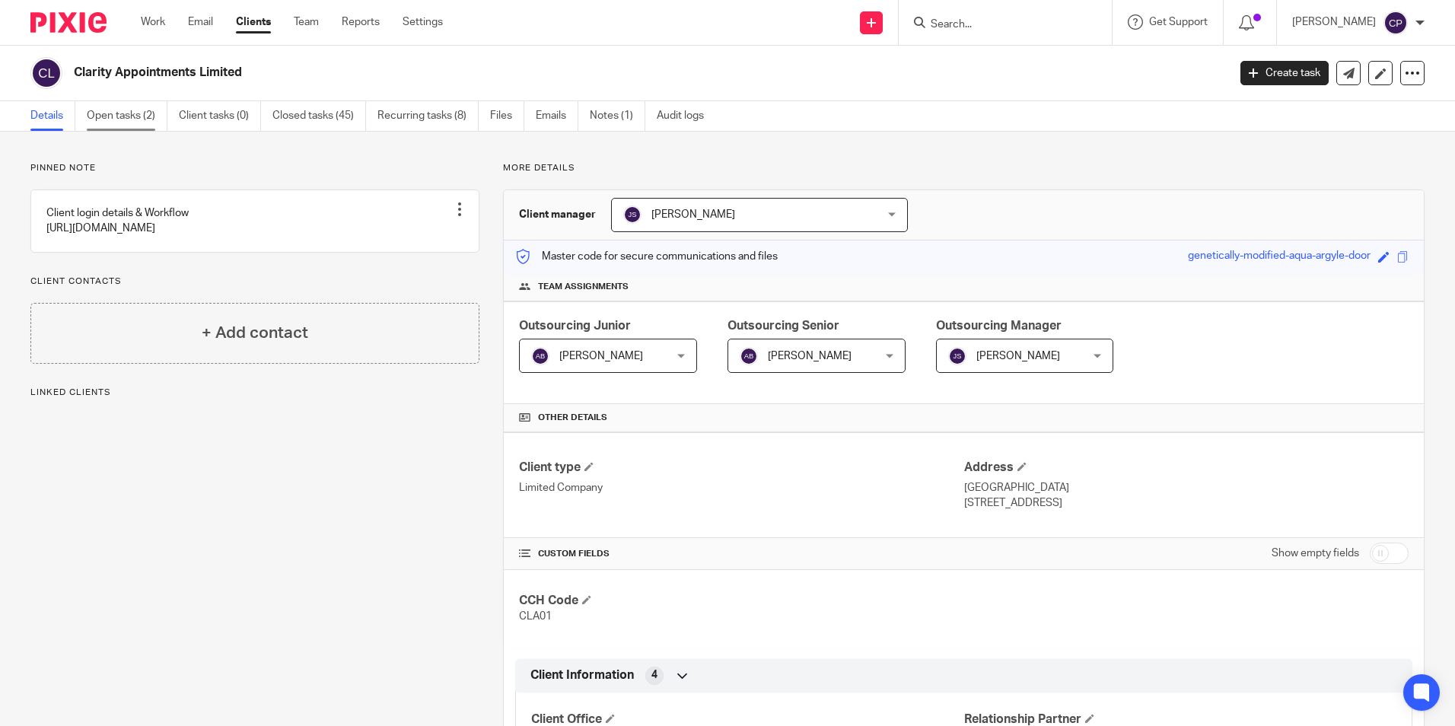
click at [136, 119] on link "Open tasks (2)" at bounding box center [127, 116] width 81 height 30
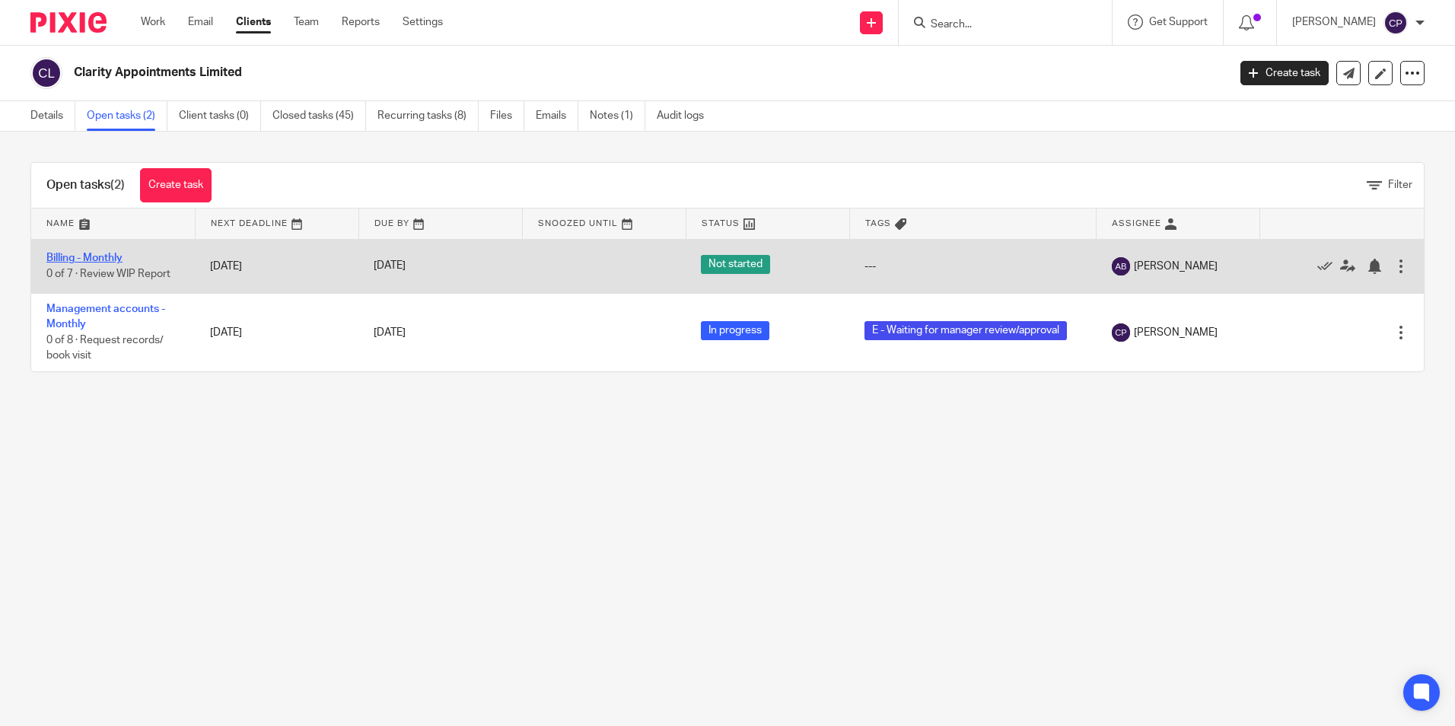
click at [81, 257] on link "Billing - Monthly" at bounding box center [84, 258] width 76 height 11
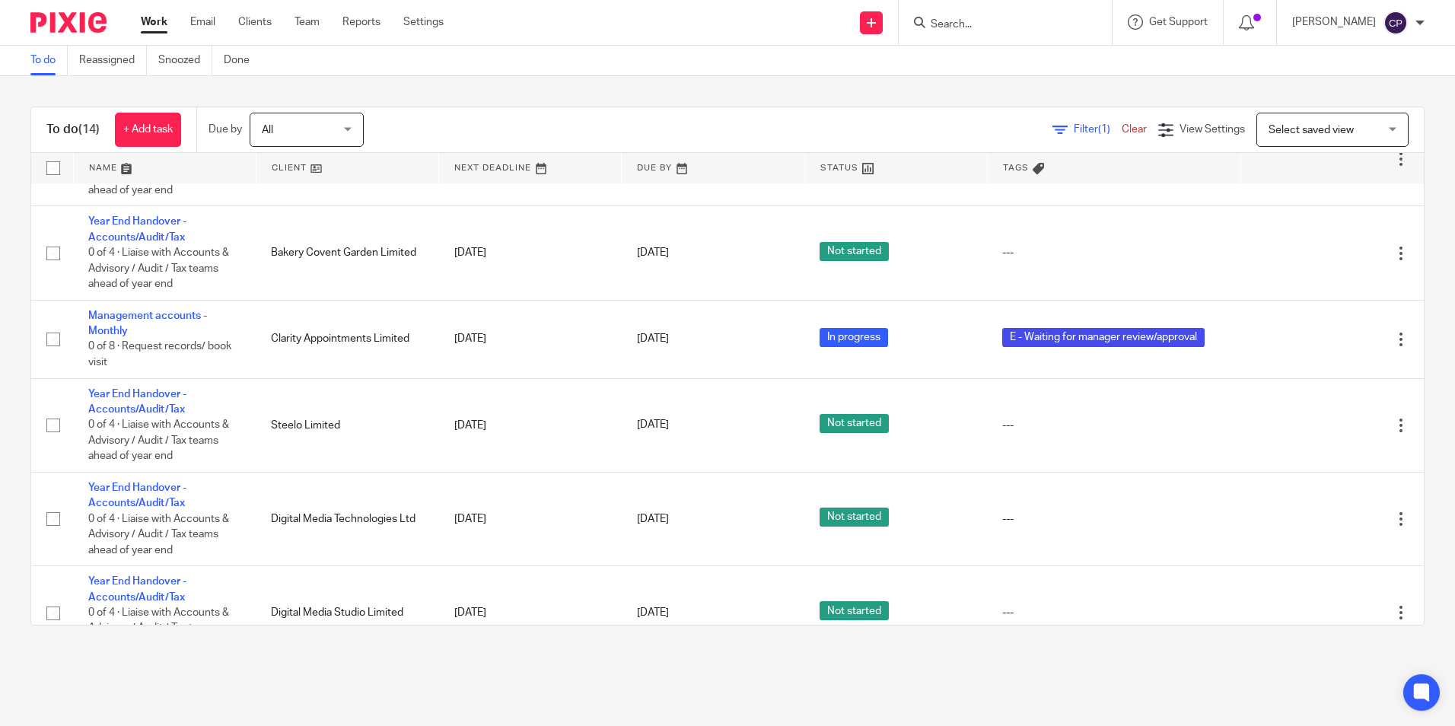
scroll to position [761, 0]
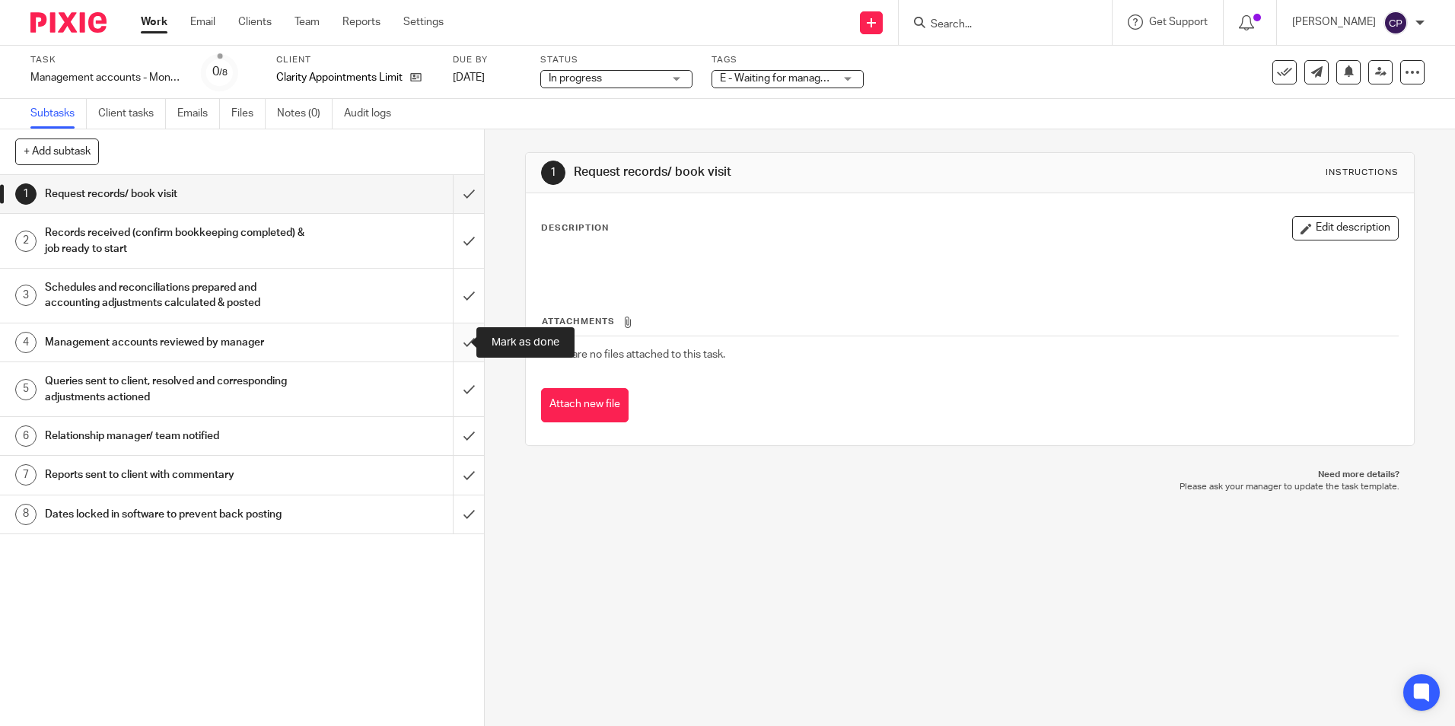
click at [454, 339] on input "submit" at bounding box center [242, 342] width 484 height 38
click at [846, 78] on div "E - Waiting for manager review/approval" at bounding box center [788, 79] width 152 height 18
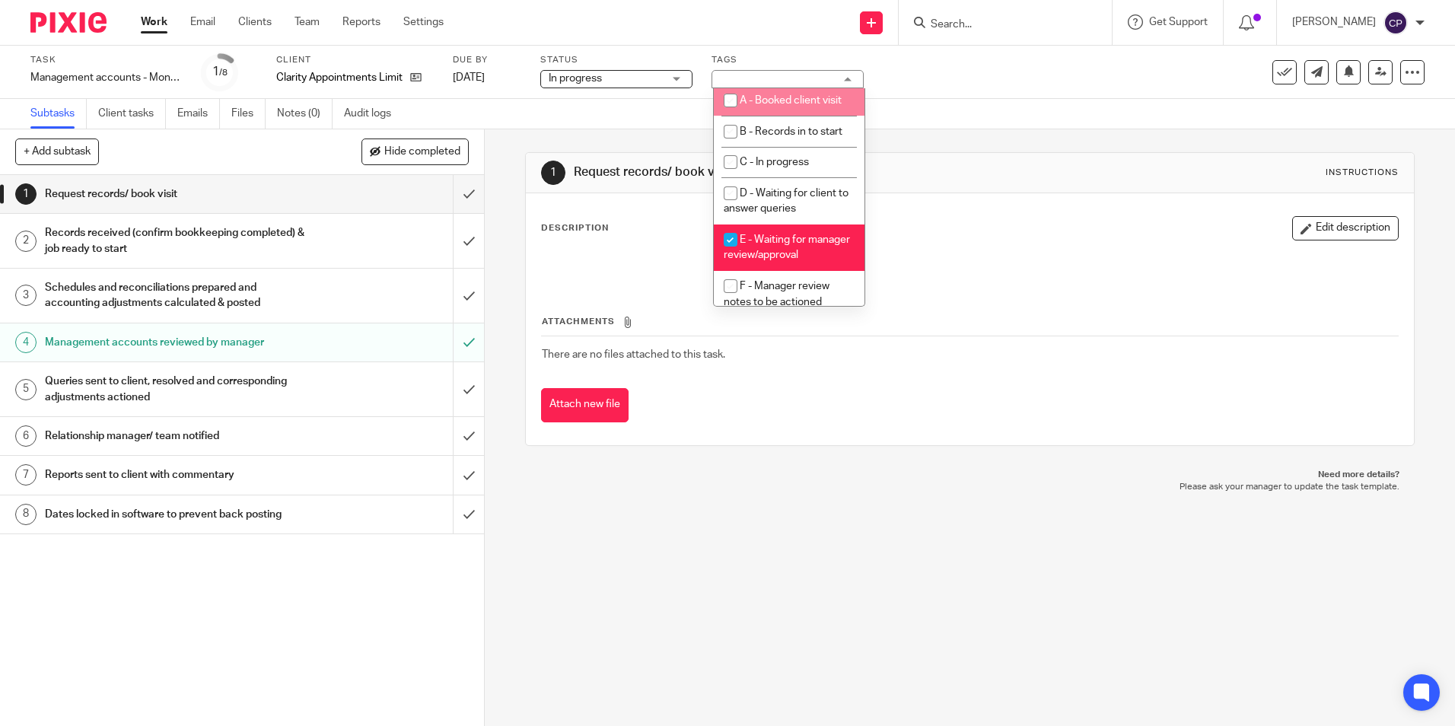
scroll to position [76, 0]
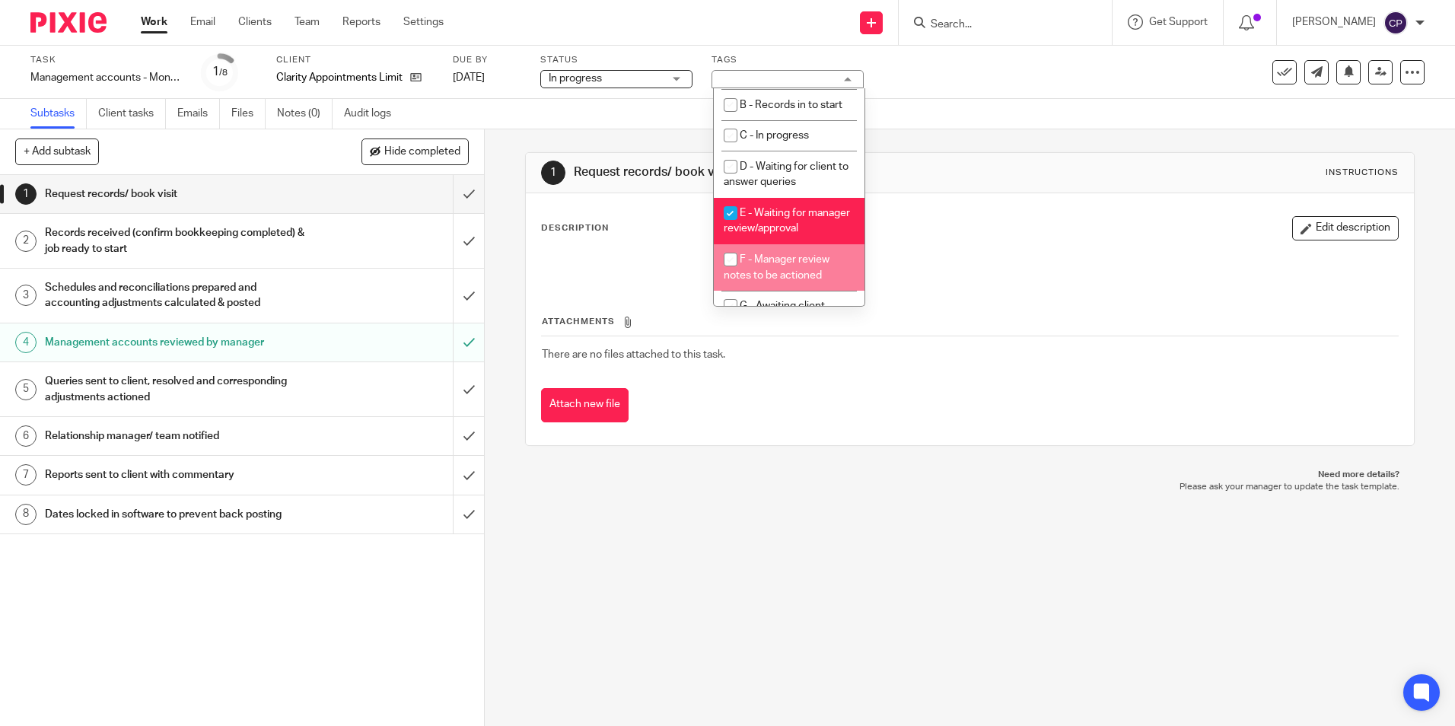
click at [731, 274] on input "checkbox" at bounding box center [730, 259] width 29 height 29
checkbox input "true"
click at [729, 214] on input "checkbox" at bounding box center [730, 213] width 29 height 29
checkbox input "false"
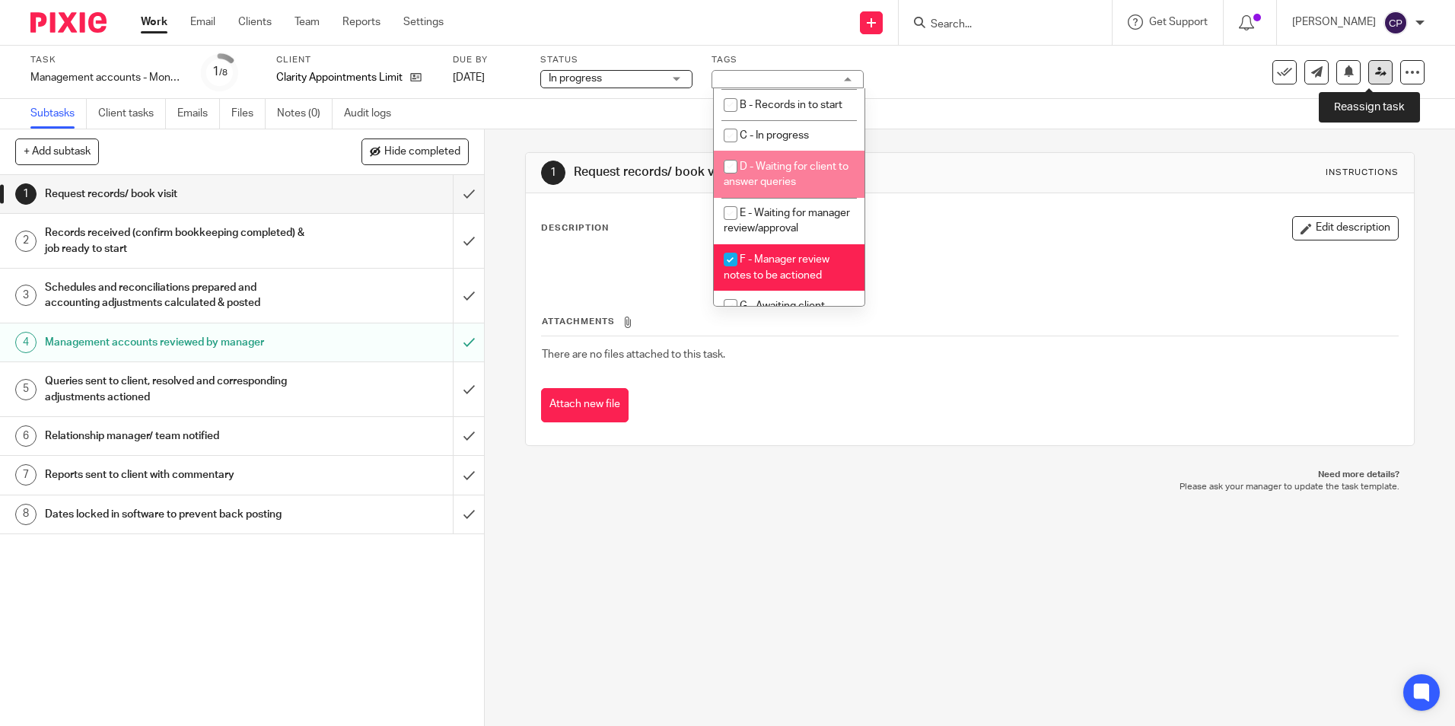
click at [1375, 71] on icon at bounding box center [1380, 71] width 11 height 11
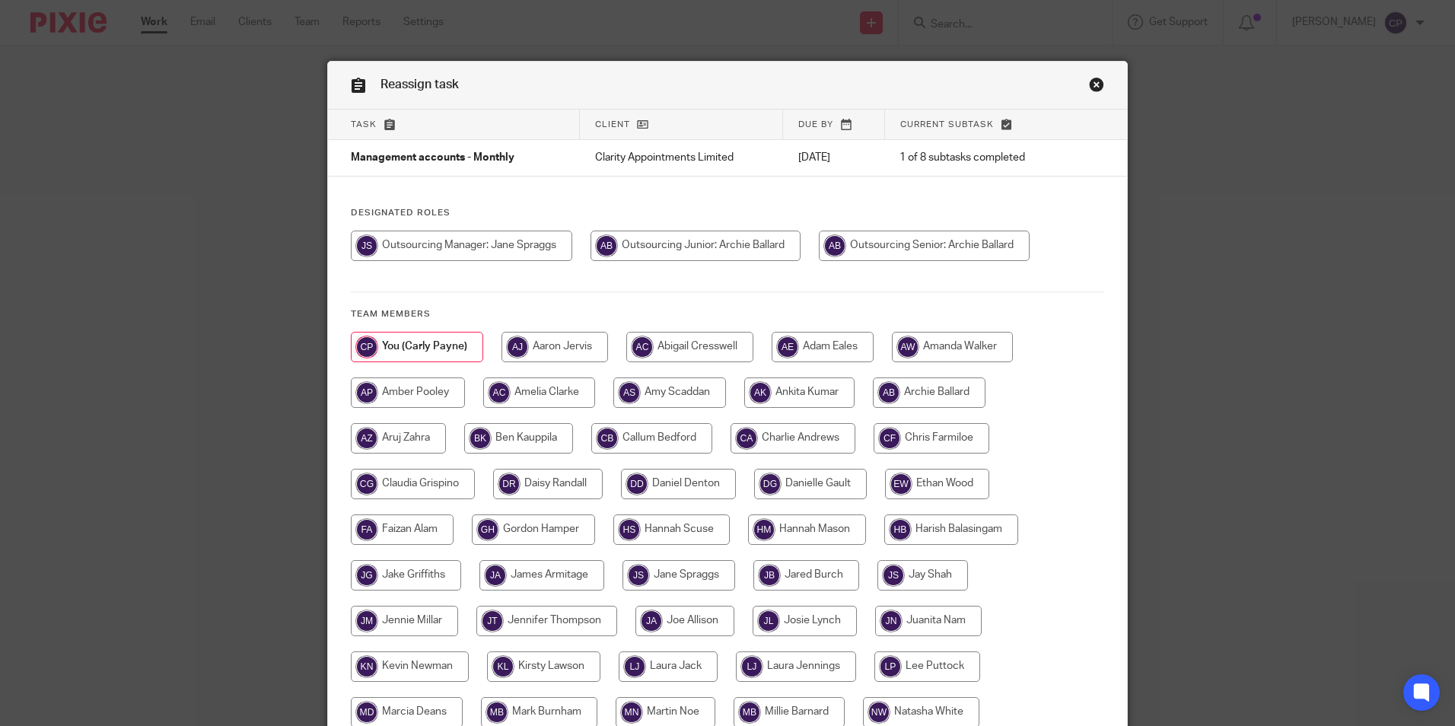
click at [862, 248] on input "radio" at bounding box center [924, 246] width 211 height 30
radio input "true"
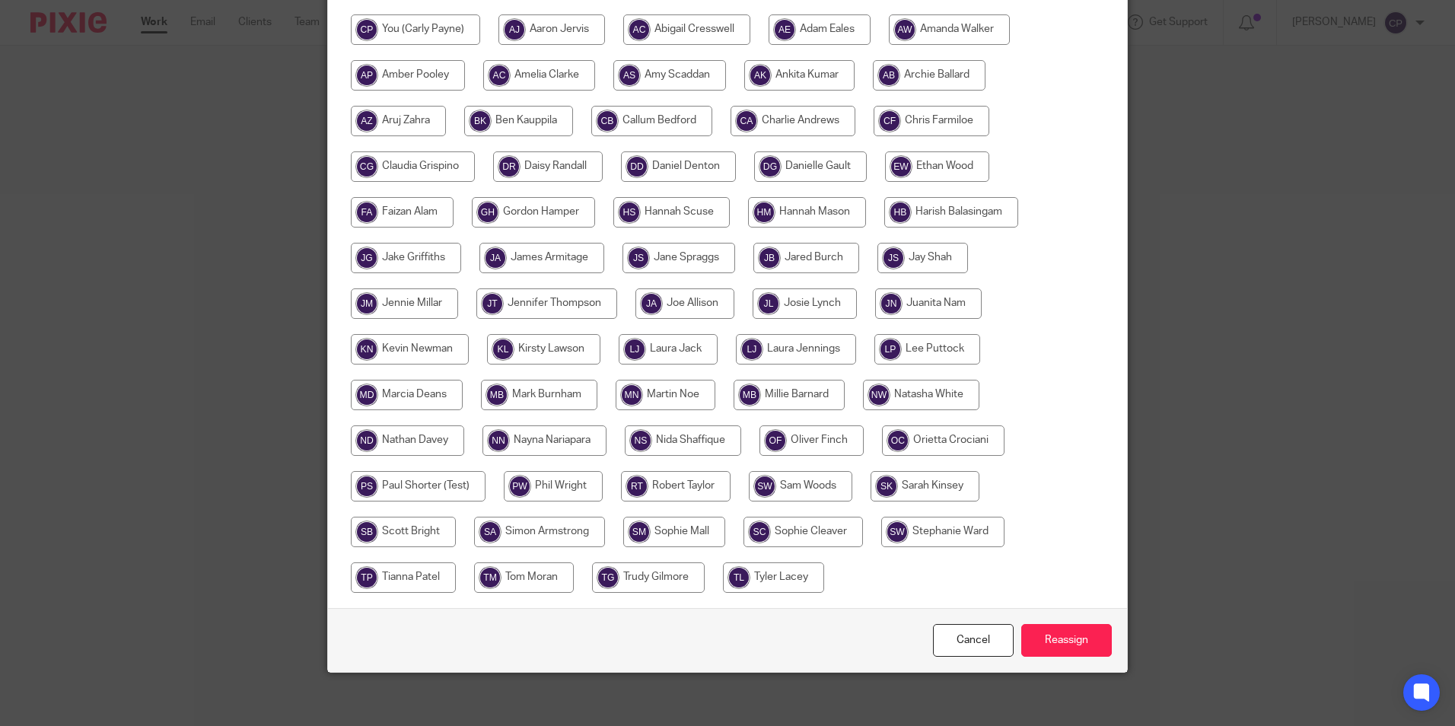
scroll to position [325, 0]
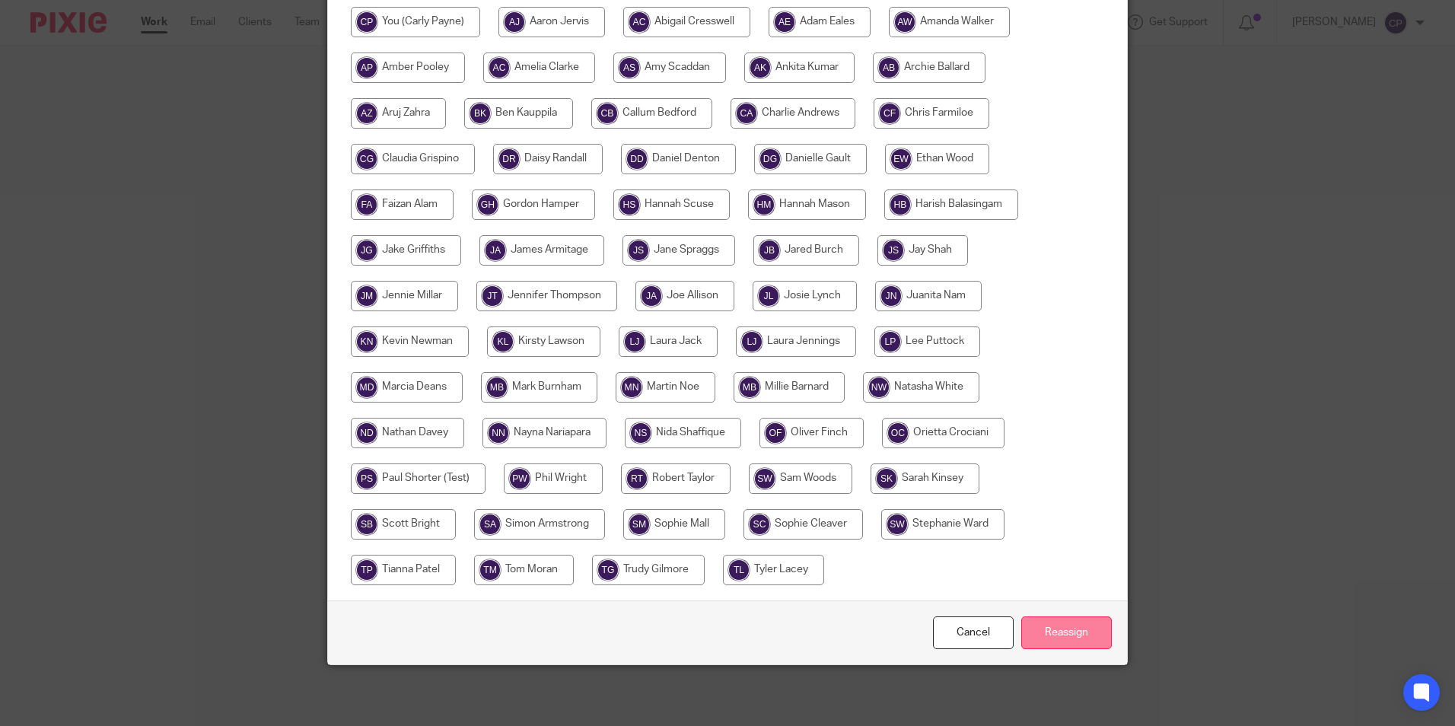
click at [1080, 632] on input "Reassign" at bounding box center [1066, 632] width 91 height 33
